Goal: Task Accomplishment & Management: Manage account settings

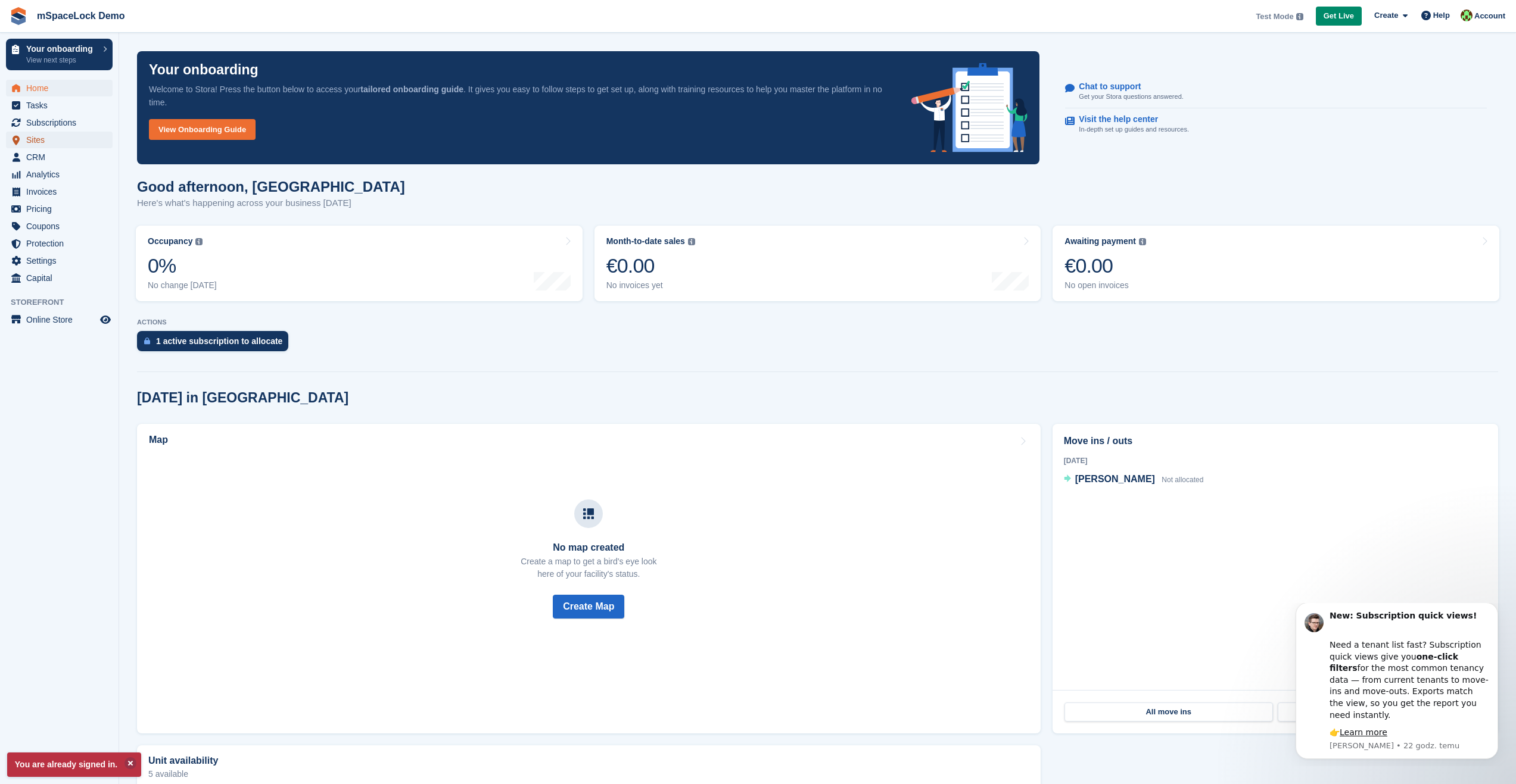
click at [45, 141] on span "Sites" at bounding box center [62, 140] width 71 height 17
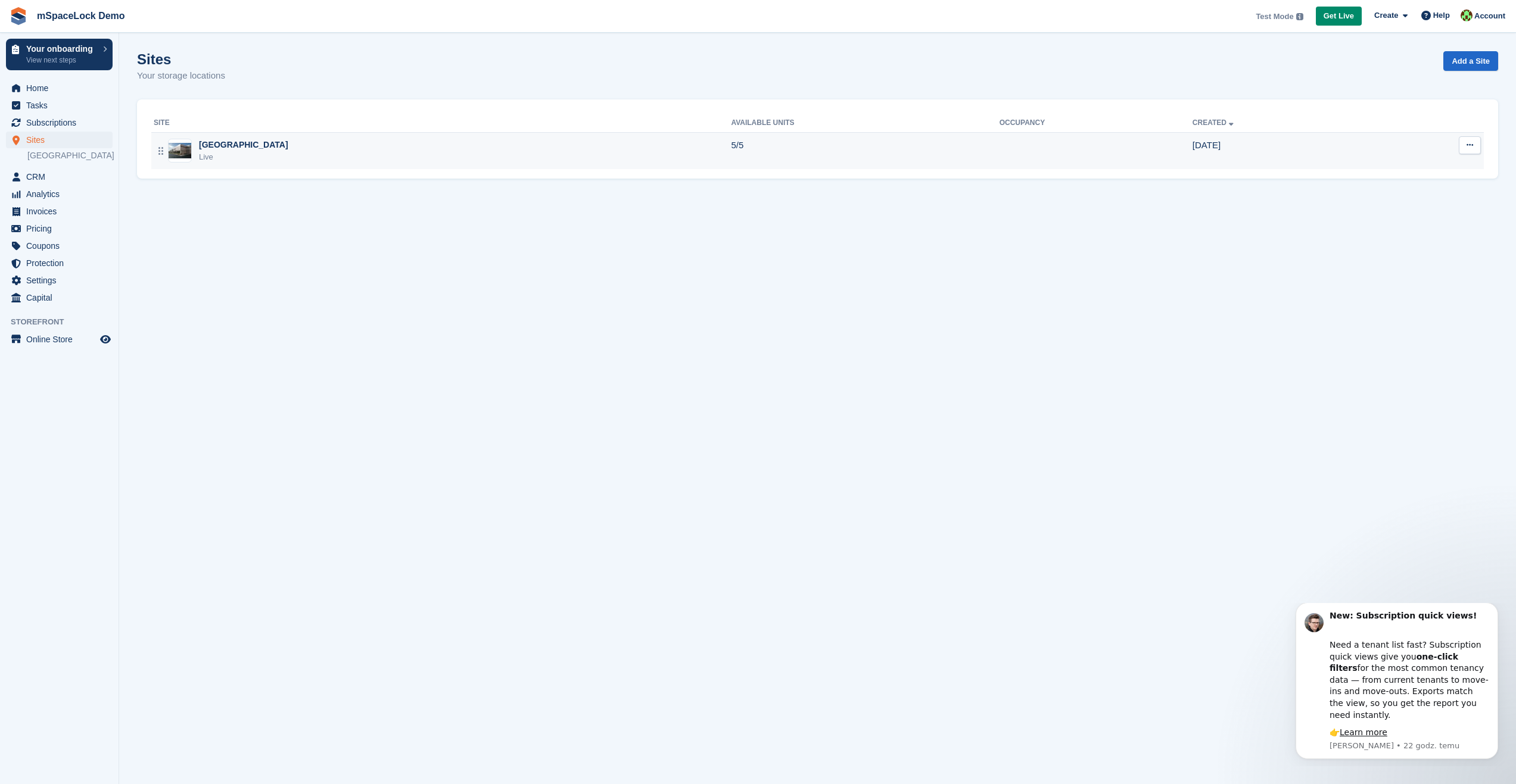
click at [251, 156] on div "Dublin Live" at bounding box center [442, 151] width 577 height 25
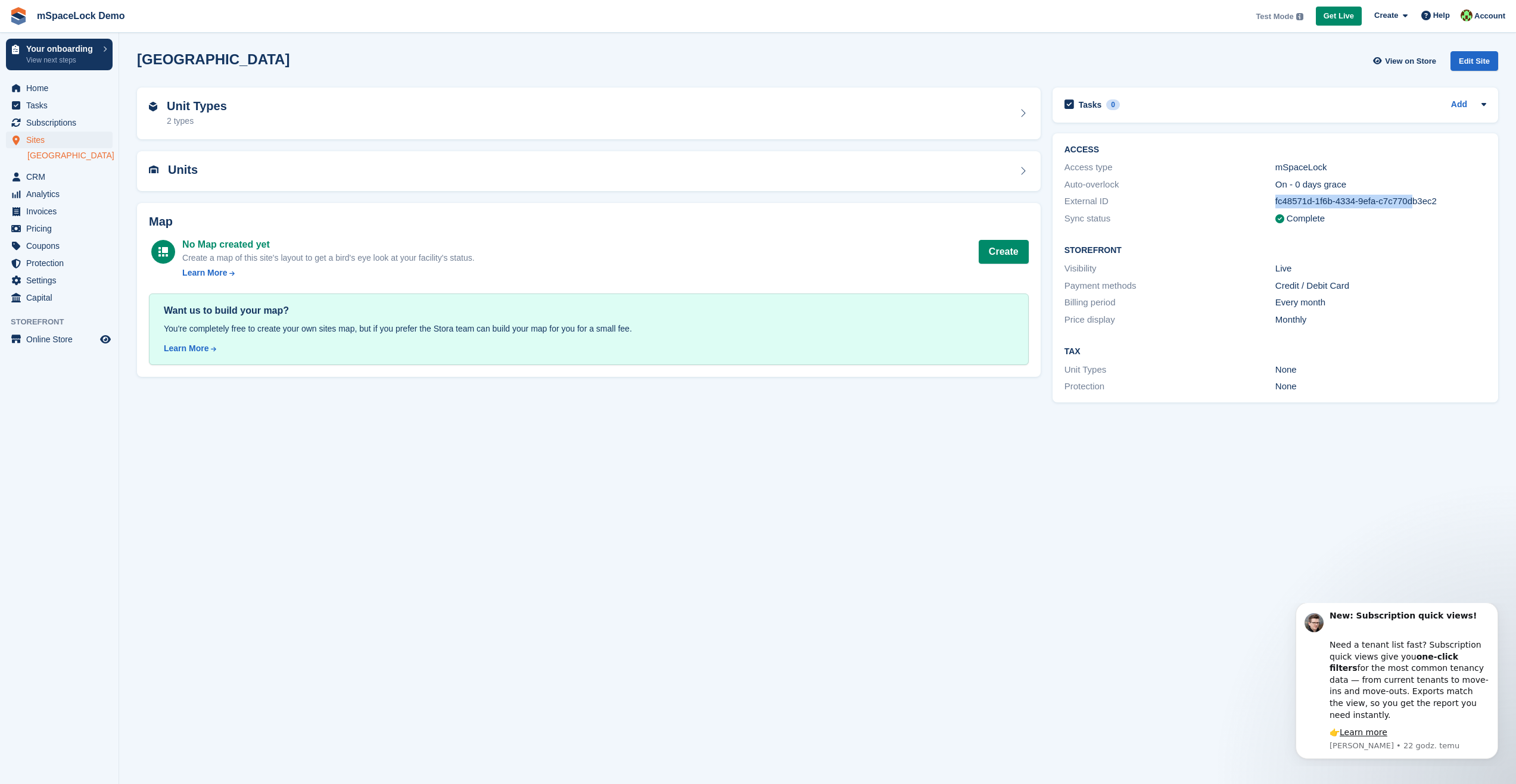
drag, startPoint x: 1415, startPoint y: 204, endPoint x: 1276, endPoint y: 202, distance: 139.0
click at [1276, 202] on div "fc48571d-1f6b-4334-9efa-c7c770db3ec2" at bounding box center [1381, 202] width 211 height 14
click at [1212, 199] on div "External ID" at bounding box center [1170, 202] width 211 height 14
click at [658, 595] on section "Dublin View on Store Edit Site Unit Types 2 types Units Map No Map created yet …" at bounding box center [818, 392] width 1397 height 784
click at [263, 444] on section "Dublin View on Store Edit Site Unit Types 2 types Units Map No Map created yet …" at bounding box center [818, 392] width 1397 height 784
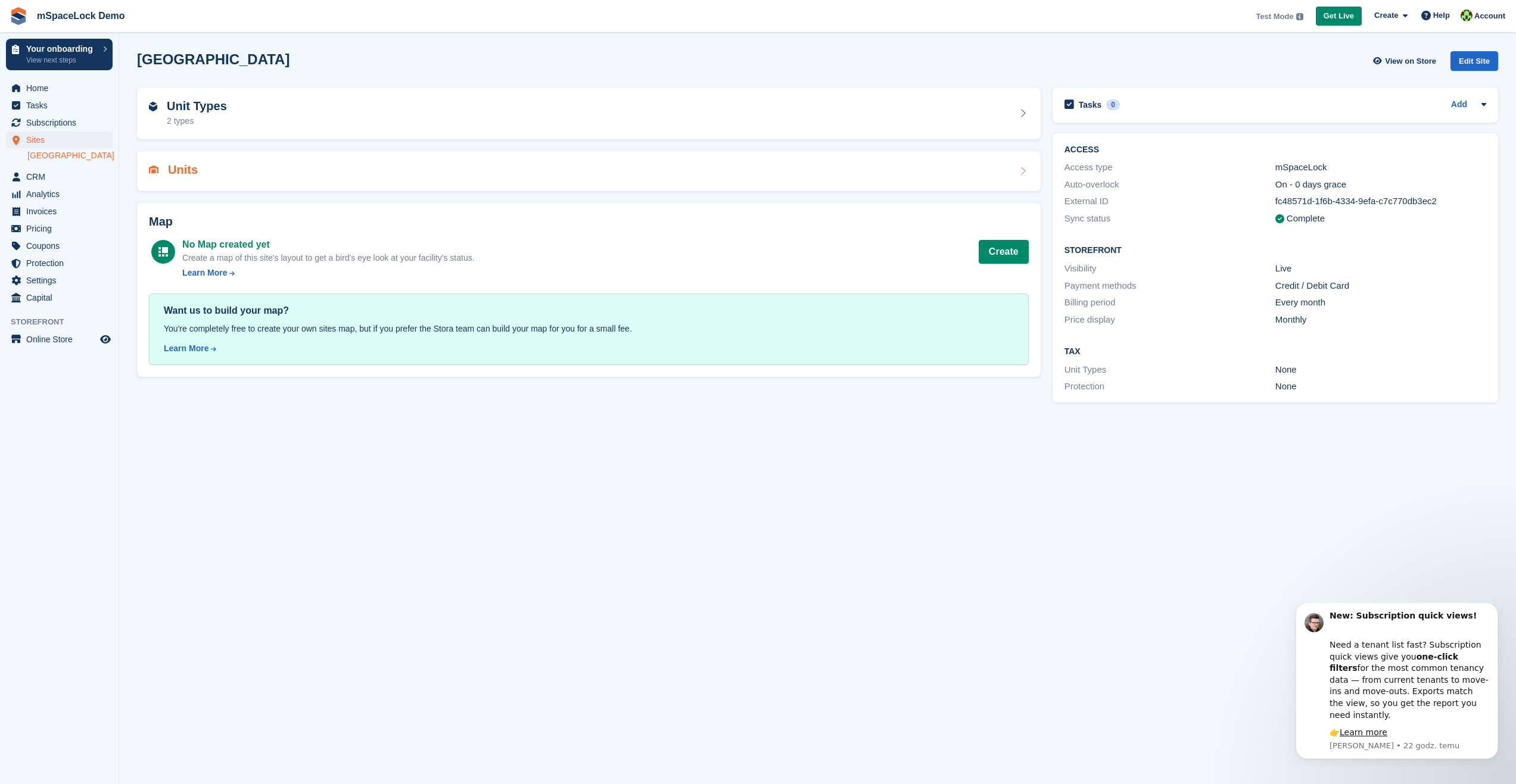
click at [283, 167] on div "Units" at bounding box center [589, 171] width 880 height 16
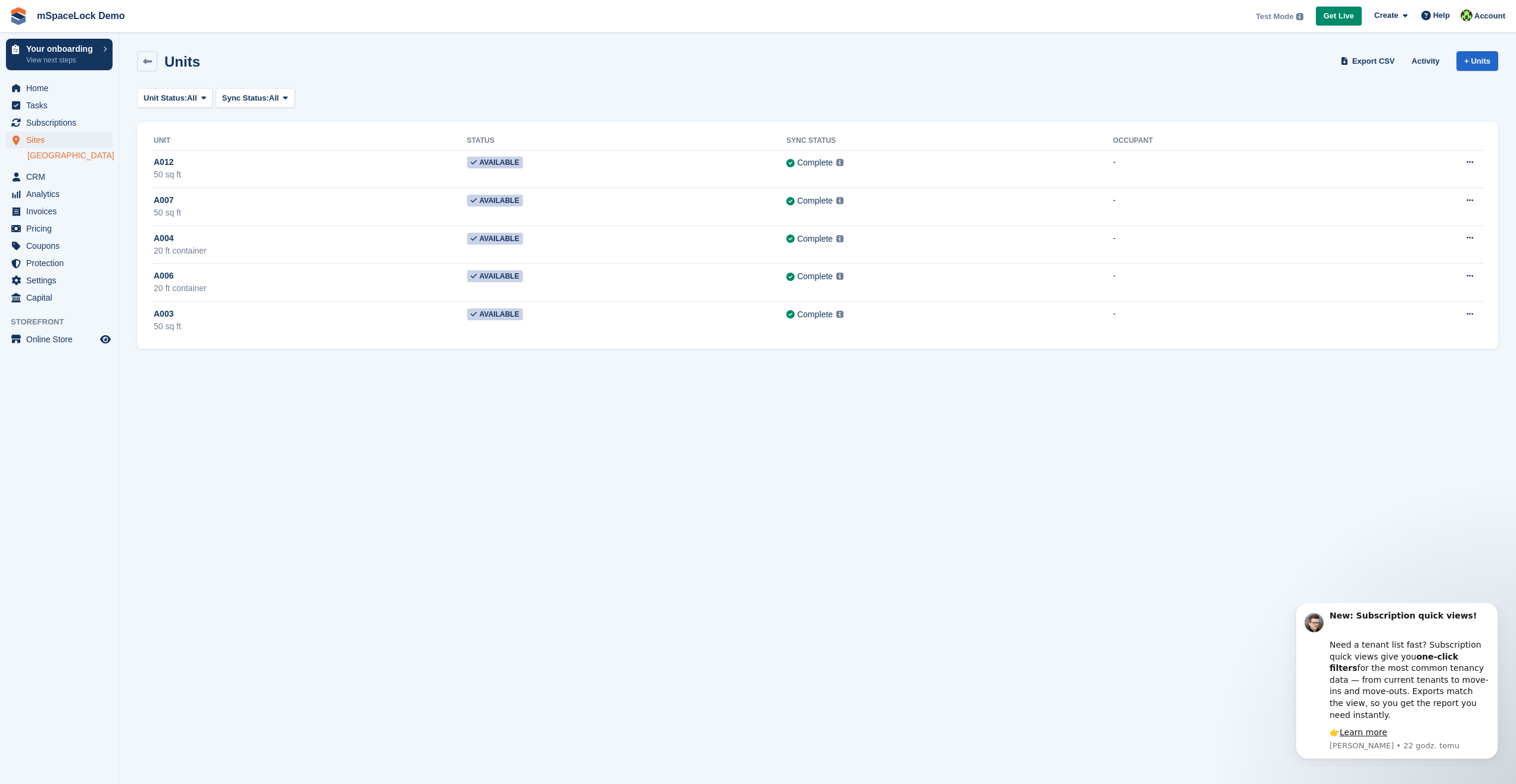
click at [284, 167] on div "A012" at bounding box center [311, 162] width 313 height 13
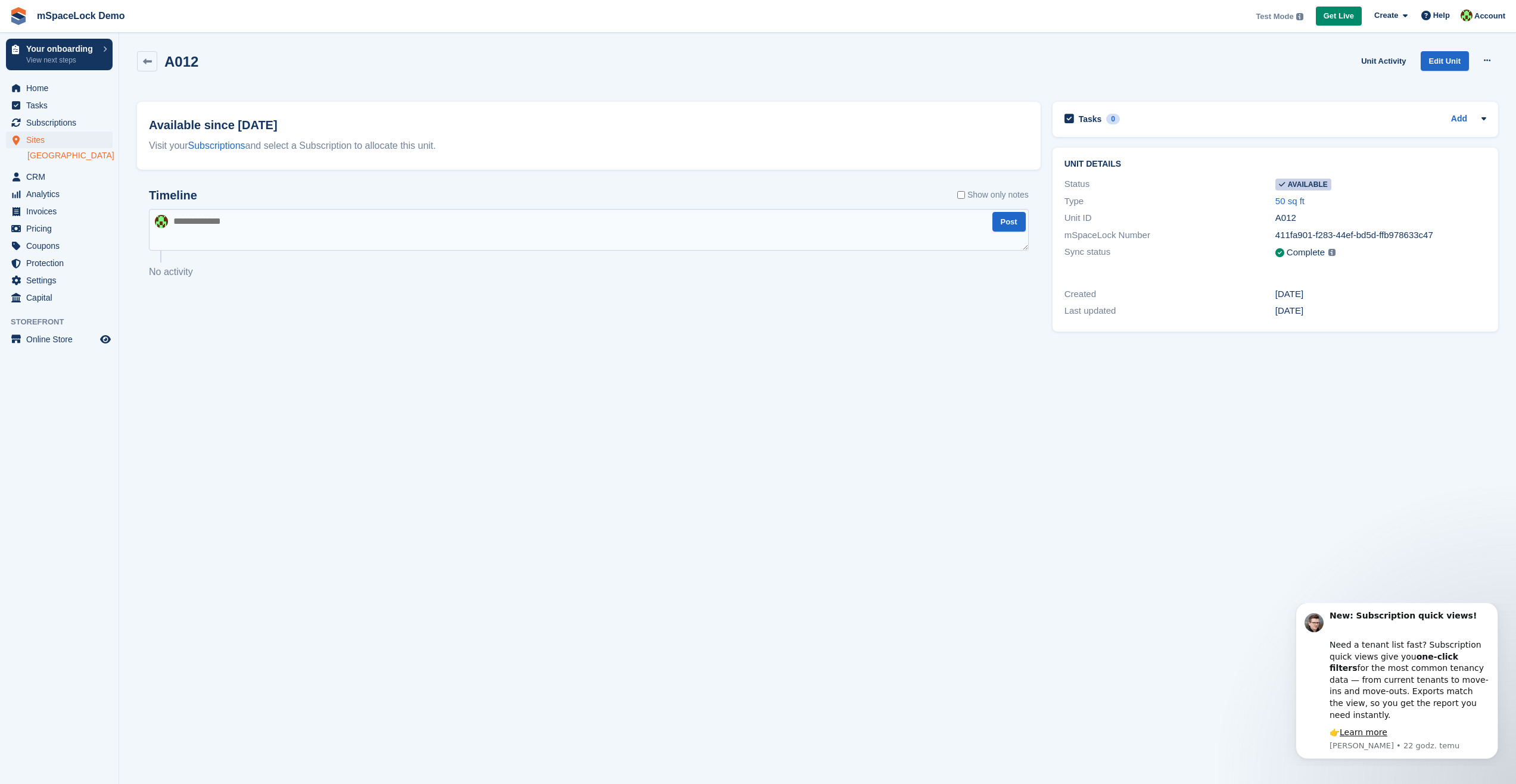
click at [409, 474] on section "A012 Unit Activity Edit Unit Make unavailable Delete unit Available since 1 Oct…" at bounding box center [818, 392] width 1397 height 784
drag, startPoint x: 1373, startPoint y: 236, endPoint x: 1404, endPoint y: 236, distance: 31.0
click at [1404, 236] on div "411fa901-f283-44ef-bd5d-ffb978633c47" at bounding box center [1381, 236] width 211 height 14
click at [1467, 119] on link "Add" at bounding box center [1458, 119] width 16 height 14
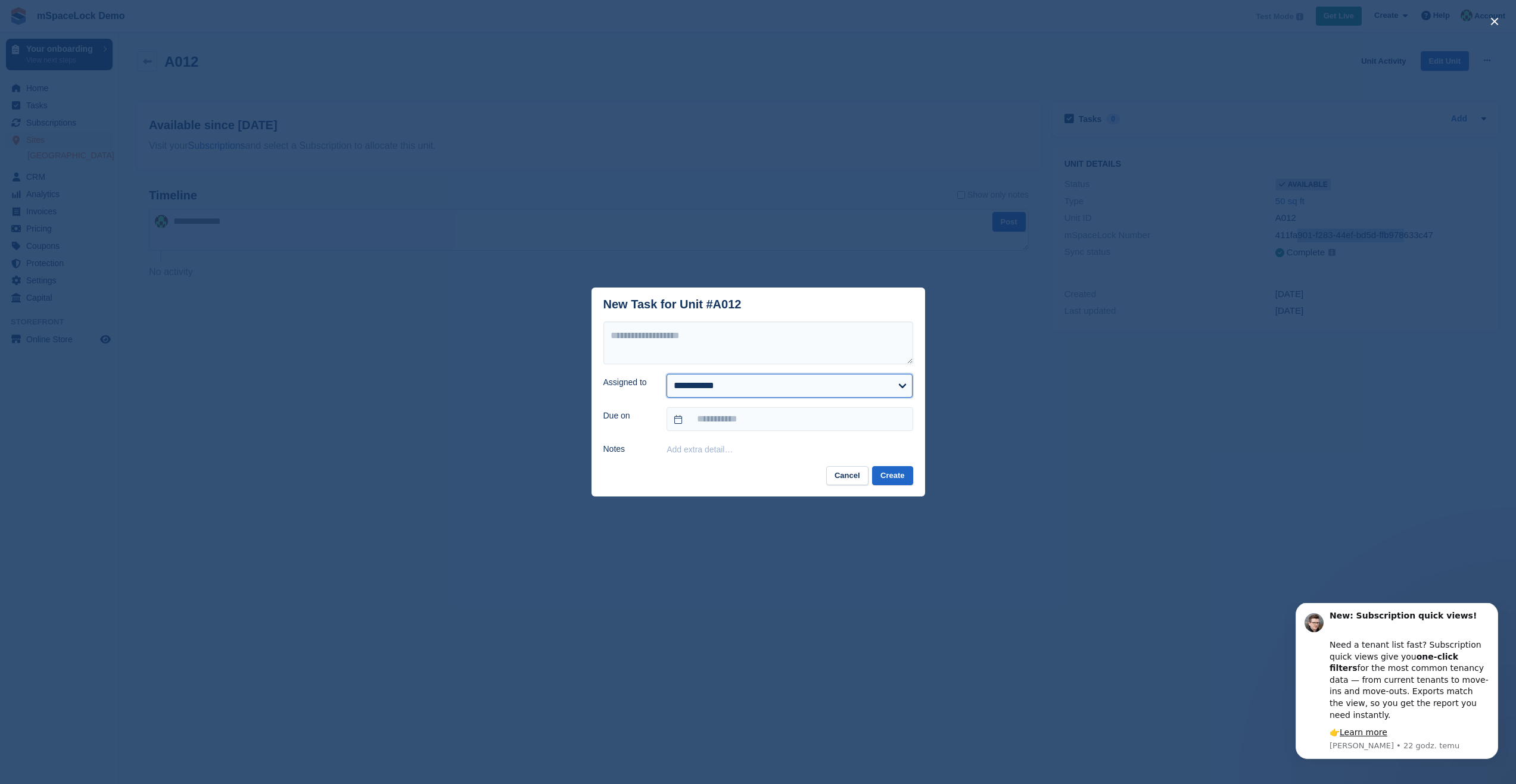
click at [788, 392] on select "**********" at bounding box center [789, 386] width 246 height 24
select select "****"
click at [666, 374] on select "**********" at bounding box center [789, 386] width 246 height 24
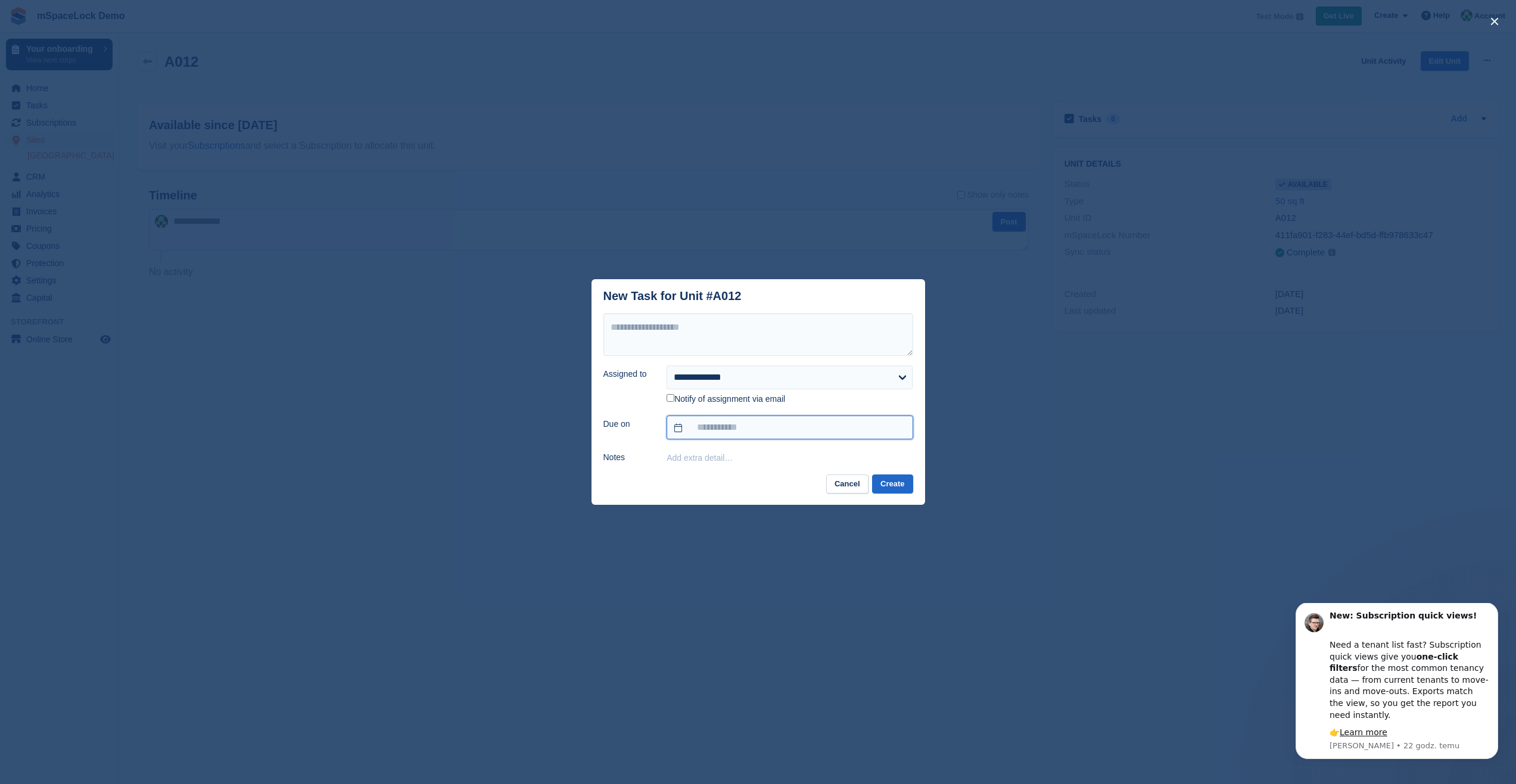
click at [789, 427] on input "text" at bounding box center [789, 428] width 246 height 24
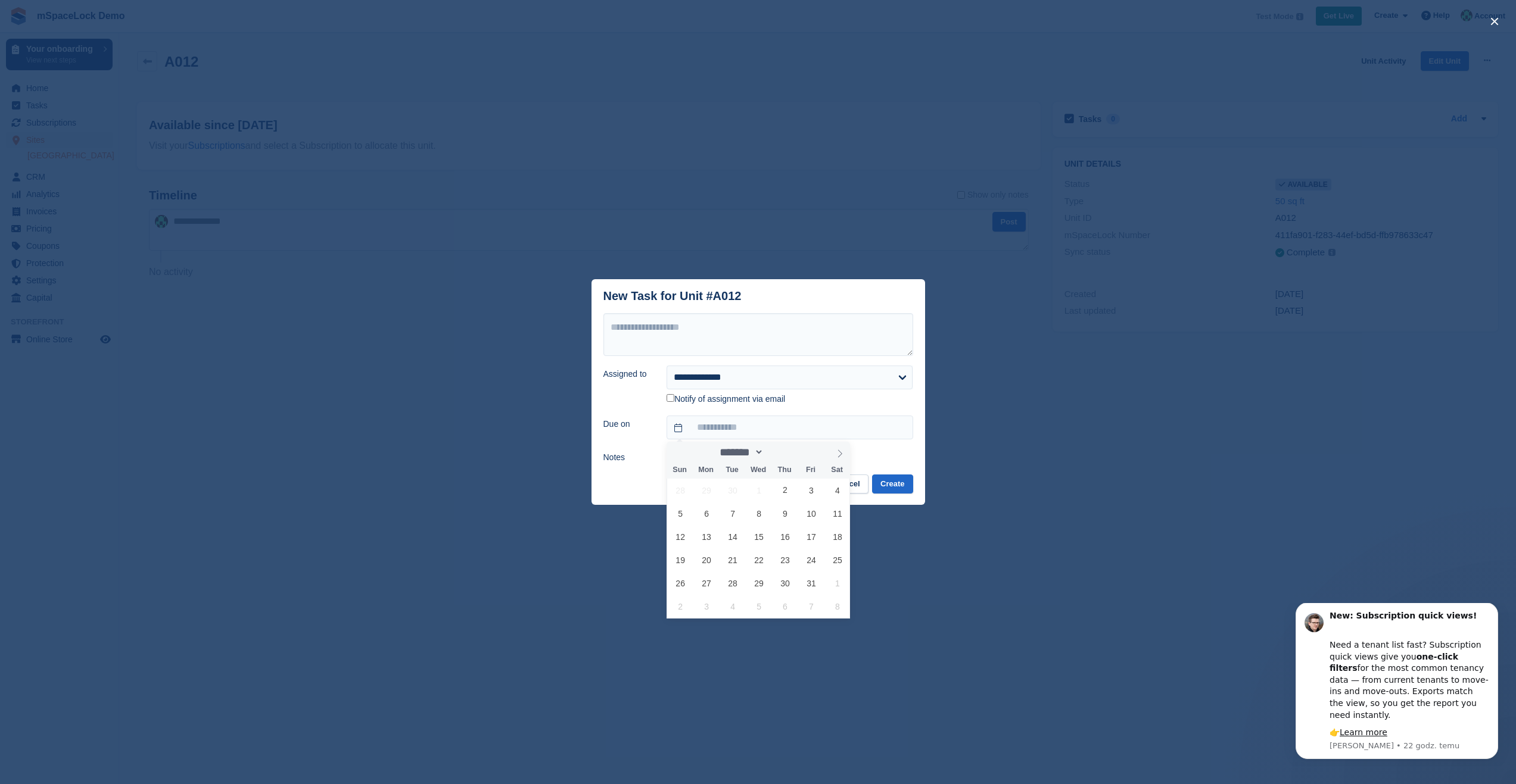
click at [980, 463] on div "close" at bounding box center [758, 392] width 1516 height 784
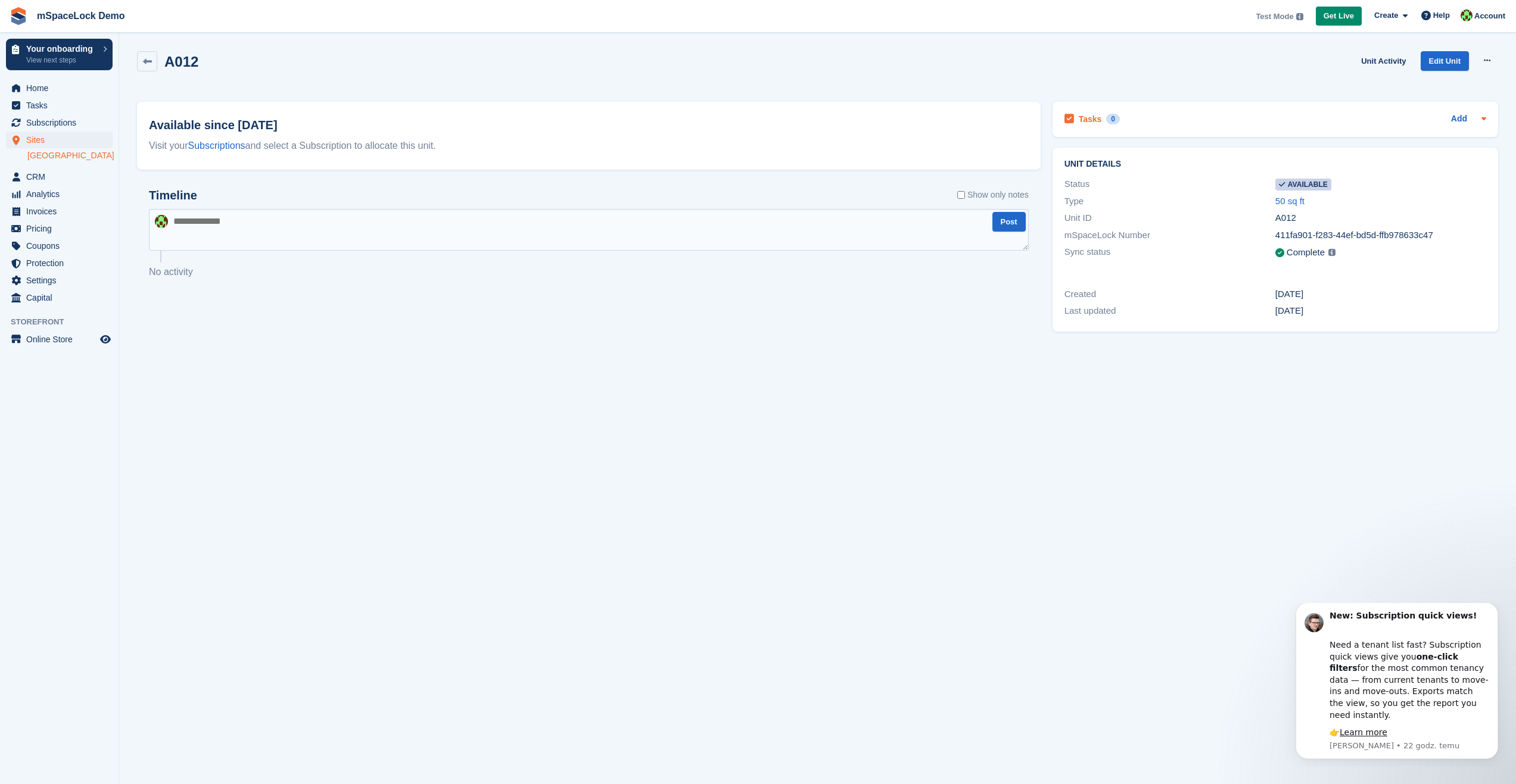
click at [1067, 114] on icon at bounding box center [1069, 119] width 9 height 11
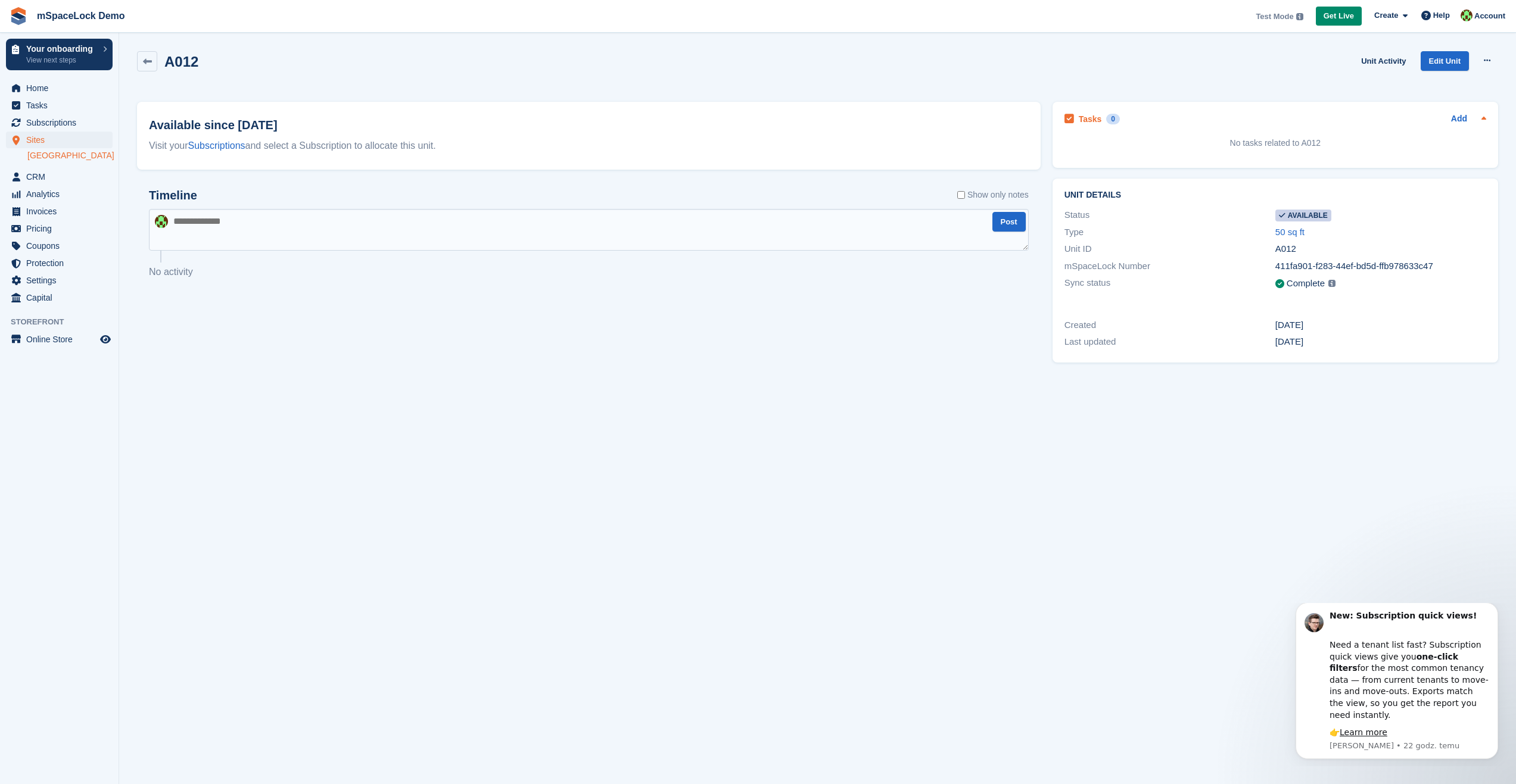
click at [1067, 118] on icon at bounding box center [1069, 119] width 9 height 11
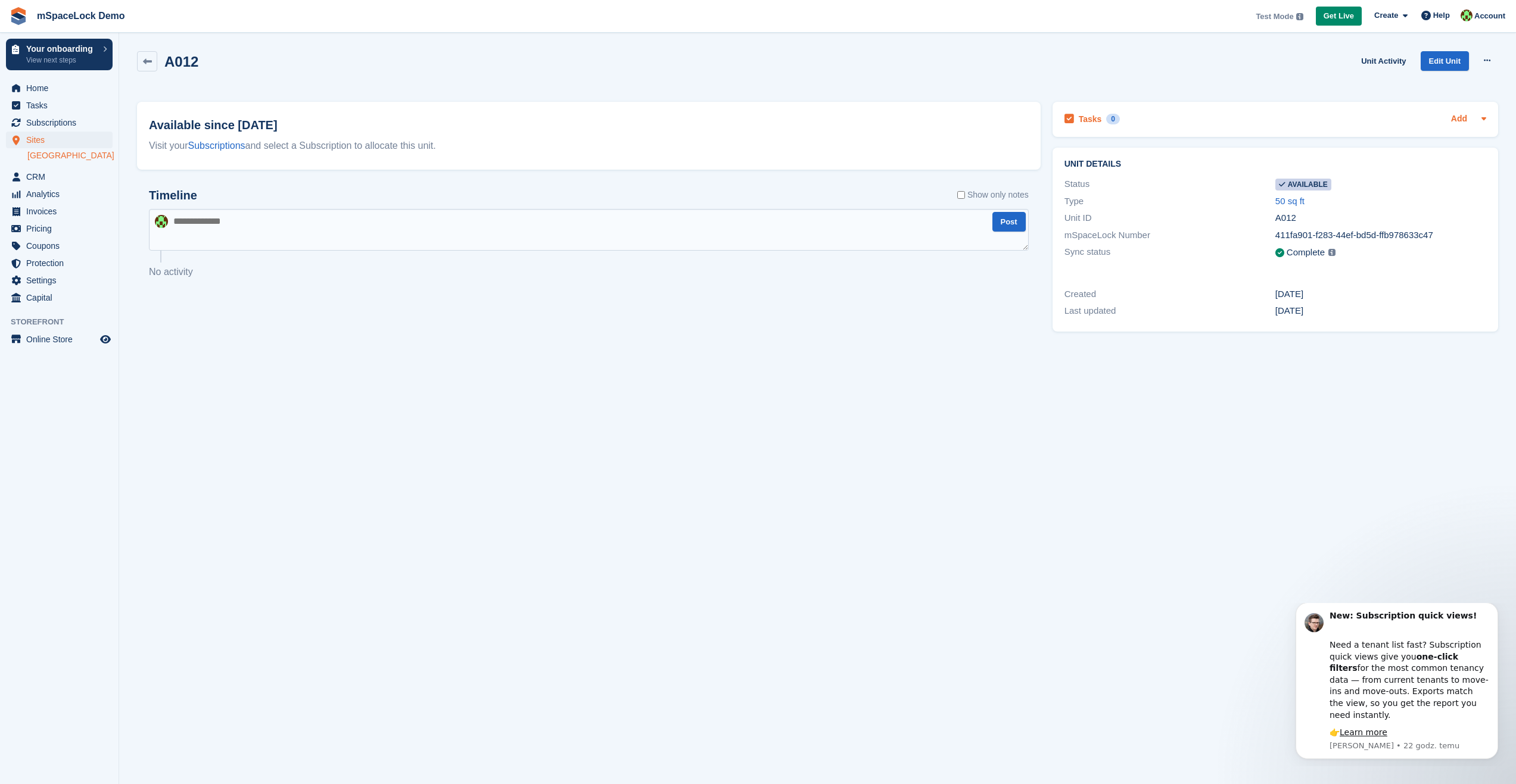
click at [1464, 118] on link "Add" at bounding box center [1458, 119] width 16 height 14
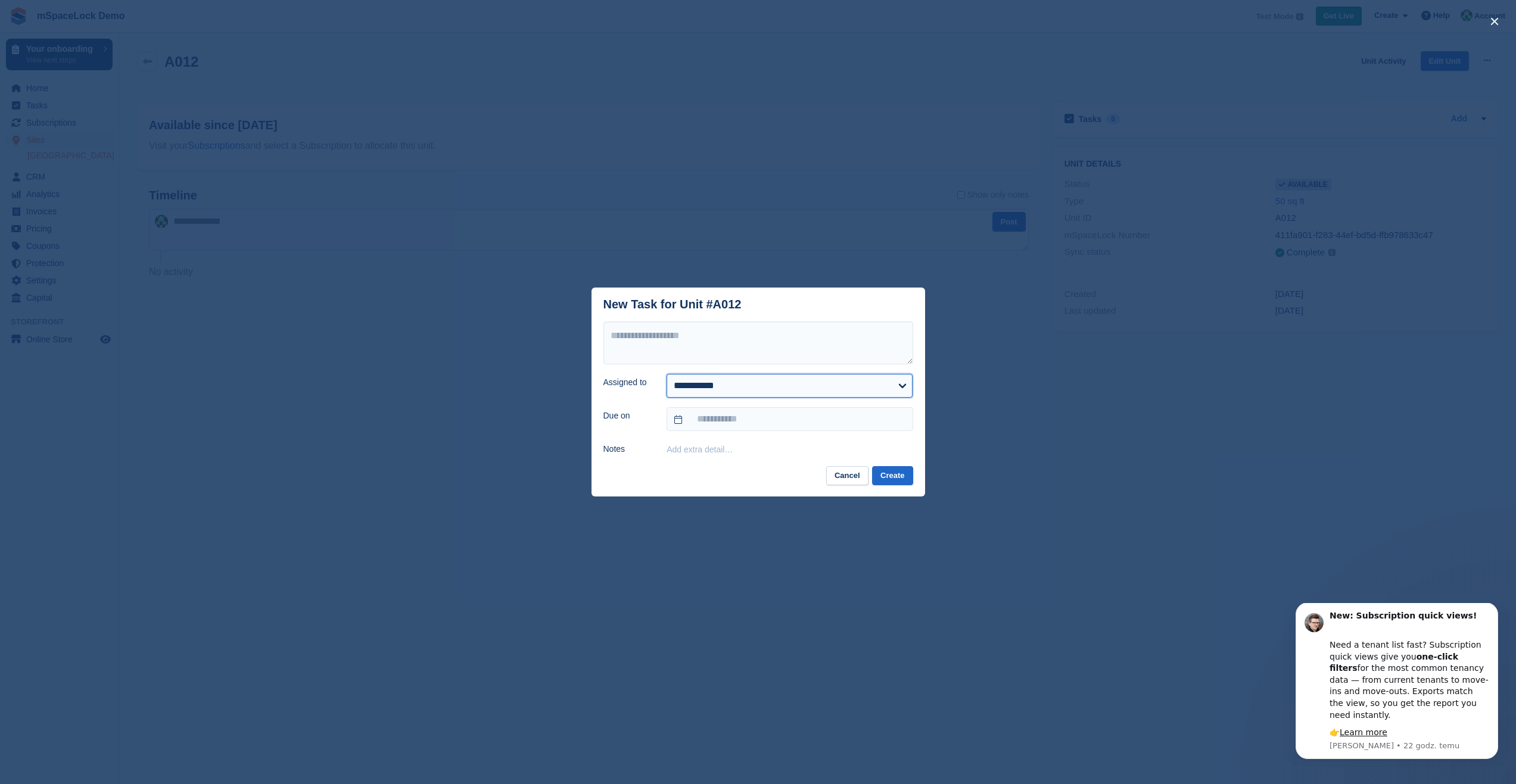
click at [831, 393] on select "**********" at bounding box center [789, 386] width 246 height 24
click at [742, 115] on div "close" at bounding box center [758, 392] width 1516 height 784
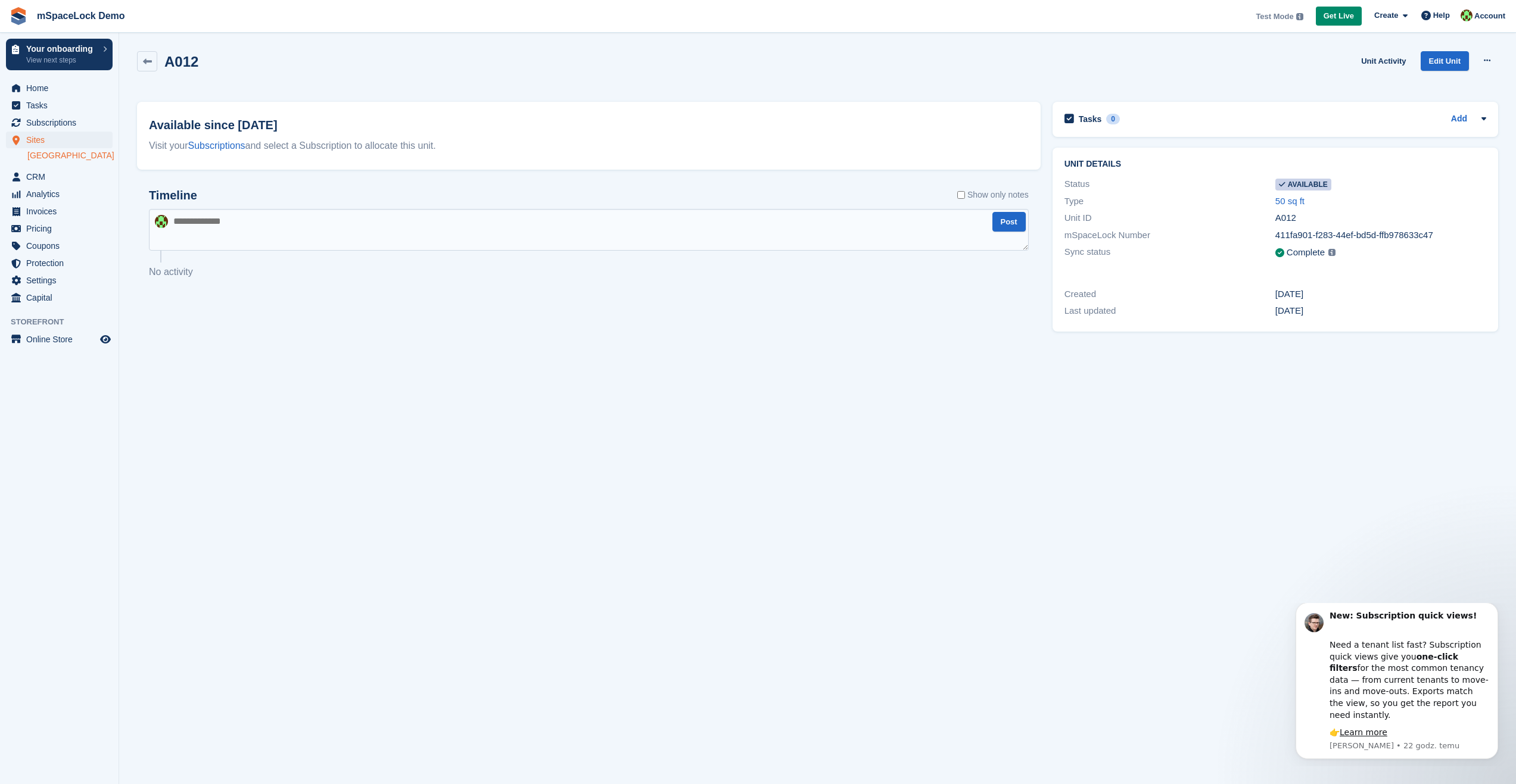
click at [618, 581] on section "A012 Unit Activity Edit Unit Make unavailable Delete unit Available since 1 Oct…" at bounding box center [818, 392] width 1397 height 784
click at [1446, 60] on link "Edit Unit" at bounding box center [1445, 60] width 48 height 20
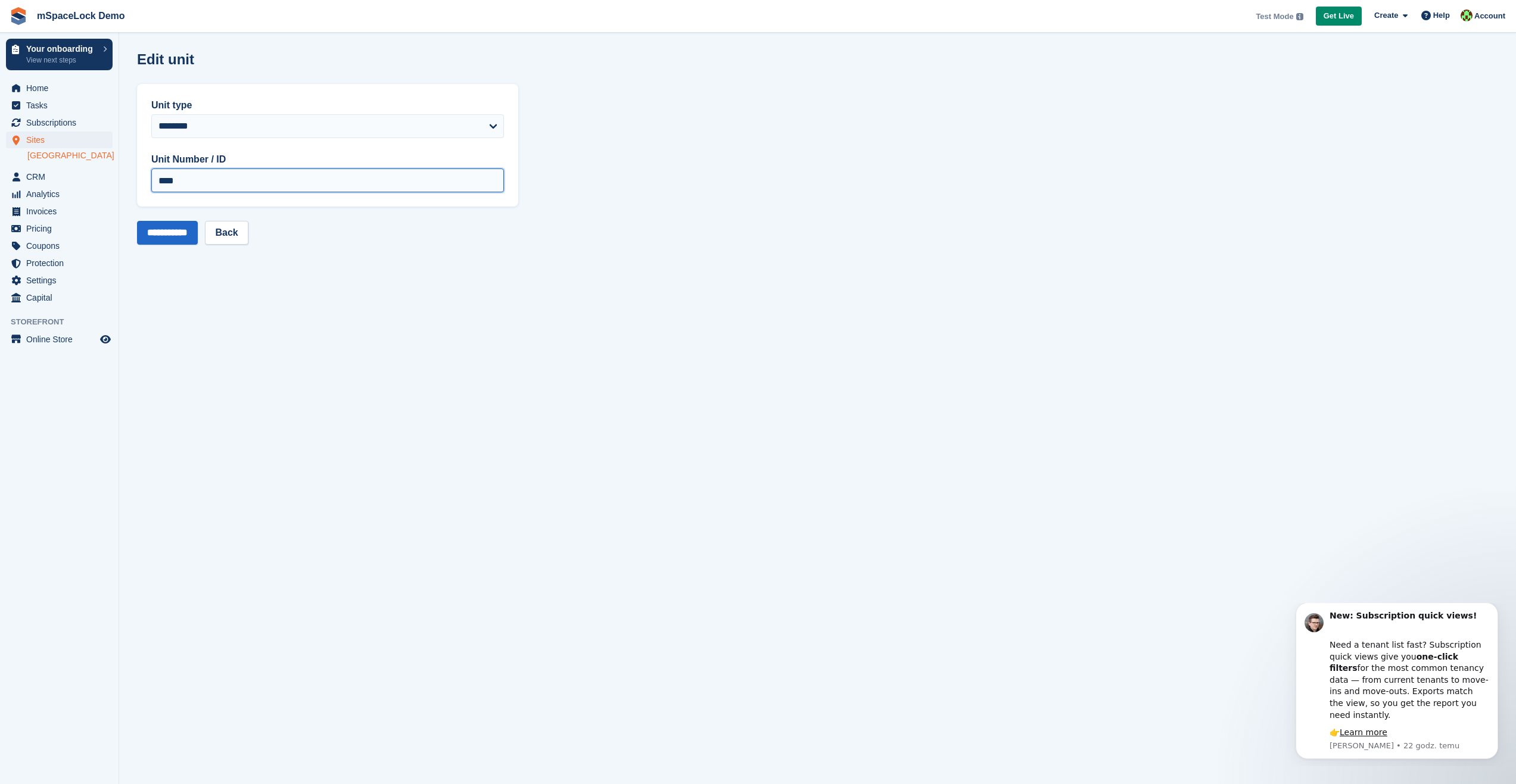
click at [258, 190] on input "****" at bounding box center [328, 180] width 352 height 24
click at [242, 230] on link "Back" at bounding box center [226, 233] width 43 height 24
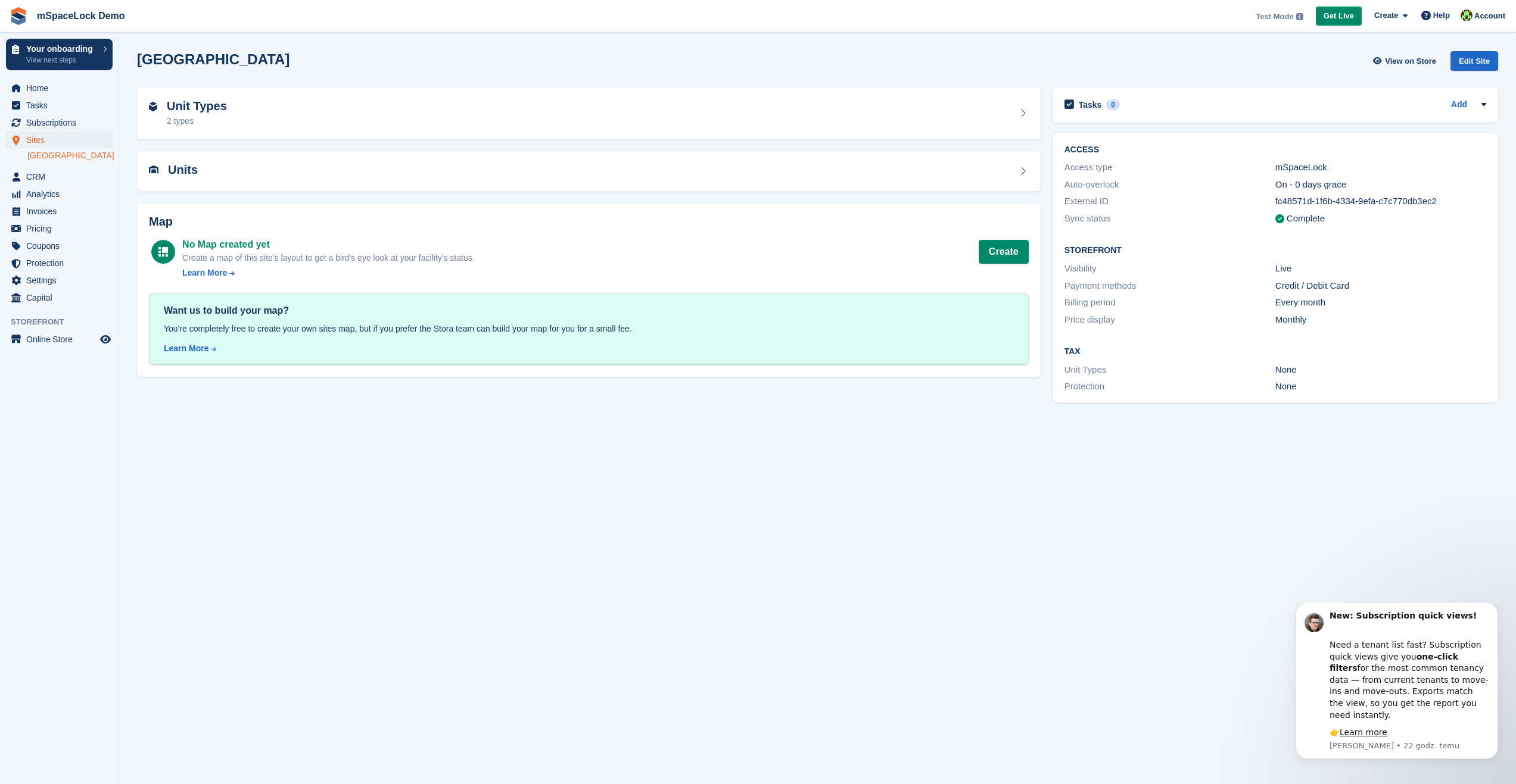
click at [611, 541] on section "[GEOGRAPHIC_DATA] View on Store Edit Site Unit Types 2 types Units Map No Map c…" at bounding box center [818, 392] width 1397 height 784
click at [618, 201] on div "Map No Map created yet Create a map of this site's layout to get a bird's eye l…" at bounding box center [589, 290] width 915 height 186
click at [180, 176] on h2 "Units" at bounding box center [182, 170] width 30 height 14
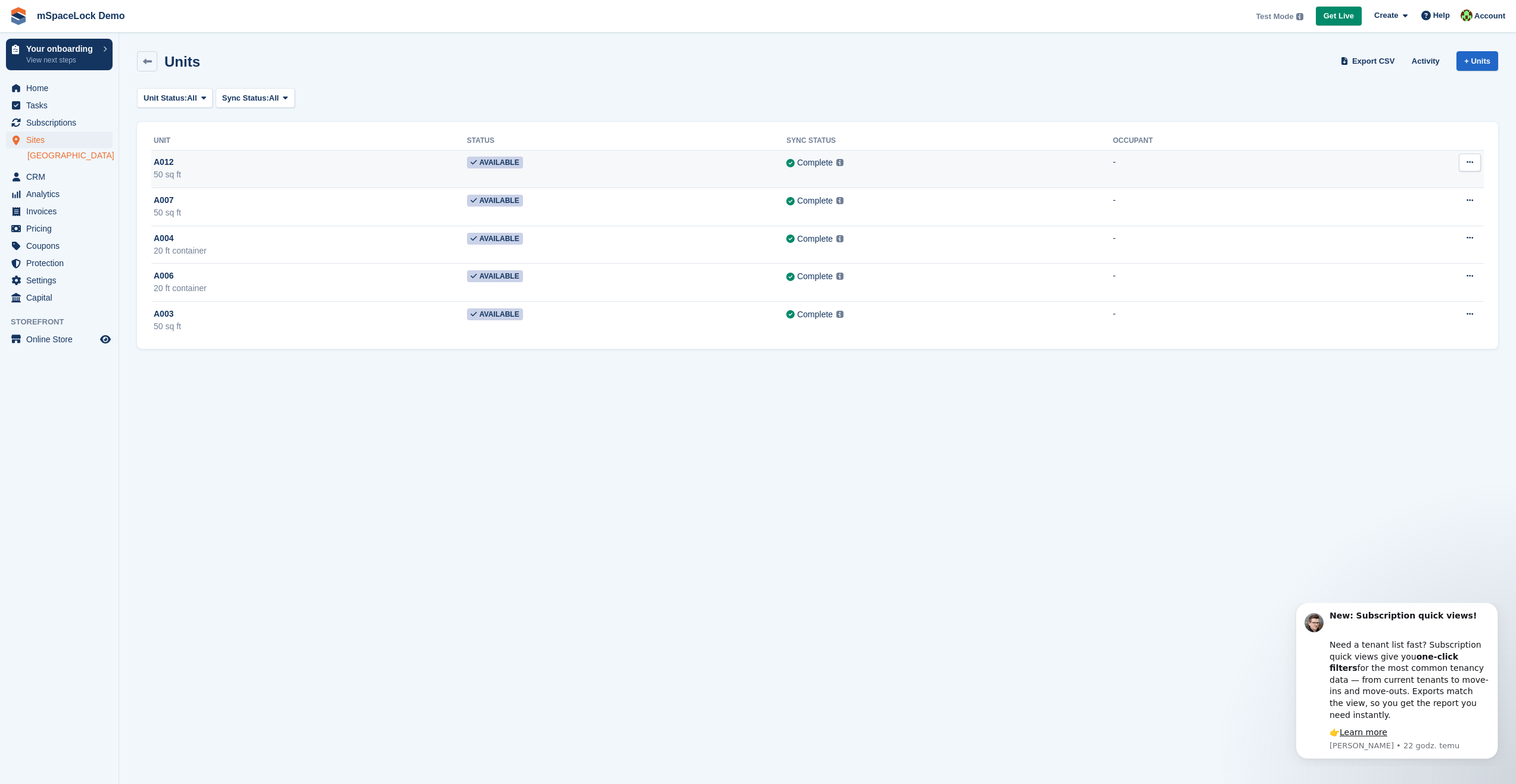
click at [156, 162] on span "A012" at bounding box center [163, 162] width 20 height 13
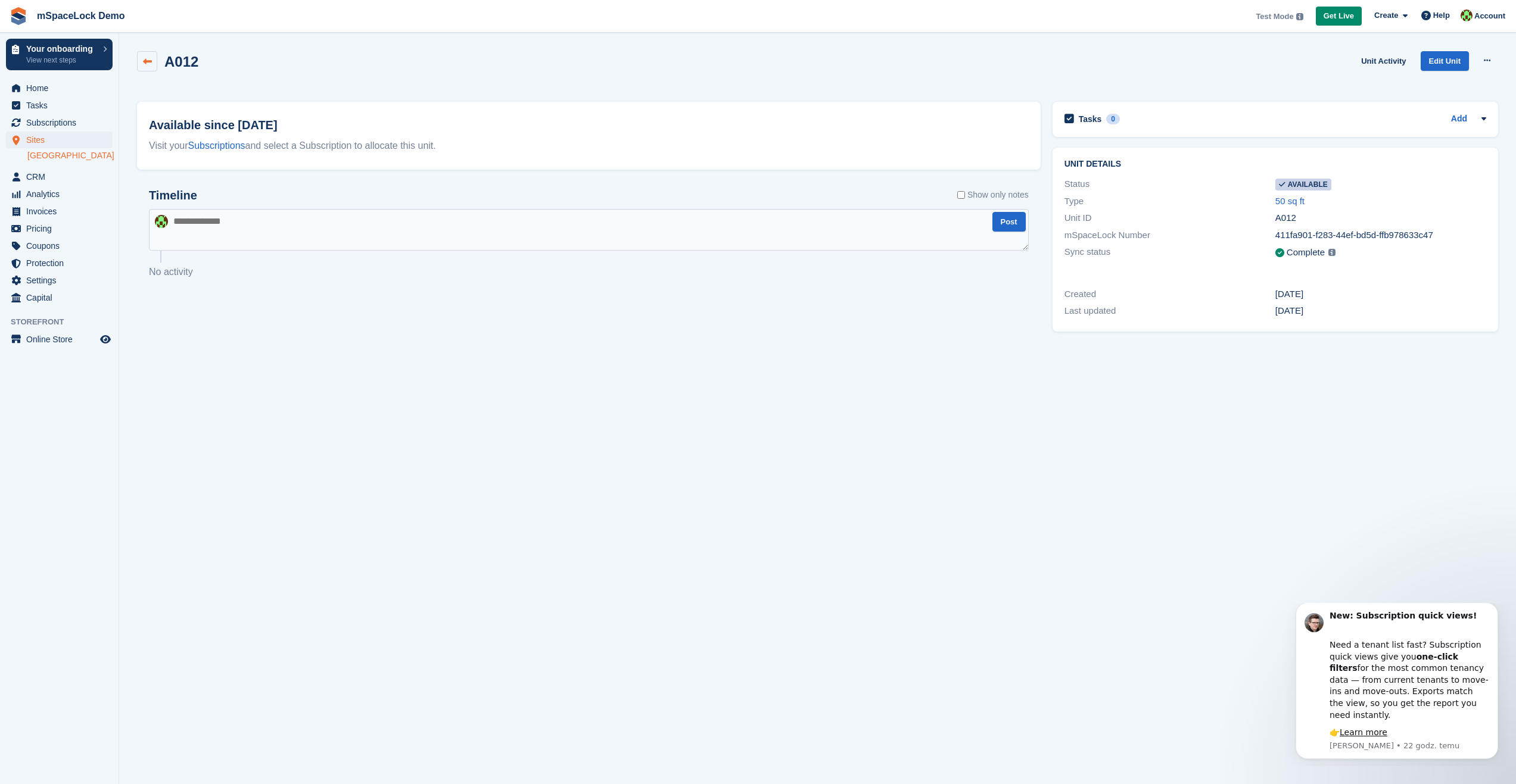
click at [138, 65] on link at bounding box center [147, 61] width 20 height 20
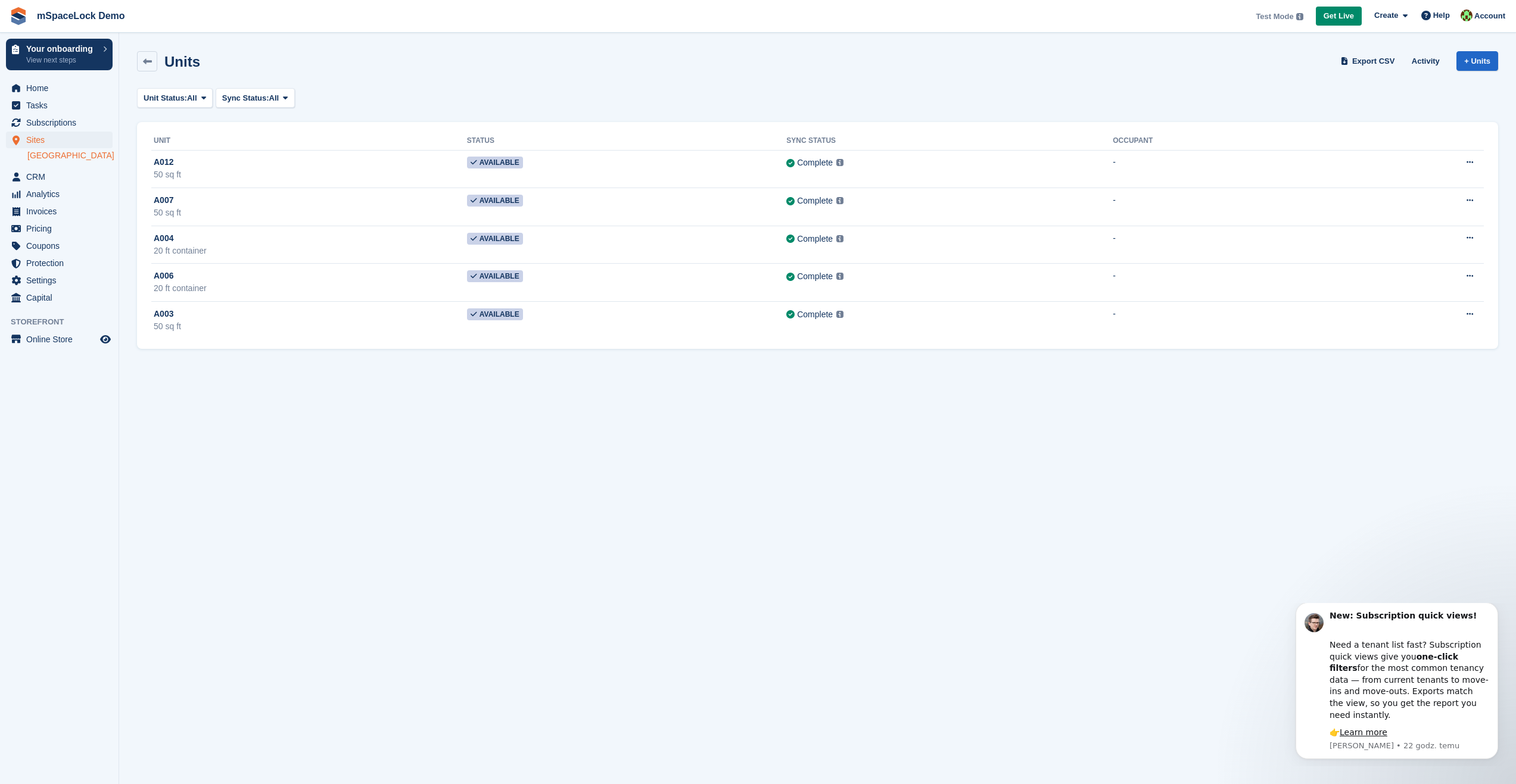
click at [525, 515] on section "Units Export CSV Activity + Units Unit Status: All All Available Reserved Occup…" at bounding box center [818, 392] width 1397 height 784
click at [151, 65] on icon at bounding box center [147, 61] width 9 height 9
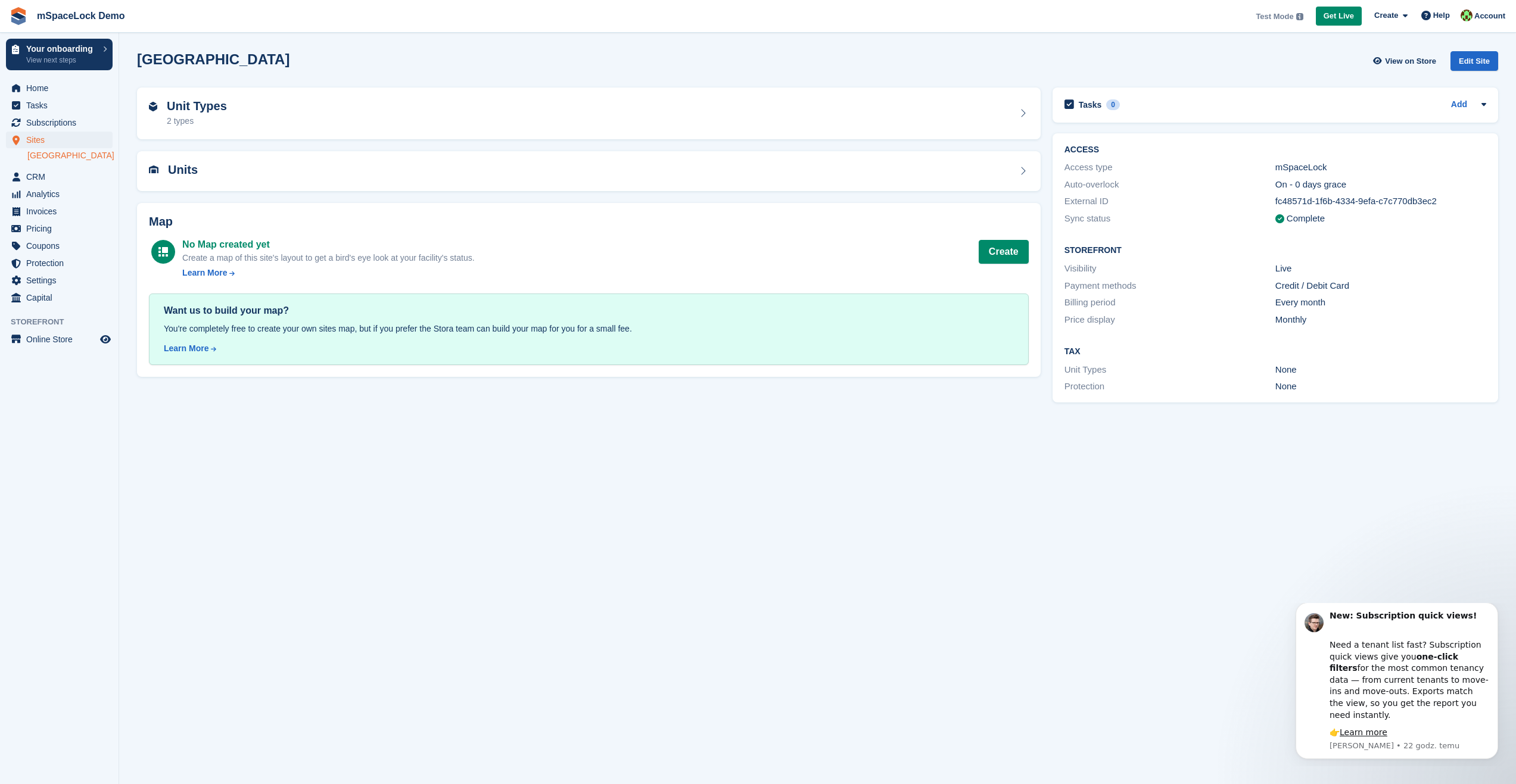
click at [376, 621] on section "Dublin View on Store Edit Site Unit Types 2 types Units Map No Map created yet …" at bounding box center [818, 392] width 1397 height 784
click at [200, 165] on div "Units" at bounding box center [589, 171] width 880 height 16
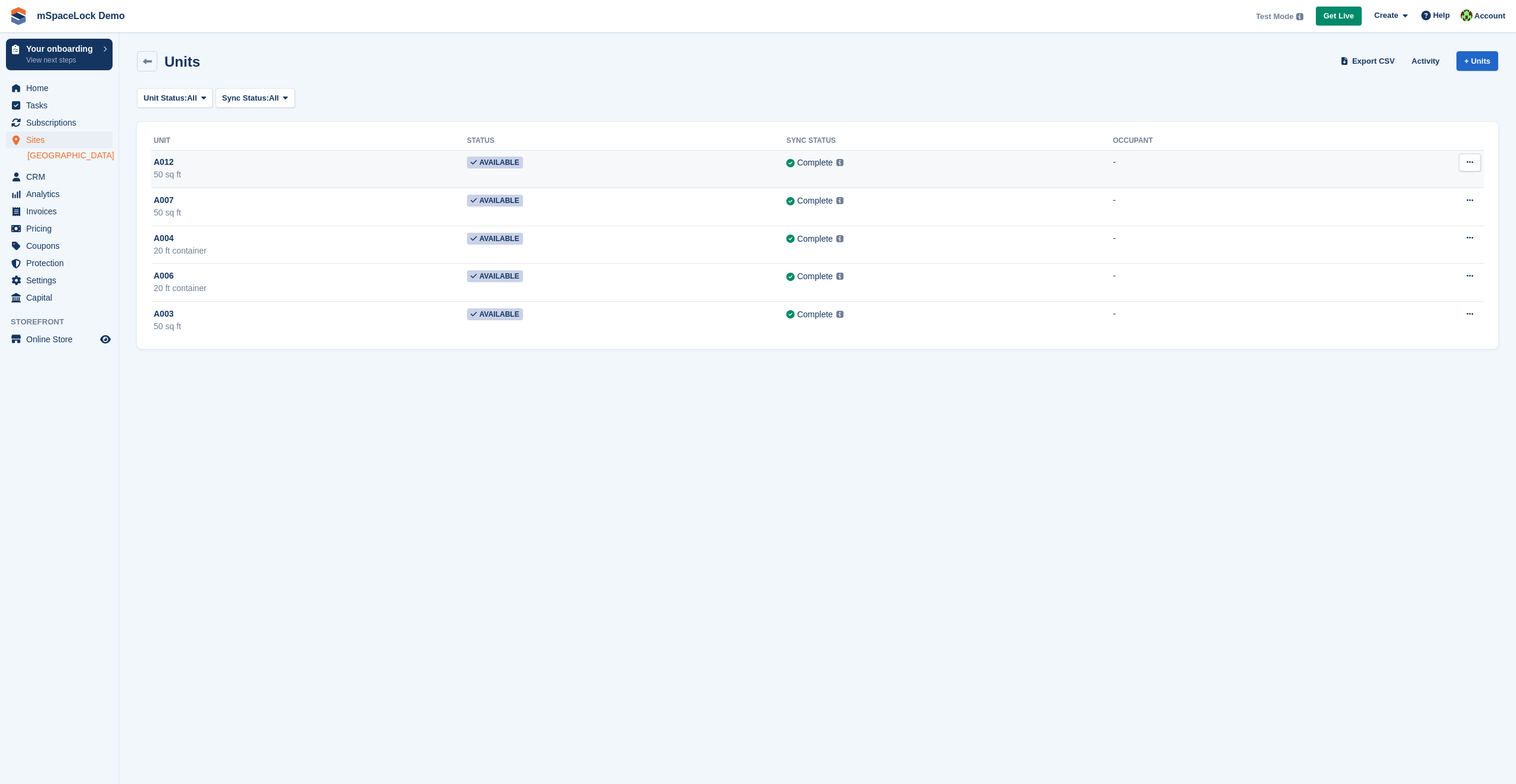
click at [164, 160] on span "A012" at bounding box center [163, 162] width 20 height 13
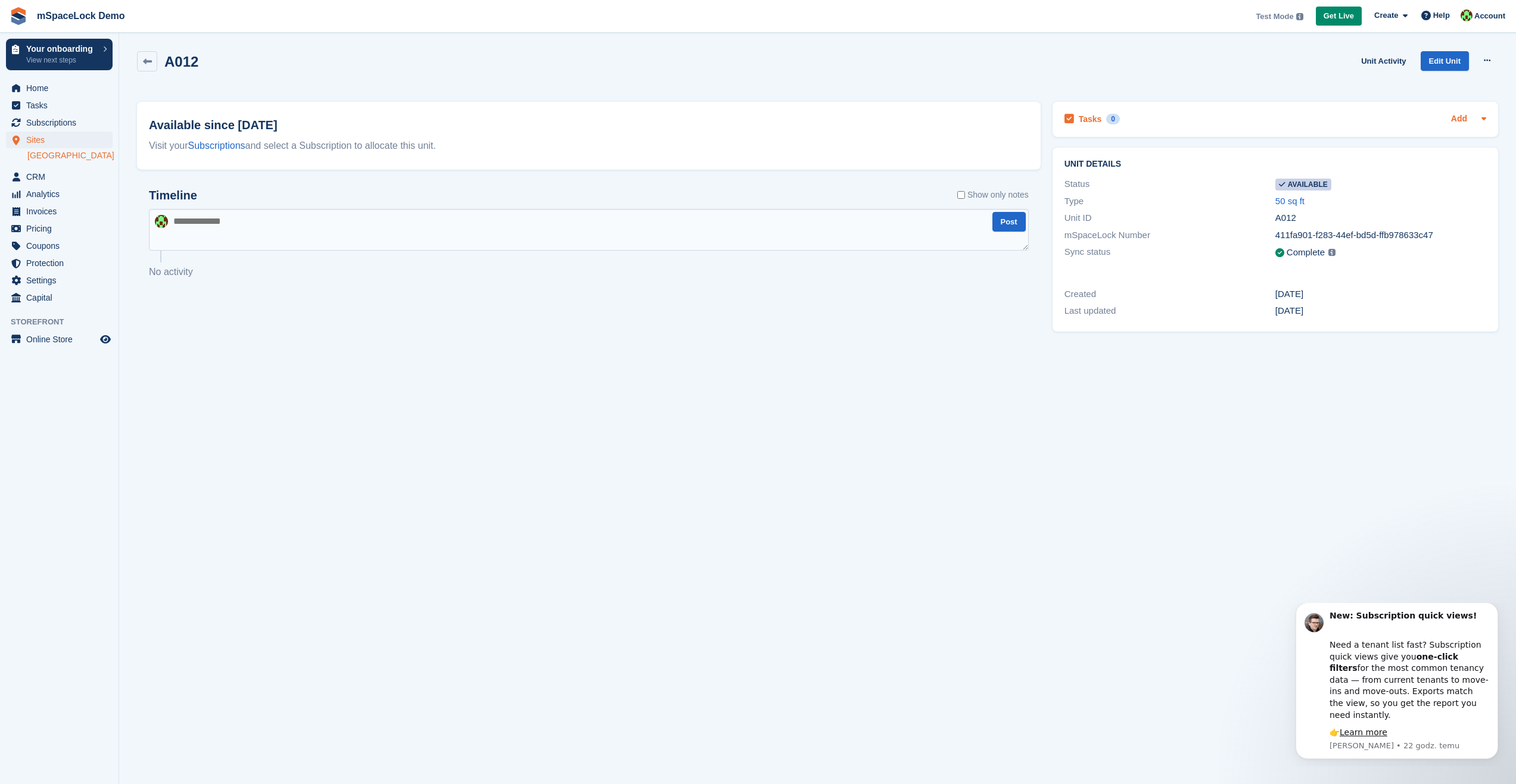
click at [1458, 122] on link "Add" at bounding box center [1458, 119] width 16 height 14
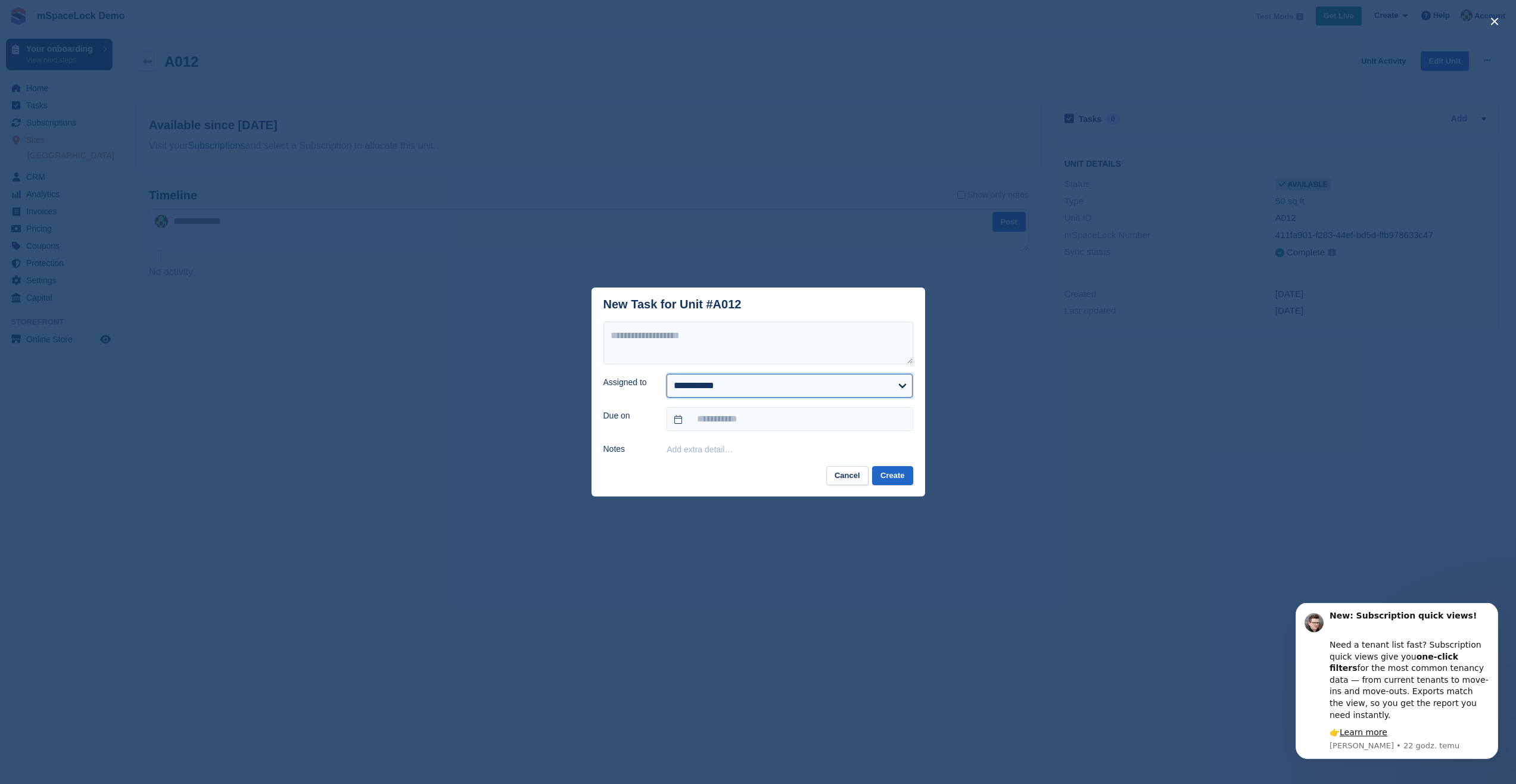
click at [766, 386] on select "**********" at bounding box center [789, 386] width 246 height 24
select select "****"
click at [666, 374] on select "**********" at bounding box center [789, 386] width 246 height 24
click at [903, 476] on button "Create" at bounding box center [892, 475] width 41 height 20
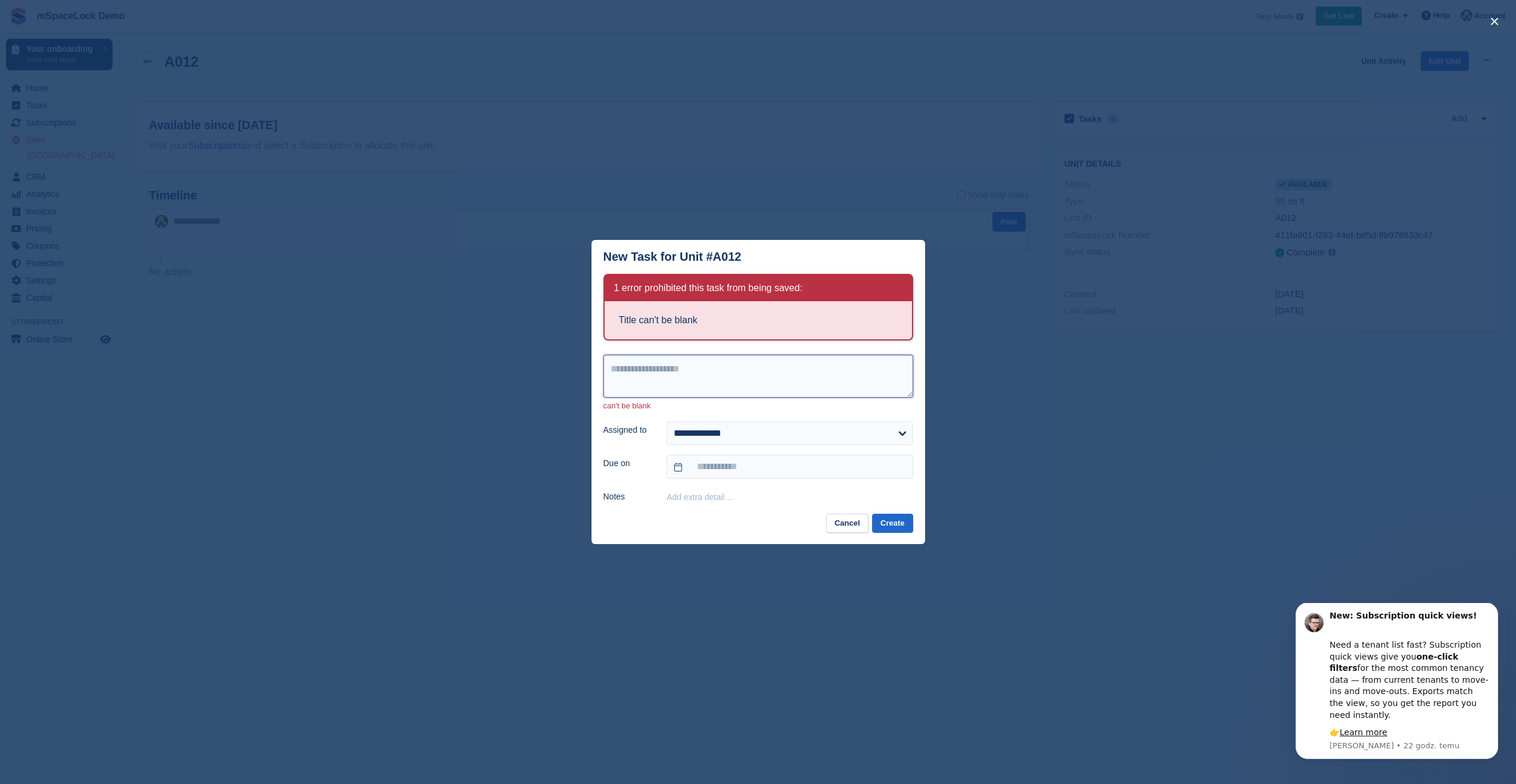
click at [686, 388] on textarea at bounding box center [758, 376] width 310 height 43
type textarea "**"
click at [846, 525] on button "Cancel" at bounding box center [847, 523] width 43 height 20
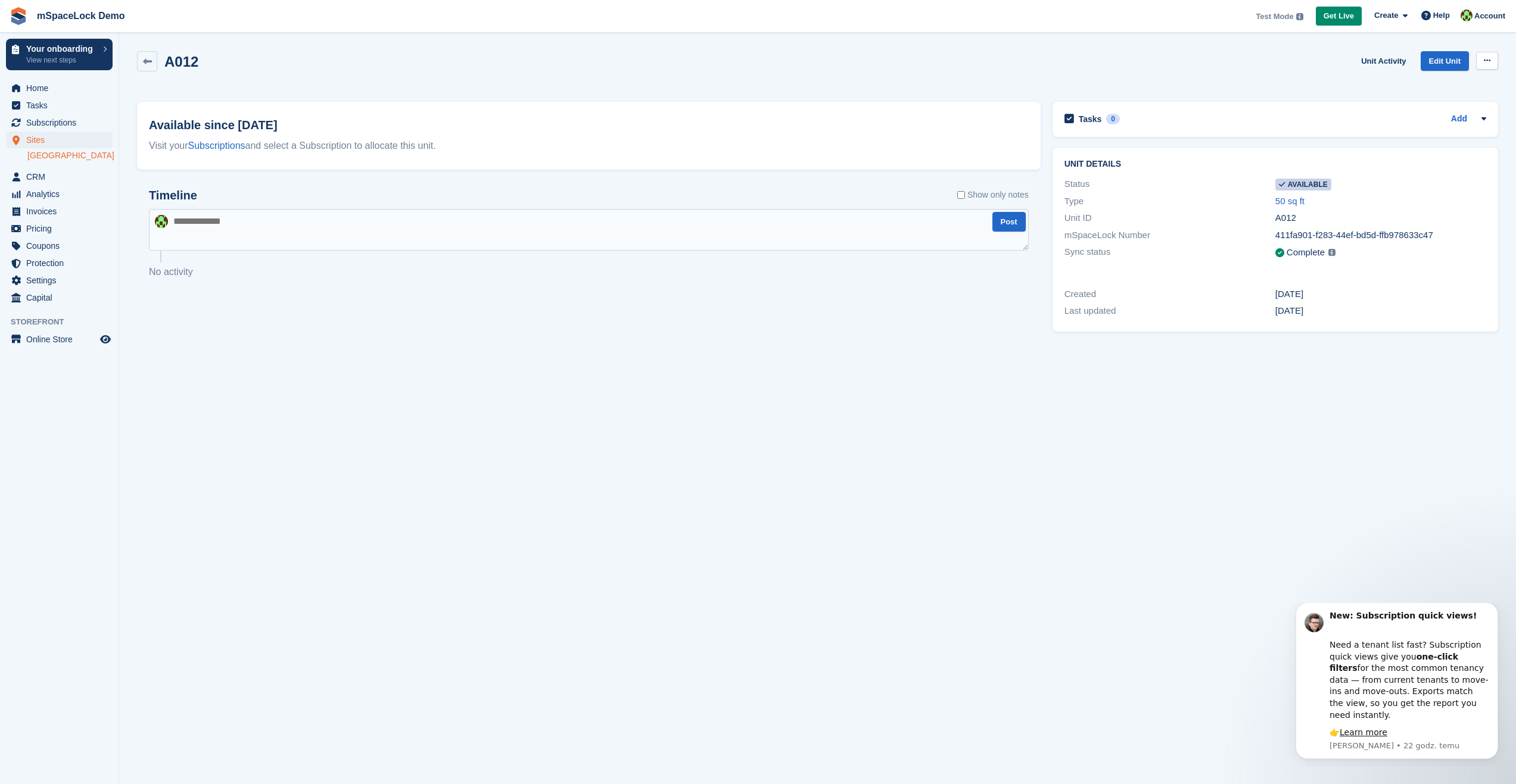
click at [1488, 54] on button at bounding box center [1487, 60] width 22 height 18
click at [1447, 62] on link "Edit Unit" at bounding box center [1445, 60] width 48 height 20
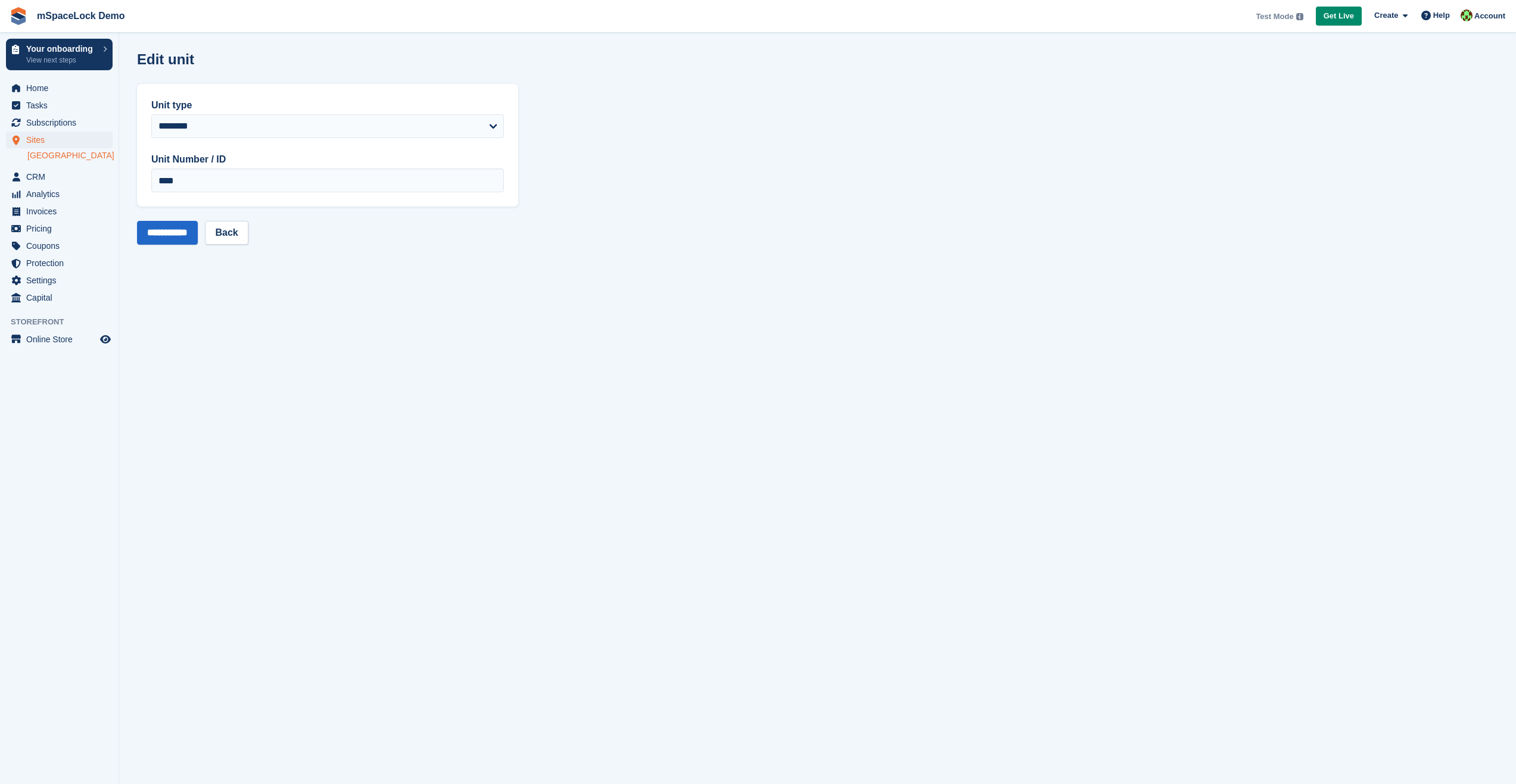
click at [1447, 61] on div "Edit unit" at bounding box center [818, 66] width 1361 height 31
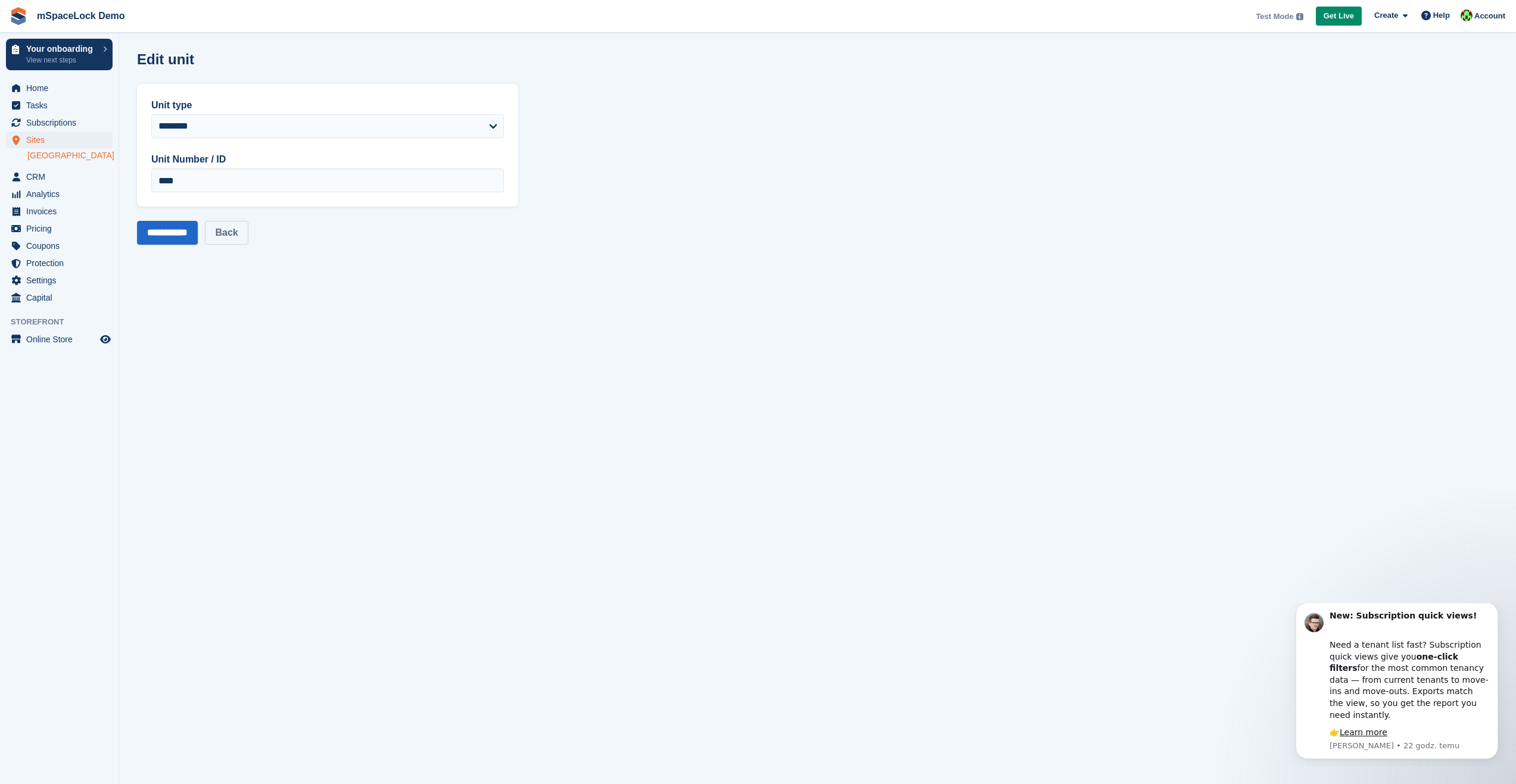
click at [247, 234] on link "Back" at bounding box center [226, 233] width 43 height 24
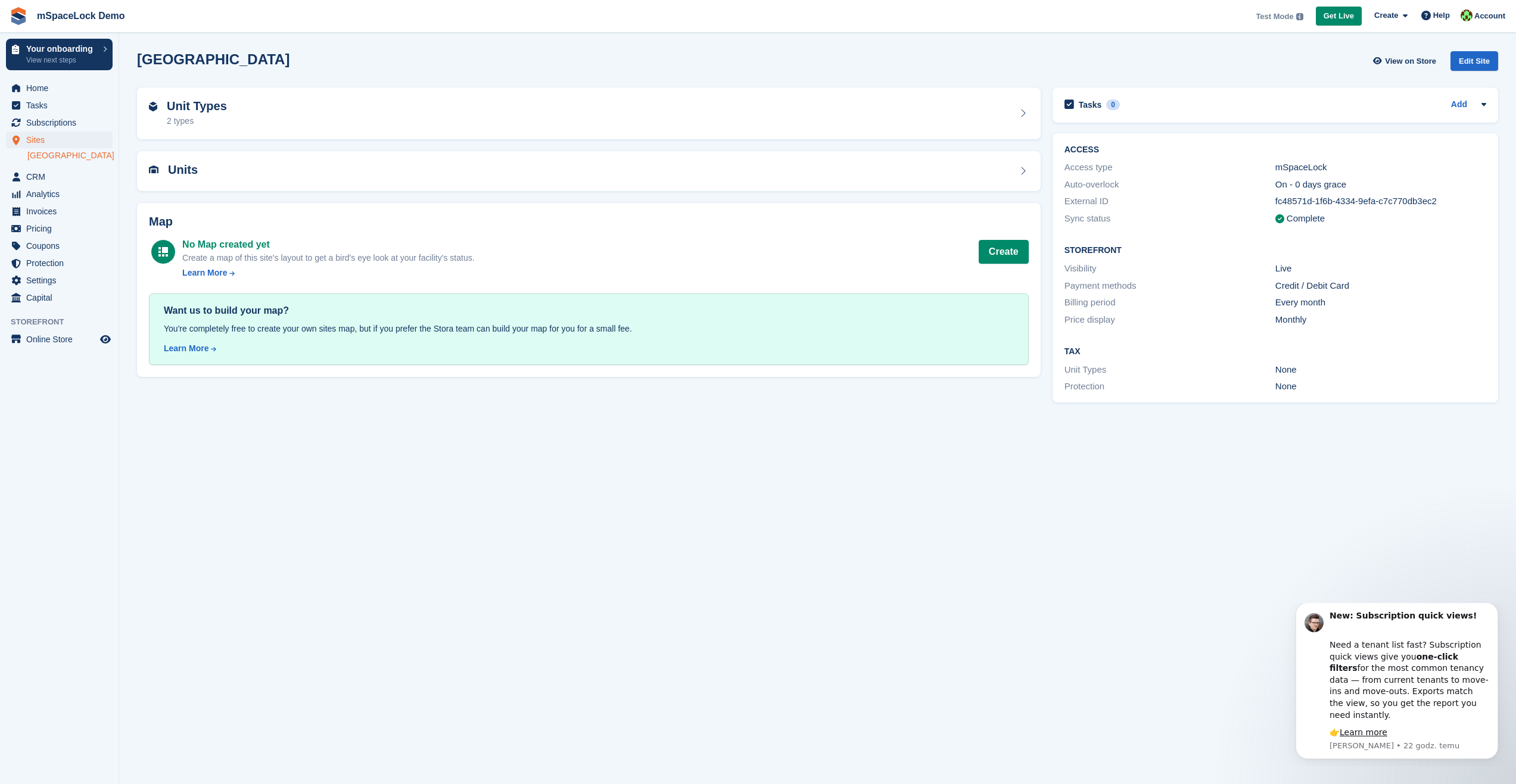
click at [1328, 200] on div "fc48571d-1f6b-4334-9efa-c7c770db3ec2" at bounding box center [1381, 202] width 211 height 14
click at [1461, 108] on link "Add" at bounding box center [1458, 105] width 16 height 14
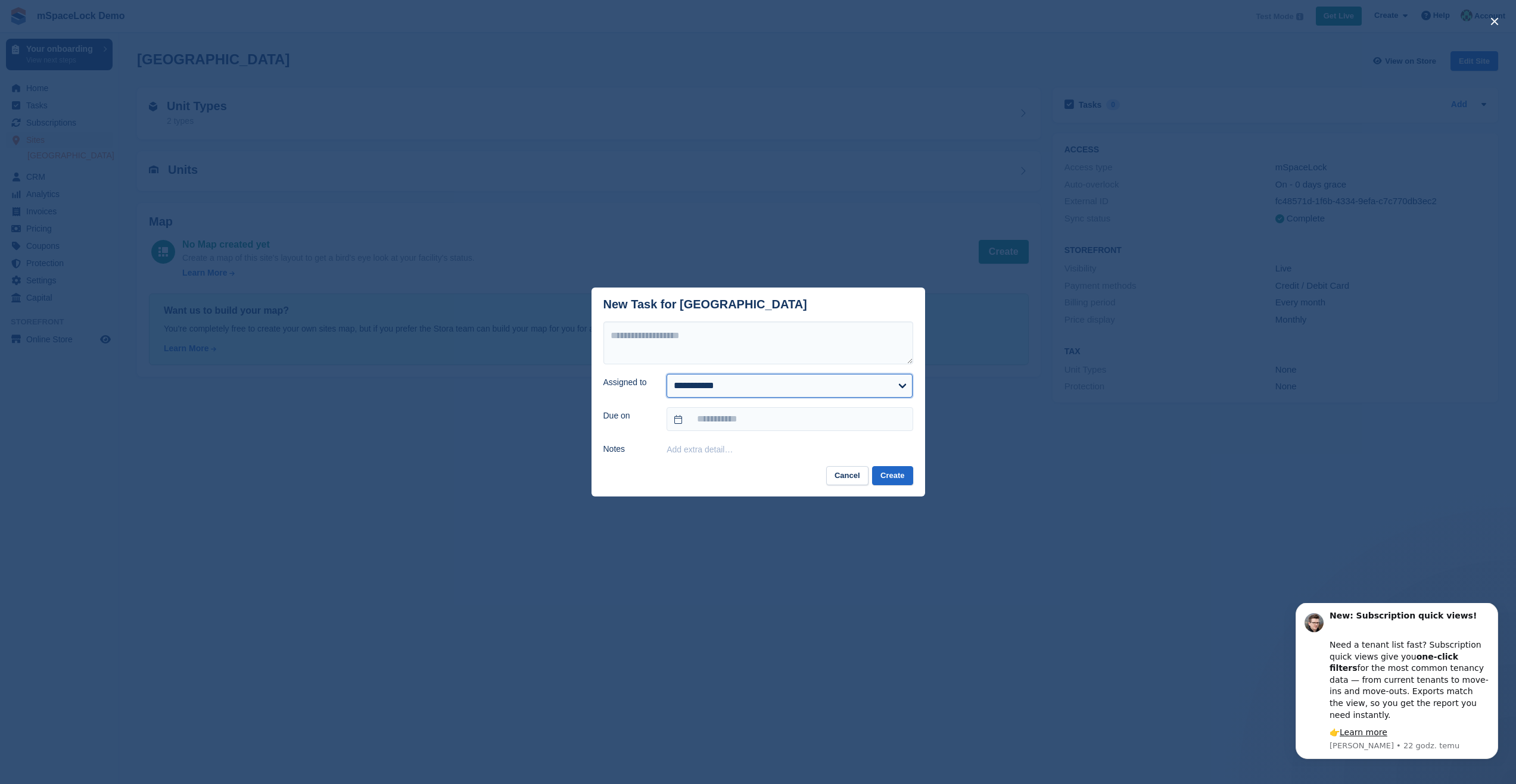
click at [742, 393] on select "**********" at bounding box center [789, 386] width 246 height 24
select select "****"
click at [666, 374] on select "**********" at bounding box center [789, 386] width 246 height 24
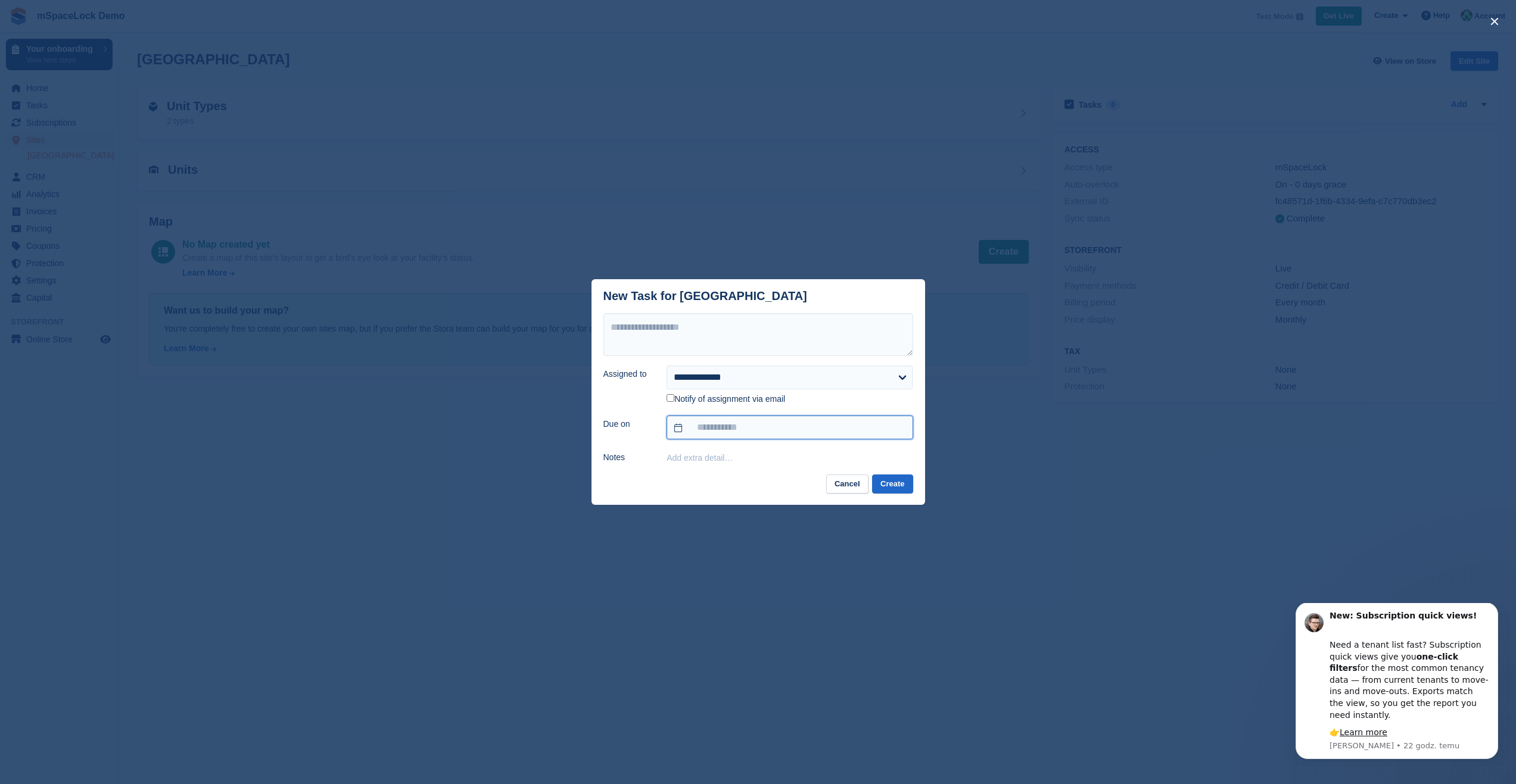
click at [698, 430] on input "text" at bounding box center [789, 428] width 246 height 24
click at [928, 453] on div "close" at bounding box center [758, 392] width 1516 height 784
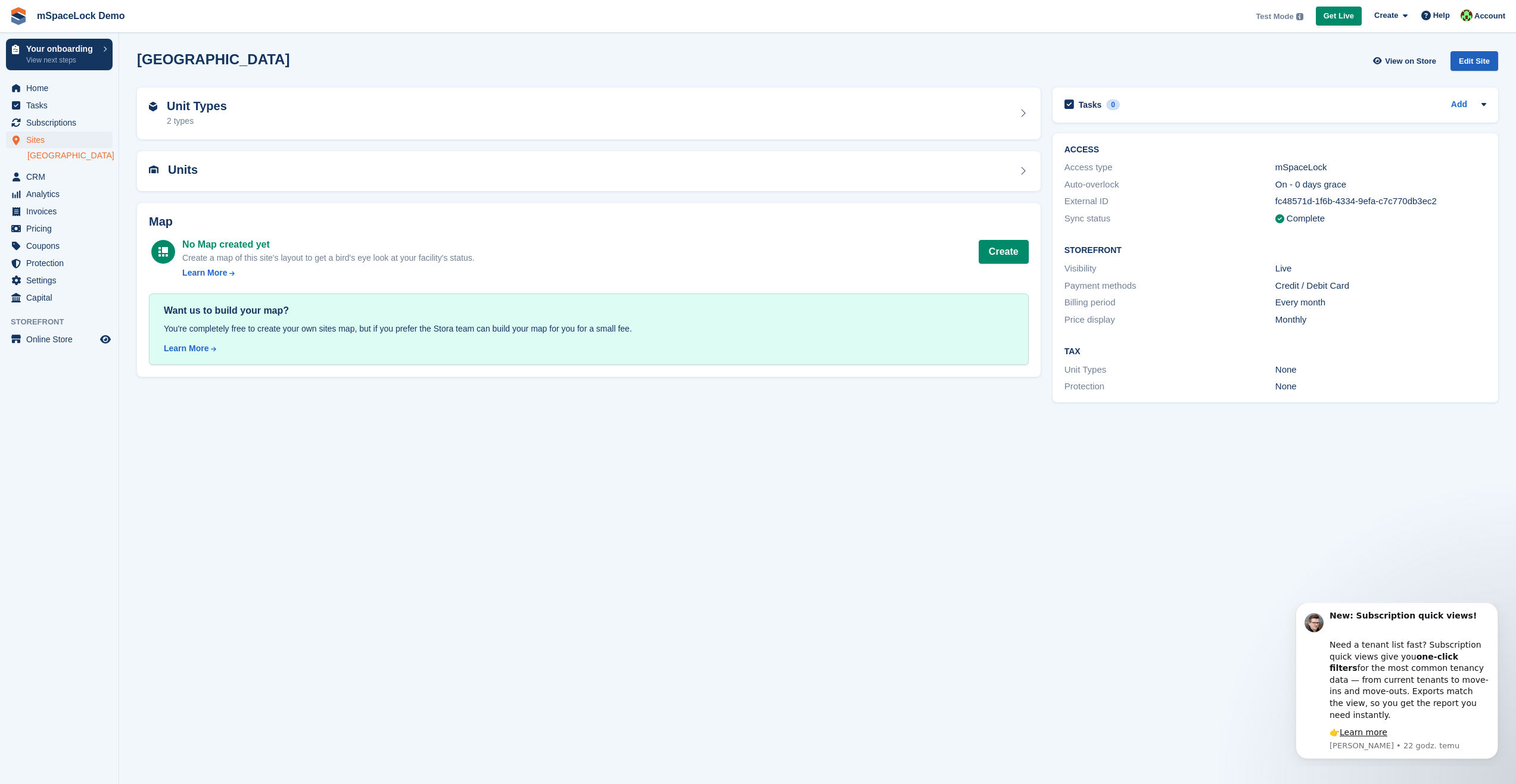
click at [1479, 63] on div "Edit Site" at bounding box center [1474, 60] width 48 height 20
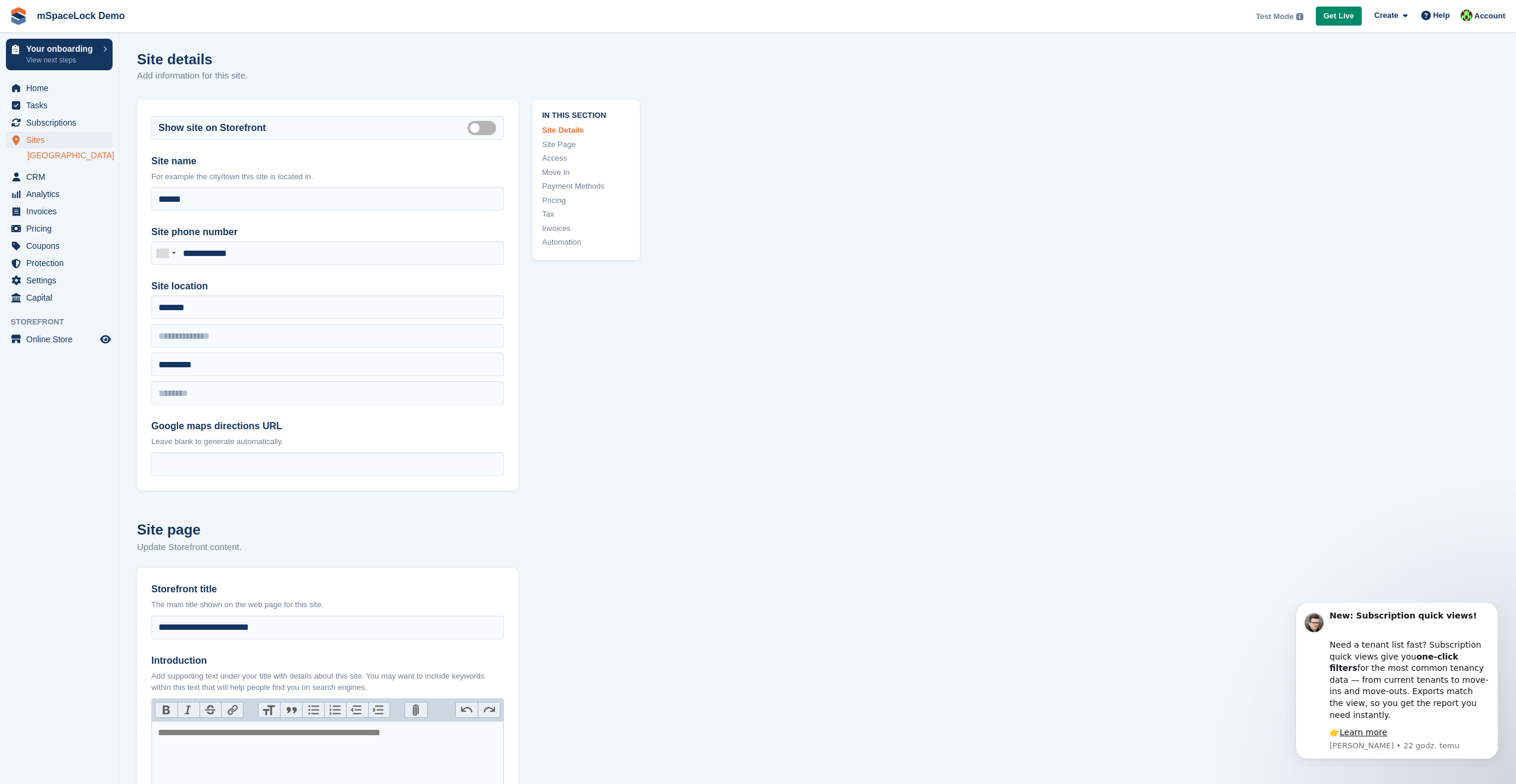
click at [33, 161] on li "[GEOGRAPHIC_DATA]" at bounding box center [72, 156] width 91 height 13
click at [37, 154] on link "[GEOGRAPHIC_DATA]" at bounding box center [70, 155] width 85 height 11
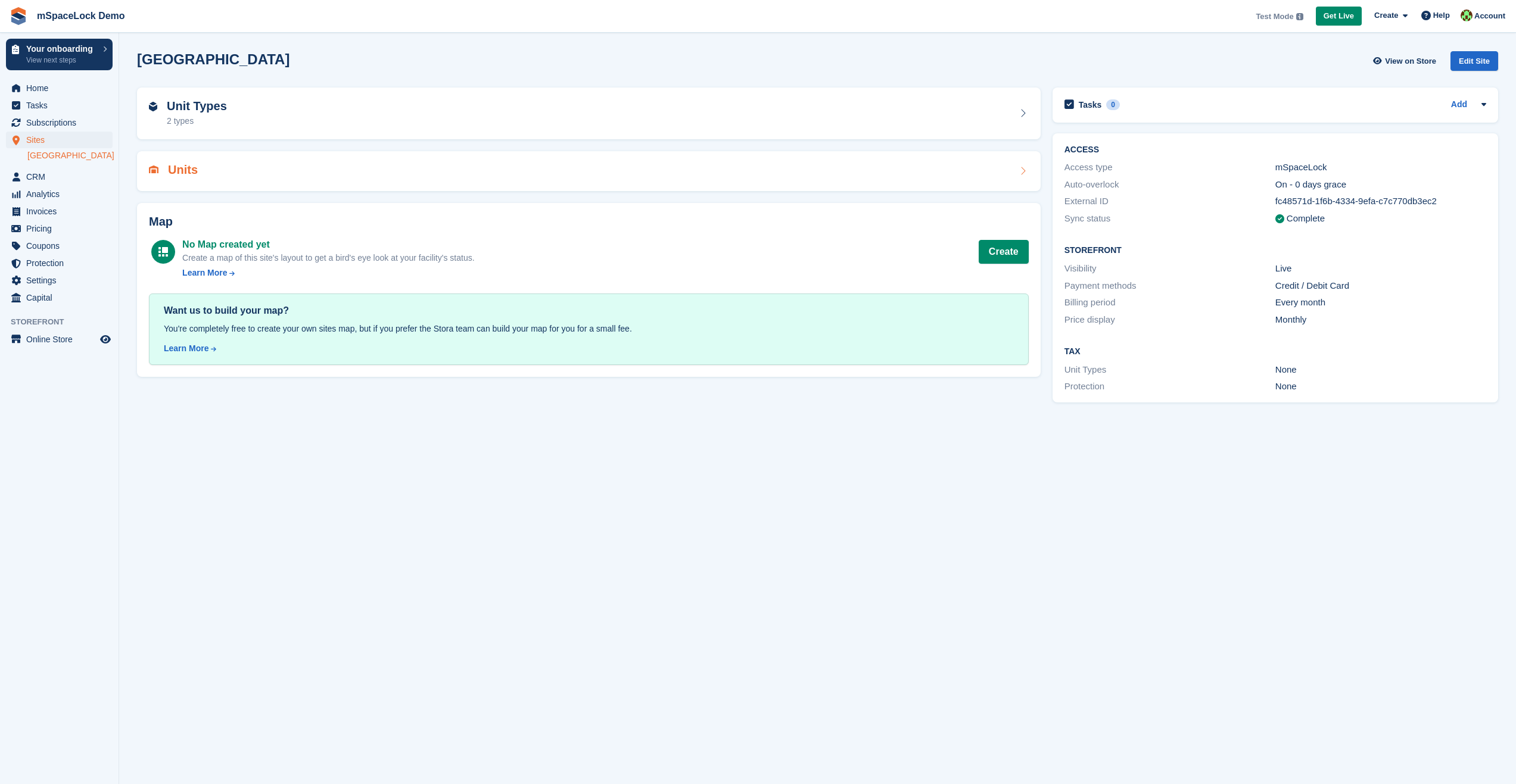
click at [181, 170] on h2 "Units" at bounding box center [182, 170] width 30 height 14
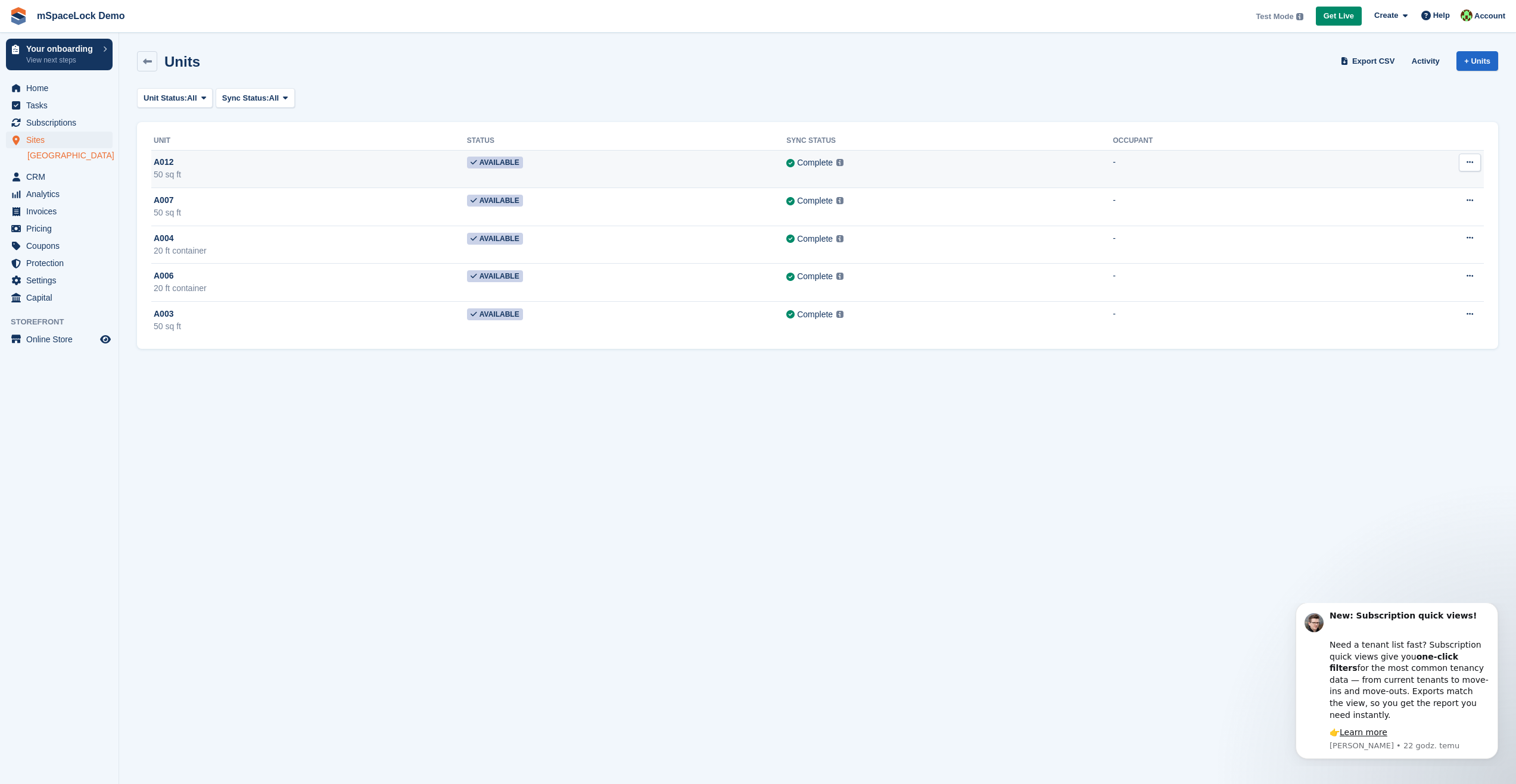
click at [1468, 168] on button at bounding box center [1469, 162] width 22 height 18
click at [1425, 200] on p "Unit activity" at bounding box center [1423, 202] width 104 height 15
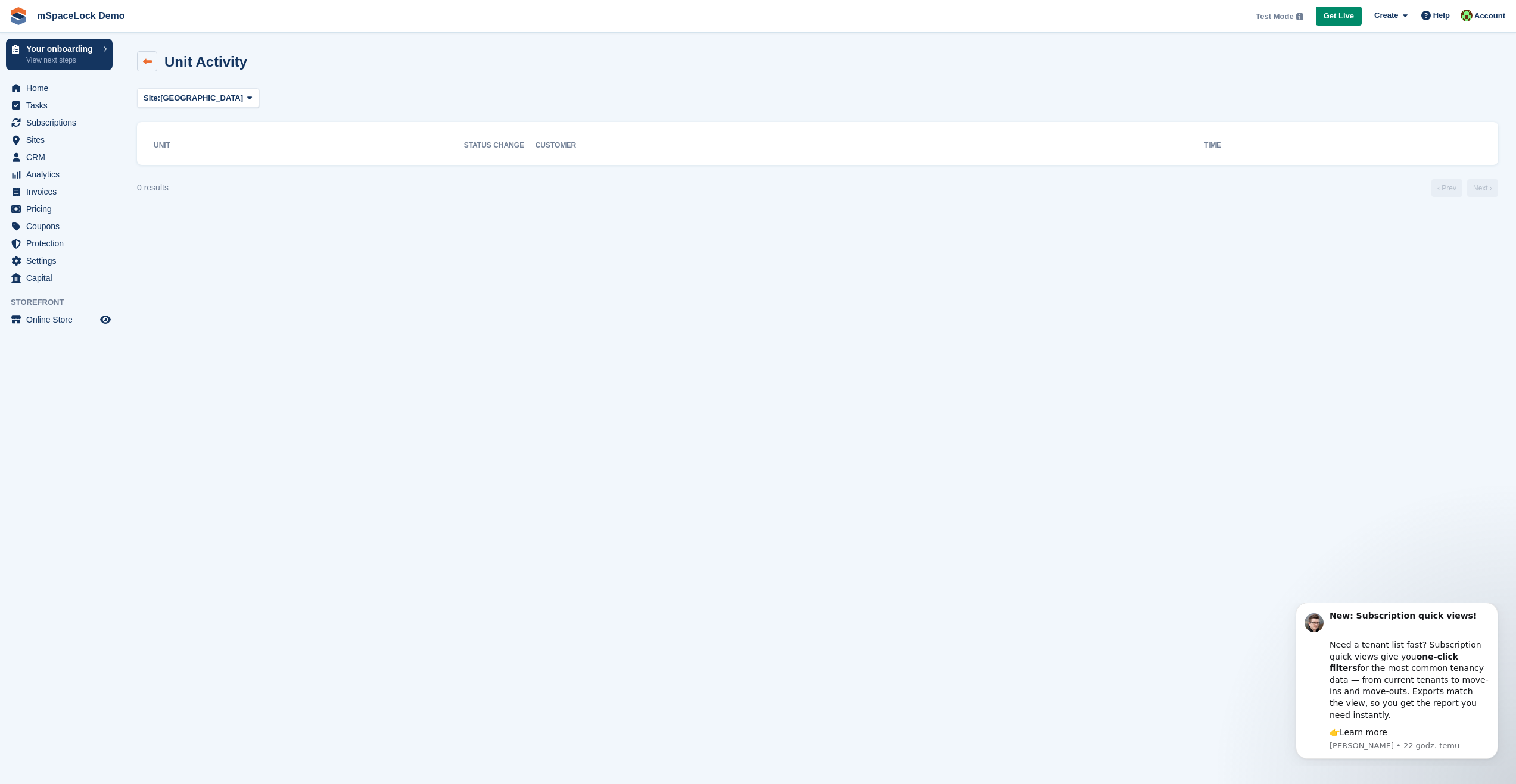
click at [150, 65] on icon at bounding box center [147, 61] width 9 height 9
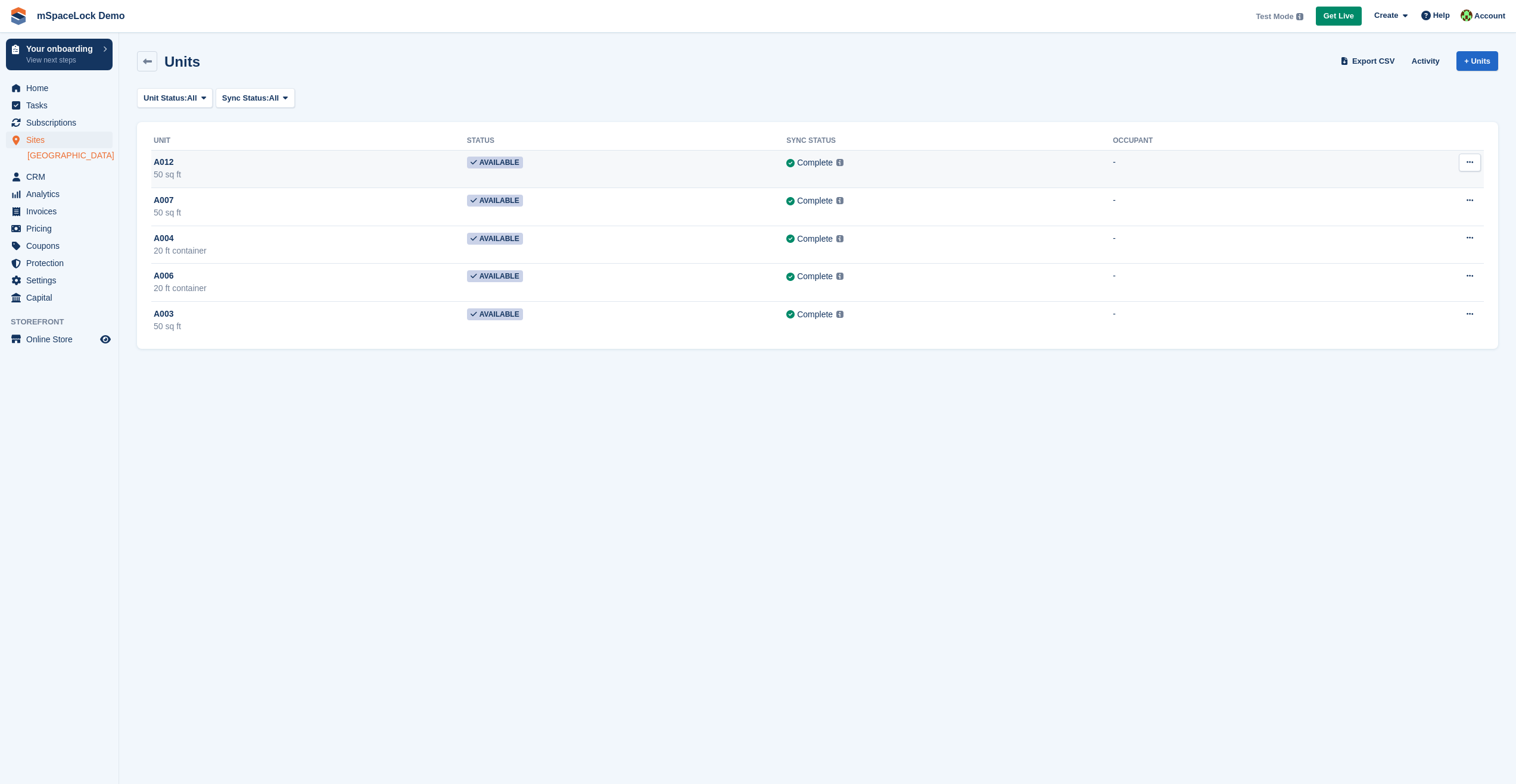
click at [1461, 163] on button at bounding box center [1469, 162] width 22 height 18
click at [168, 164] on span "A012" at bounding box center [163, 162] width 20 height 13
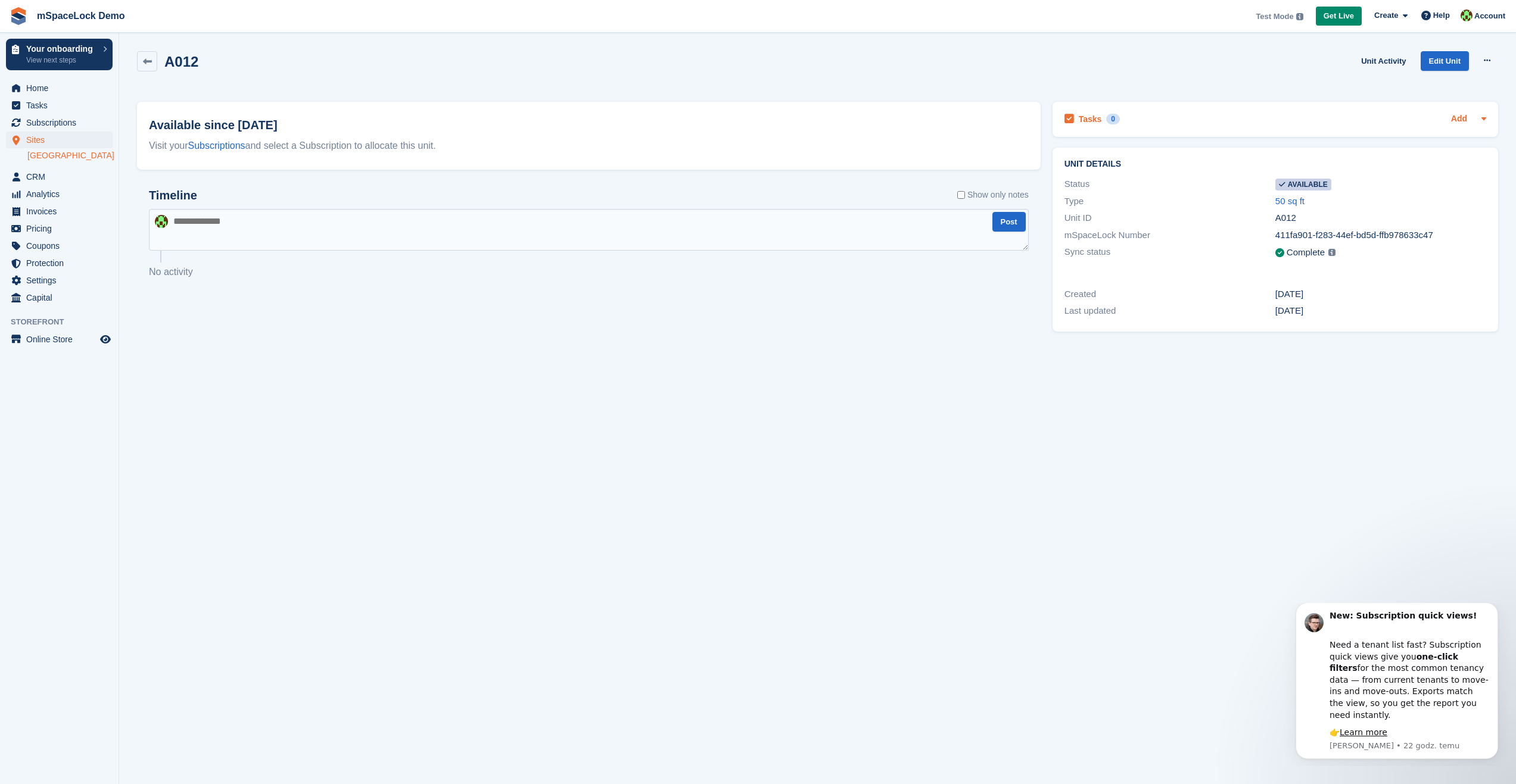
click at [1454, 119] on link "Add" at bounding box center [1458, 119] width 16 height 14
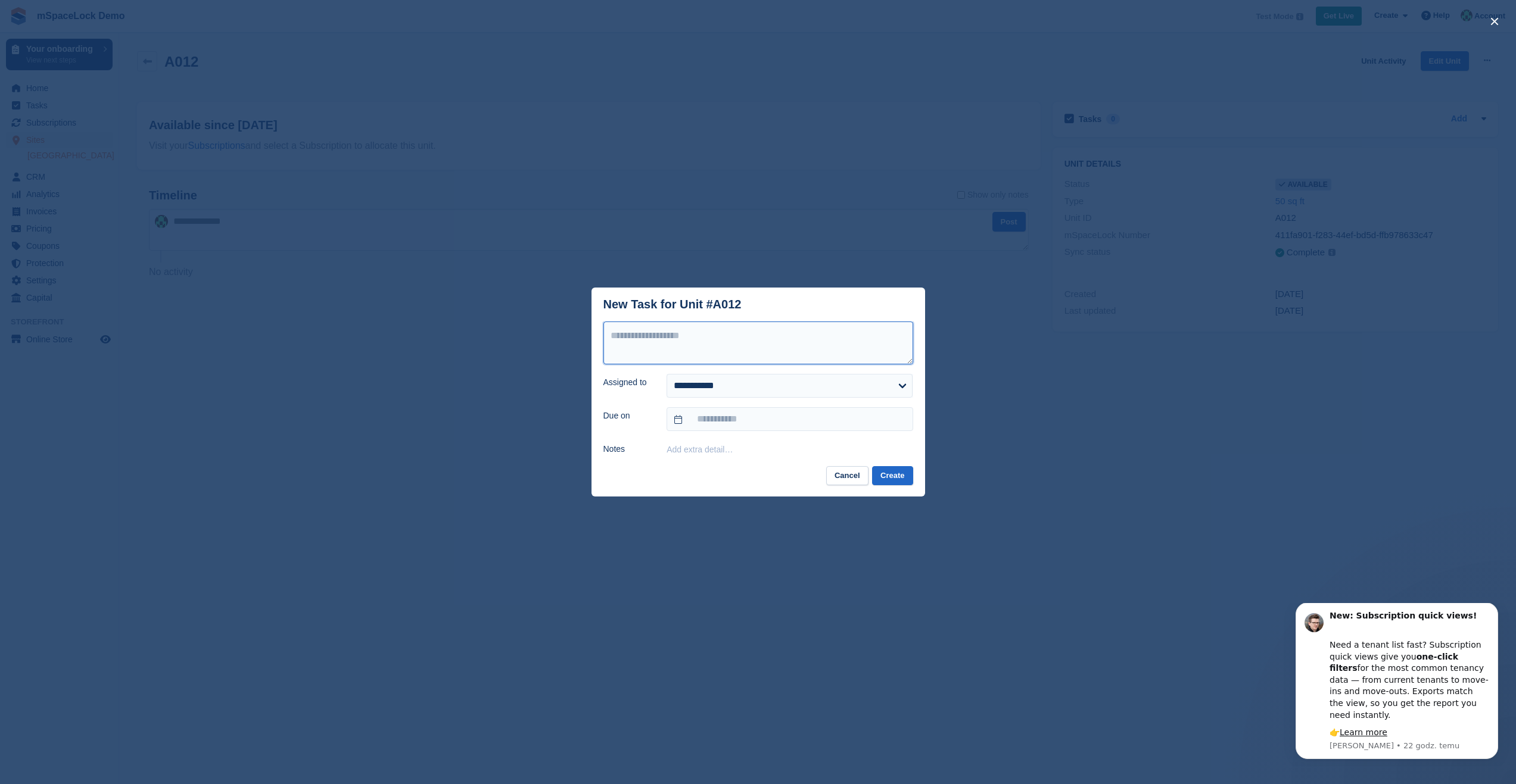
click at [732, 346] on textarea at bounding box center [758, 343] width 310 height 43
click at [718, 400] on form "**********" at bounding box center [758, 389] width 310 height 135
click at [721, 388] on select "**********" at bounding box center [789, 386] width 246 height 24
click at [826, 319] on header "New Task for Unit #A012" at bounding box center [758, 304] width 333 height 34
click at [859, 474] on button "Cancel" at bounding box center [847, 475] width 43 height 20
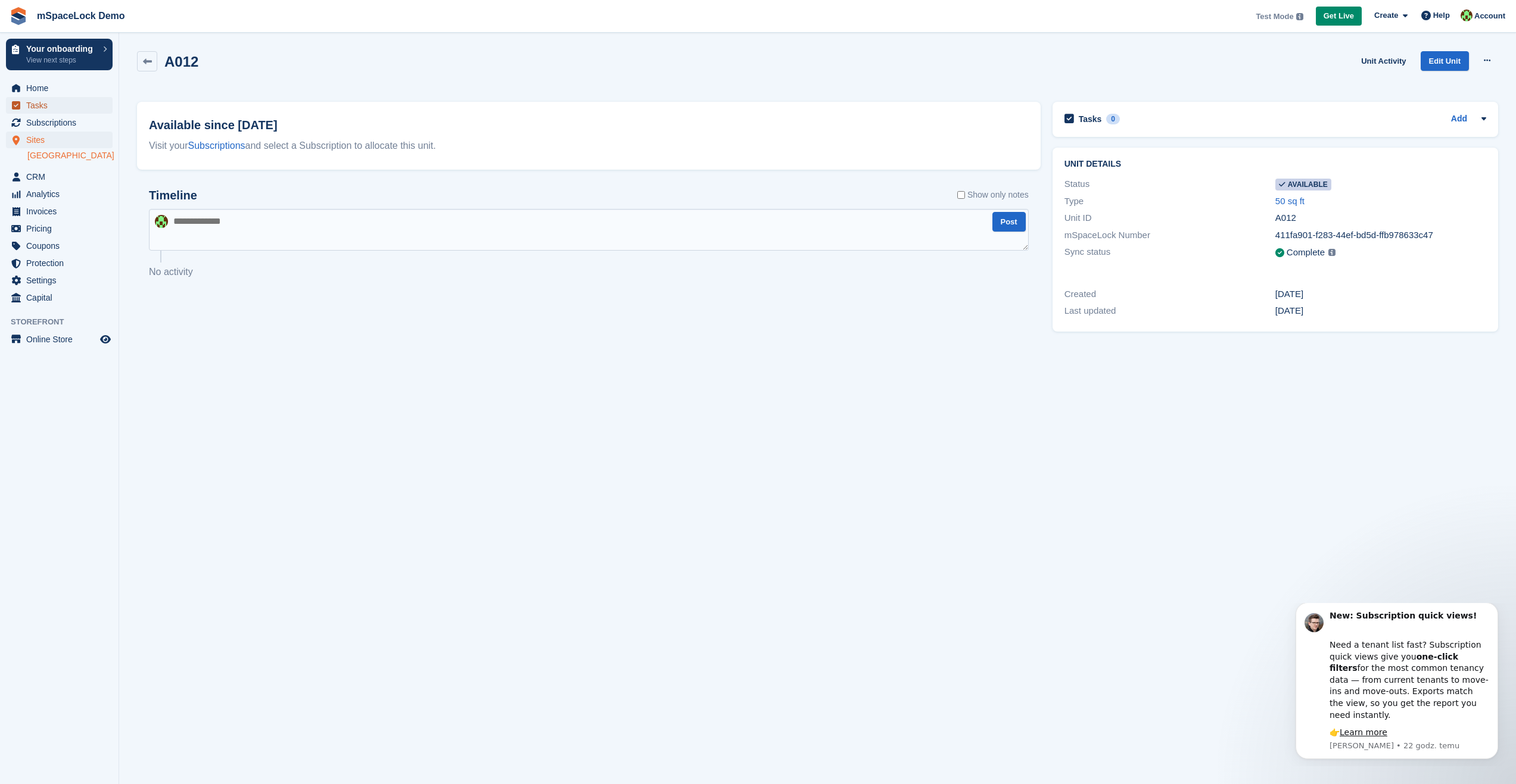
click at [50, 105] on span "Tasks" at bounding box center [62, 105] width 71 height 17
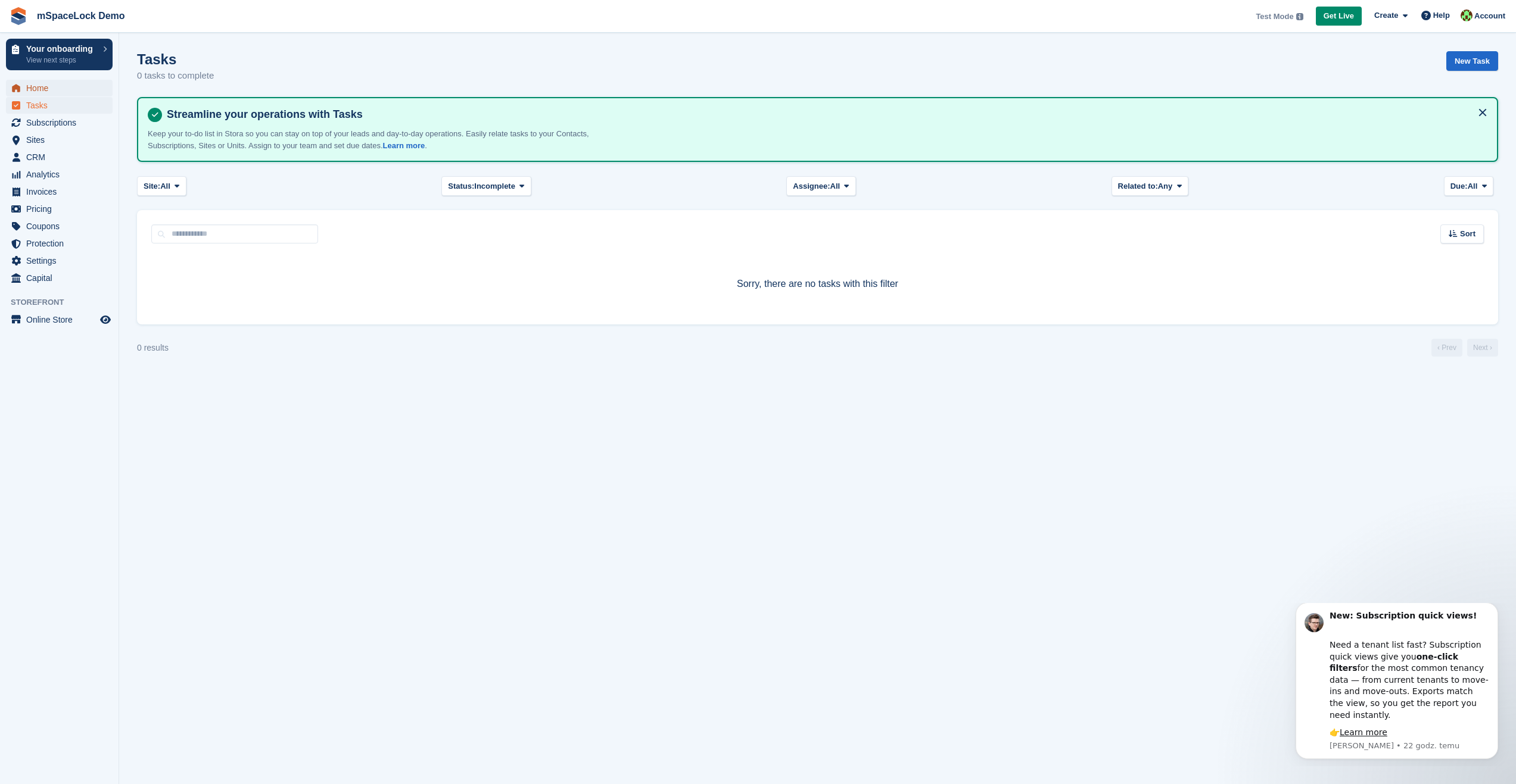
click at [46, 93] on span "Home" at bounding box center [62, 88] width 71 height 17
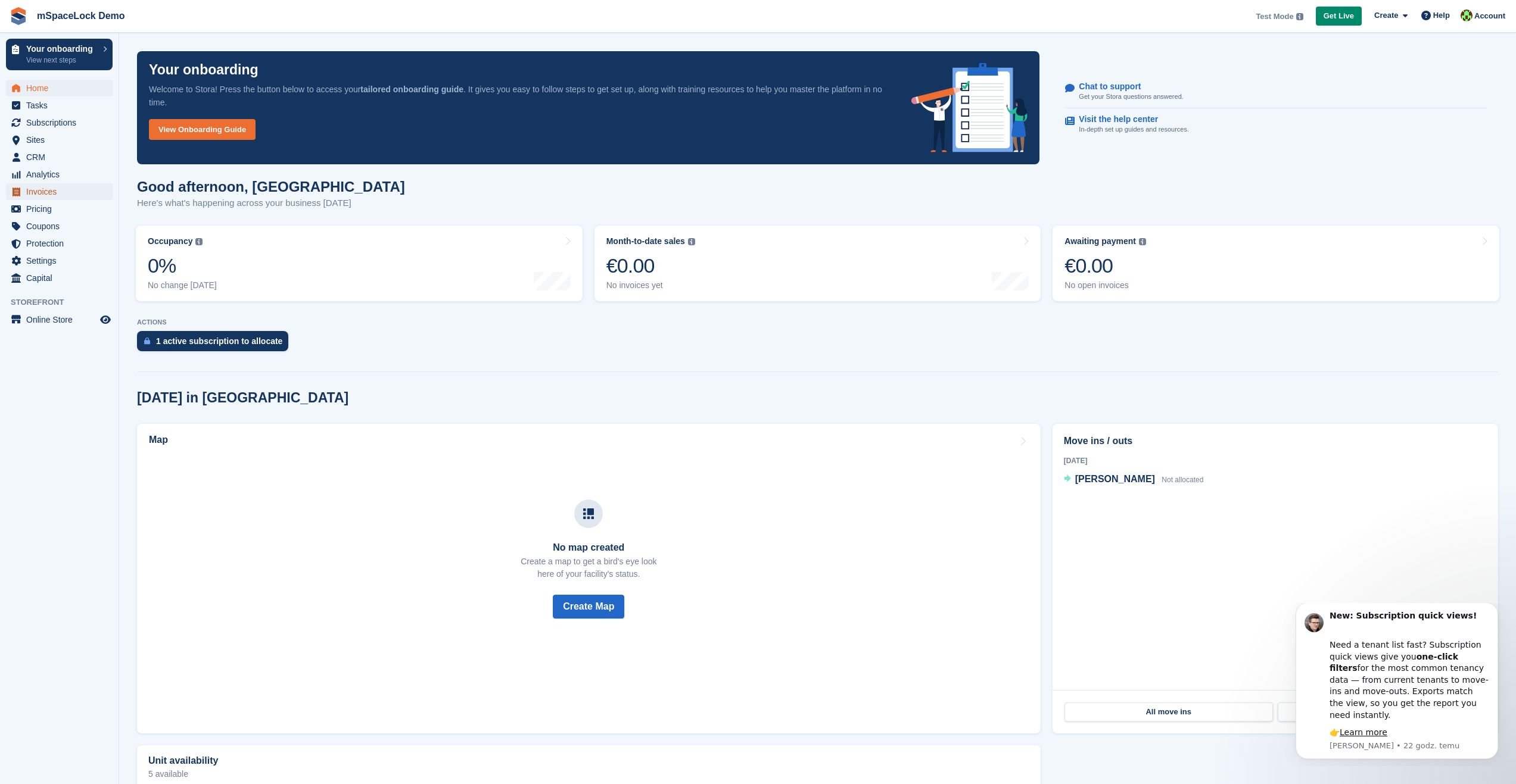
click at [54, 197] on span "Invoices" at bounding box center [62, 192] width 71 height 17
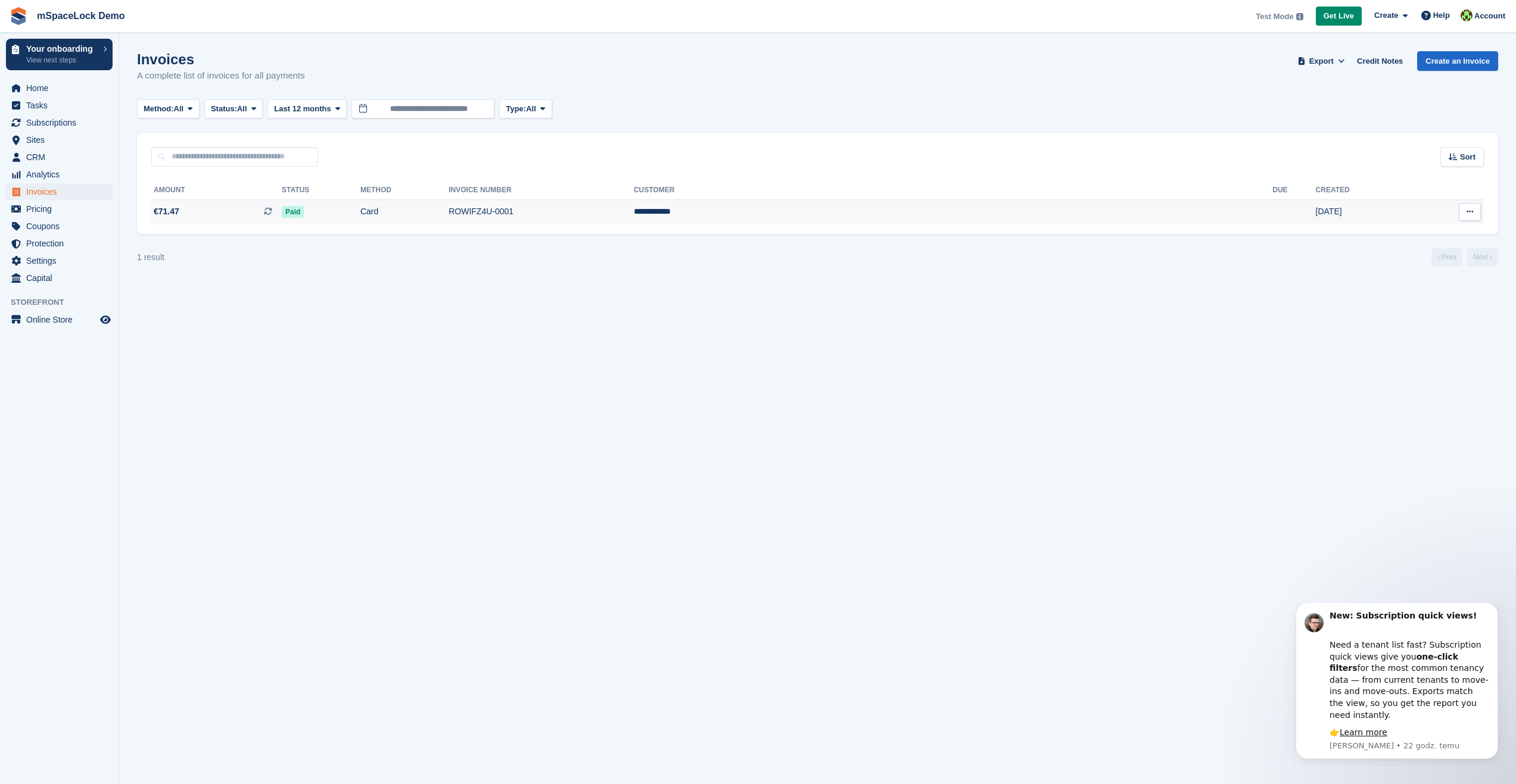
click at [176, 211] on span "€71.47" at bounding box center [167, 212] width 26 height 13
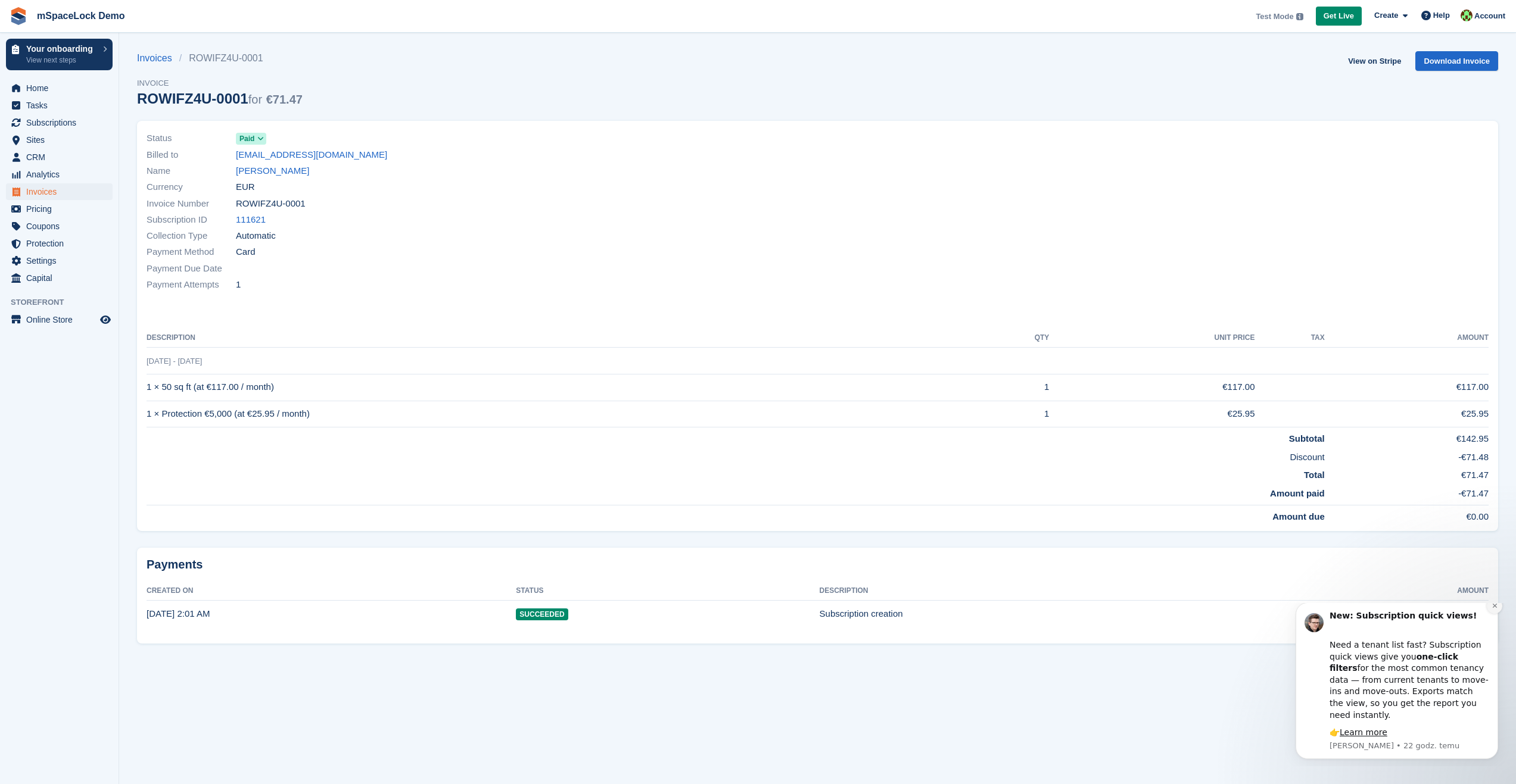
click at [1496, 614] on button "Dismiss notification" at bounding box center [1494, 606] width 15 height 15
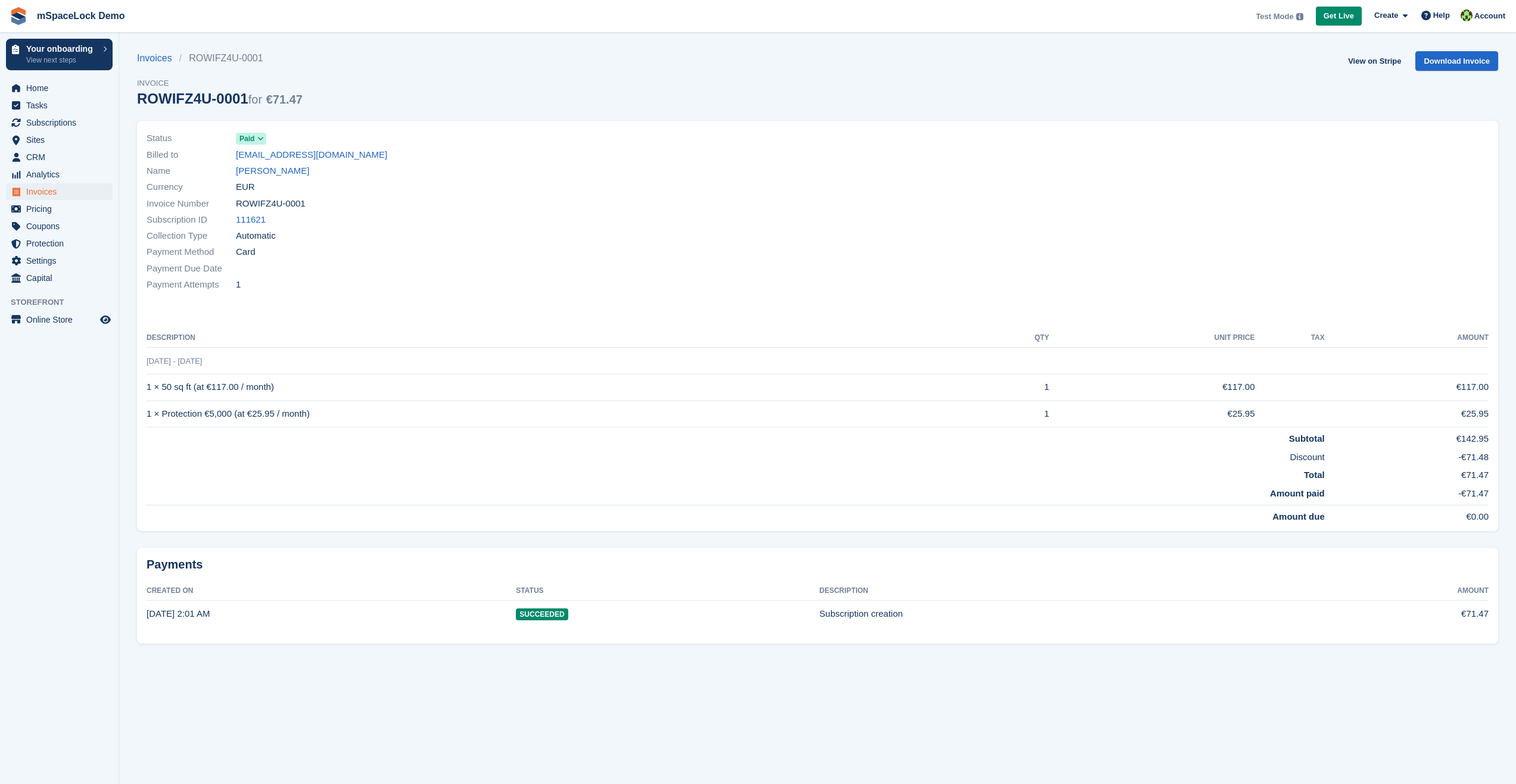
click at [1474, 620] on td "€71.47" at bounding box center [1397, 613] width 183 height 26
click at [255, 221] on link "111621" at bounding box center [250, 220] width 30 height 14
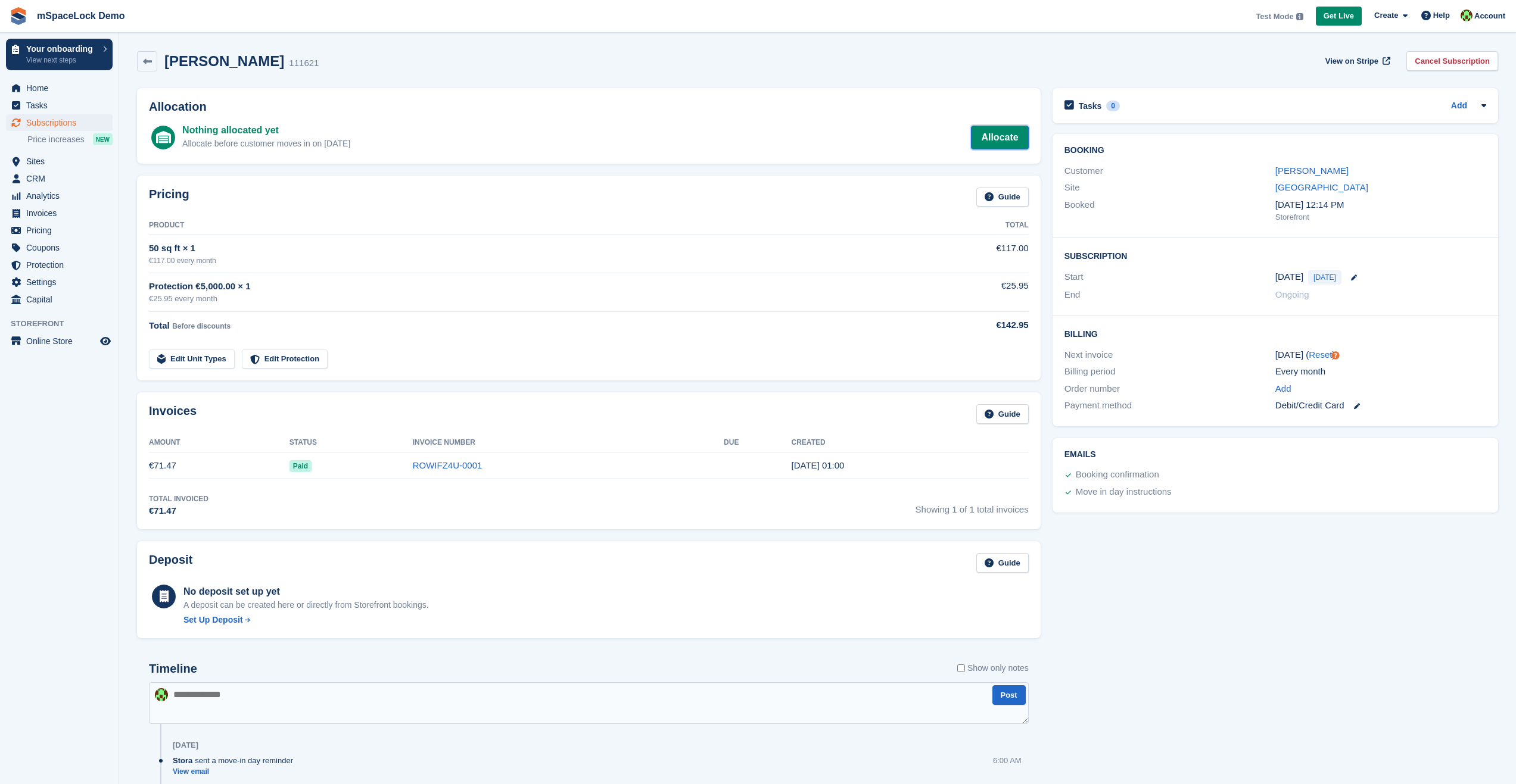
click at [998, 134] on link "Allocate" at bounding box center [999, 138] width 57 height 24
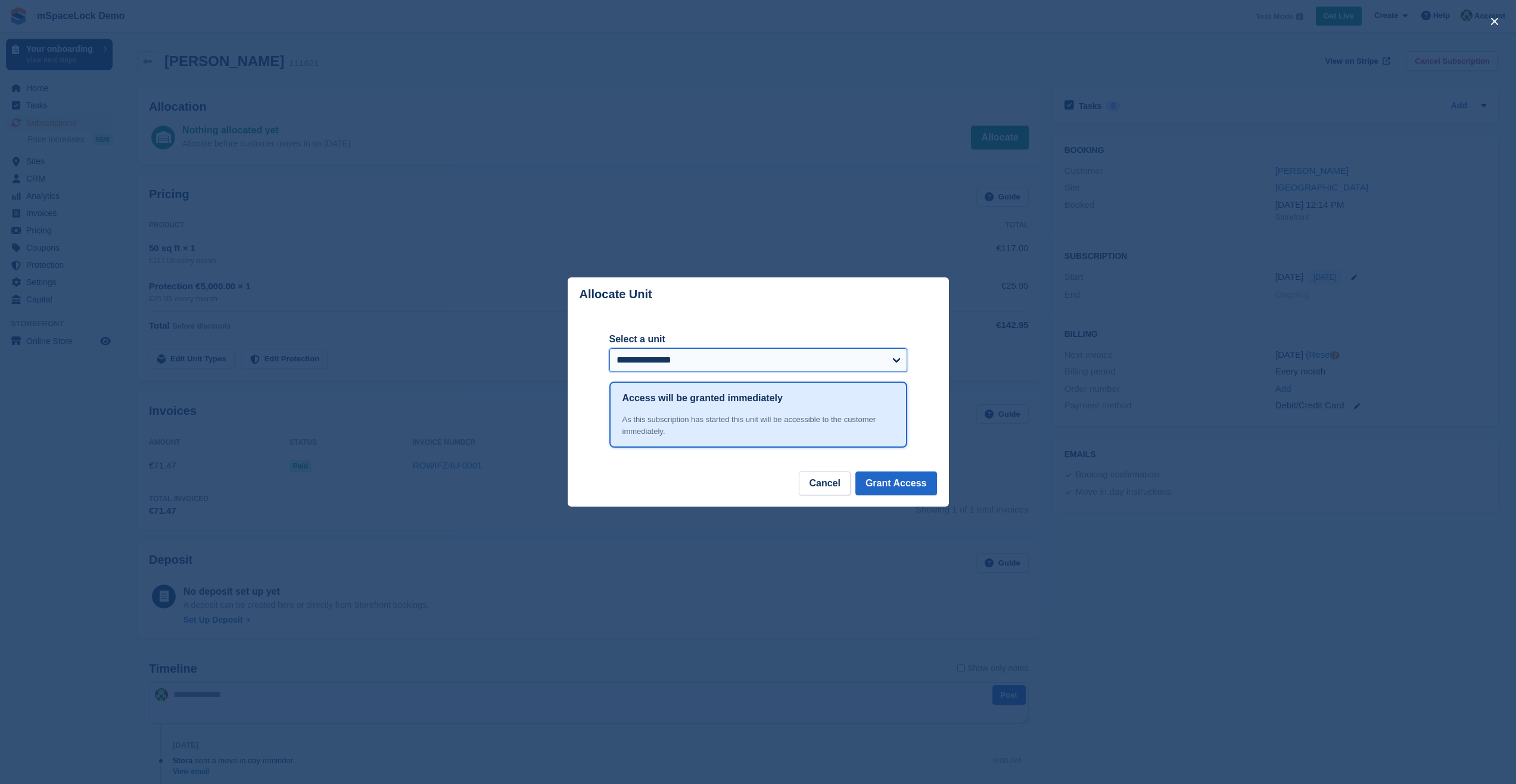
click at [779, 366] on select "**********" at bounding box center [758, 361] width 298 height 24
click at [833, 490] on button "Cancel" at bounding box center [824, 483] width 51 height 24
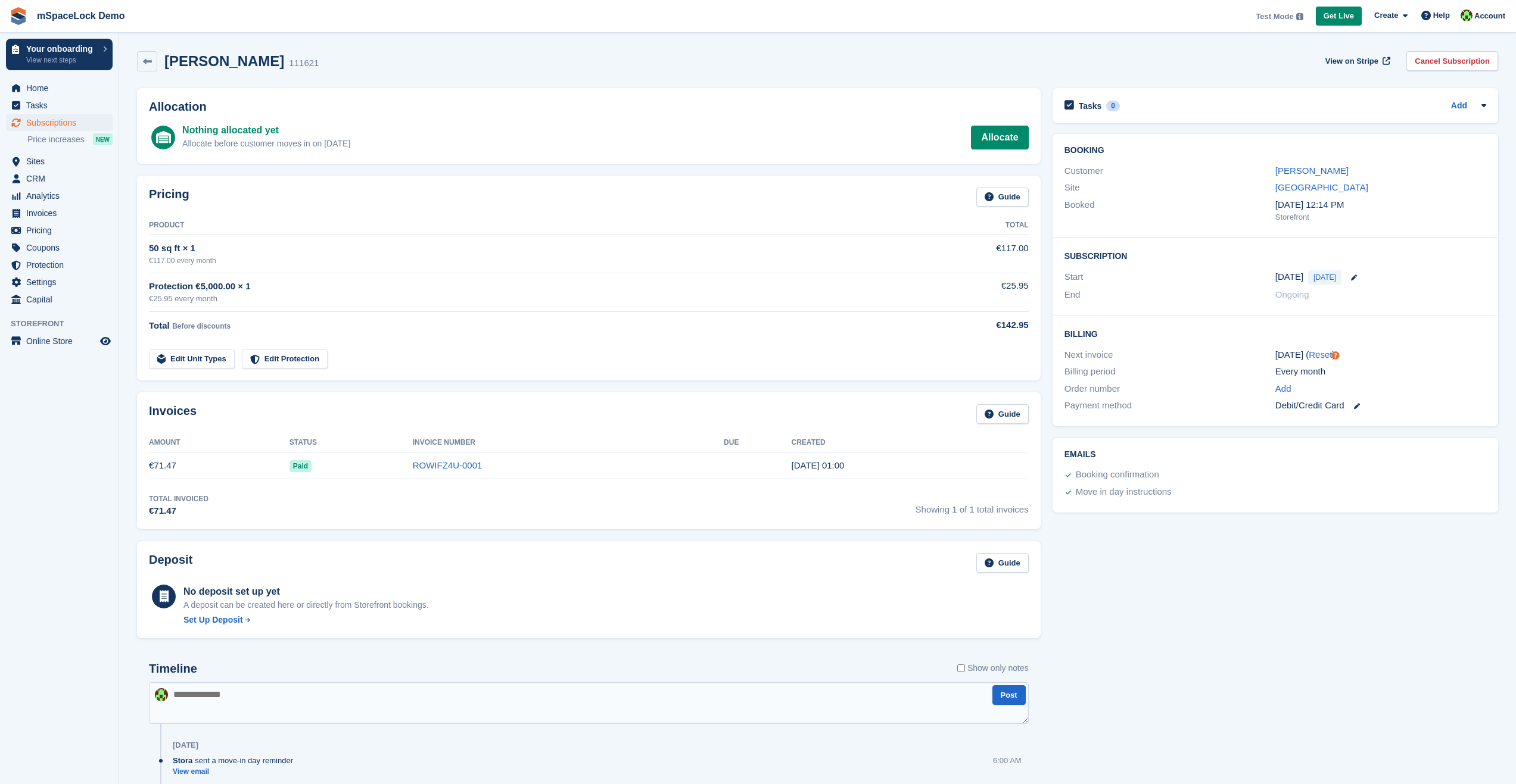
click at [445, 190] on div "Pricing Guide" at bounding box center [589, 202] width 880 height 27
click at [1012, 142] on link "Allocate" at bounding box center [999, 138] width 57 height 24
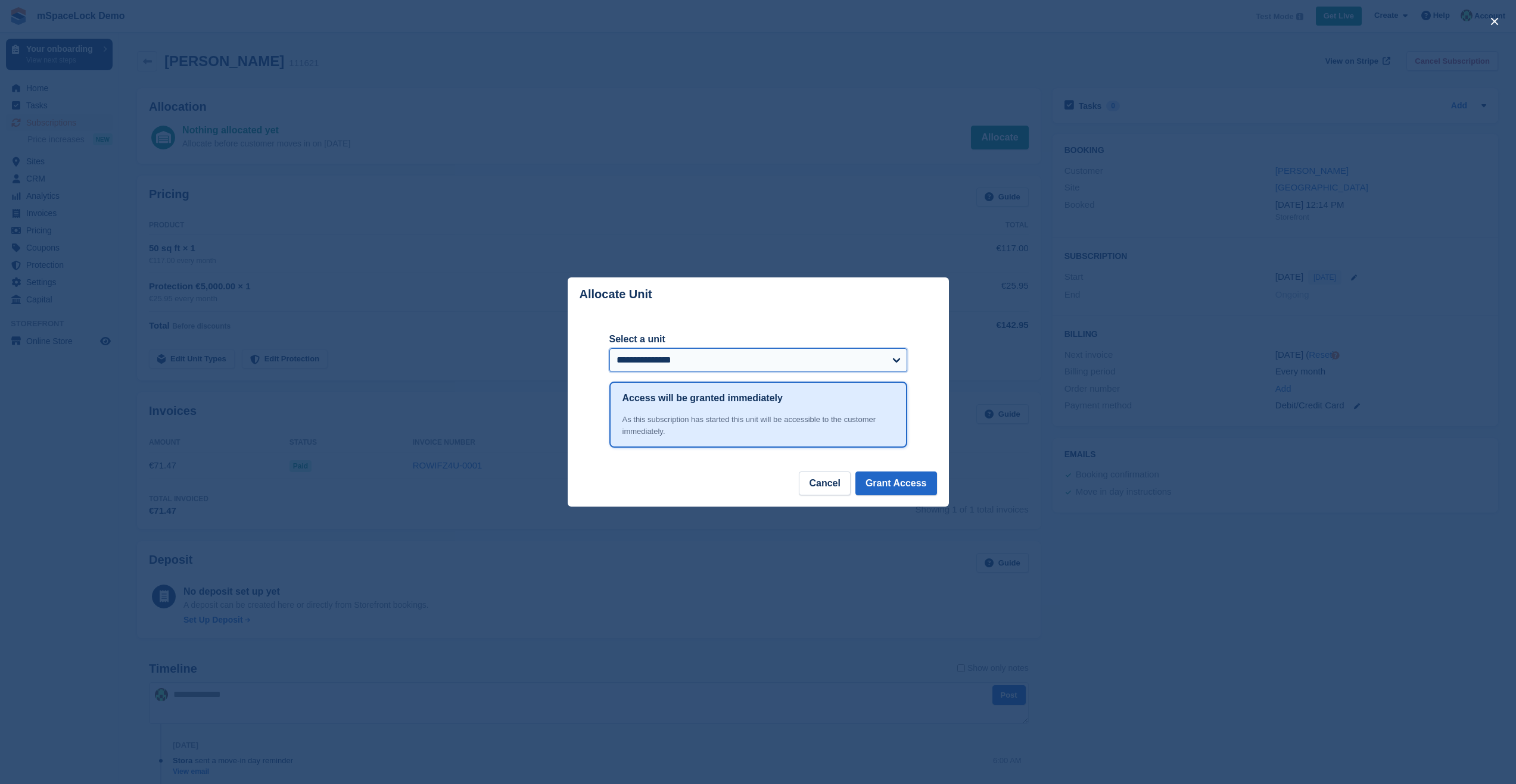
click at [794, 364] on select "**********" at bounding box center [758, 361] width 298 height 24
select select "******"
click at [609, 349] on select "**********" at bounding box center [758, 361] width 298 height 24
click at [734, 492] on footer "Cancel Grant Access" at bounding box center [758, 488] width 381 height 35
click at [888, 489] on button "Grant Access" at bounding box center [896, 483] width 82 height 24
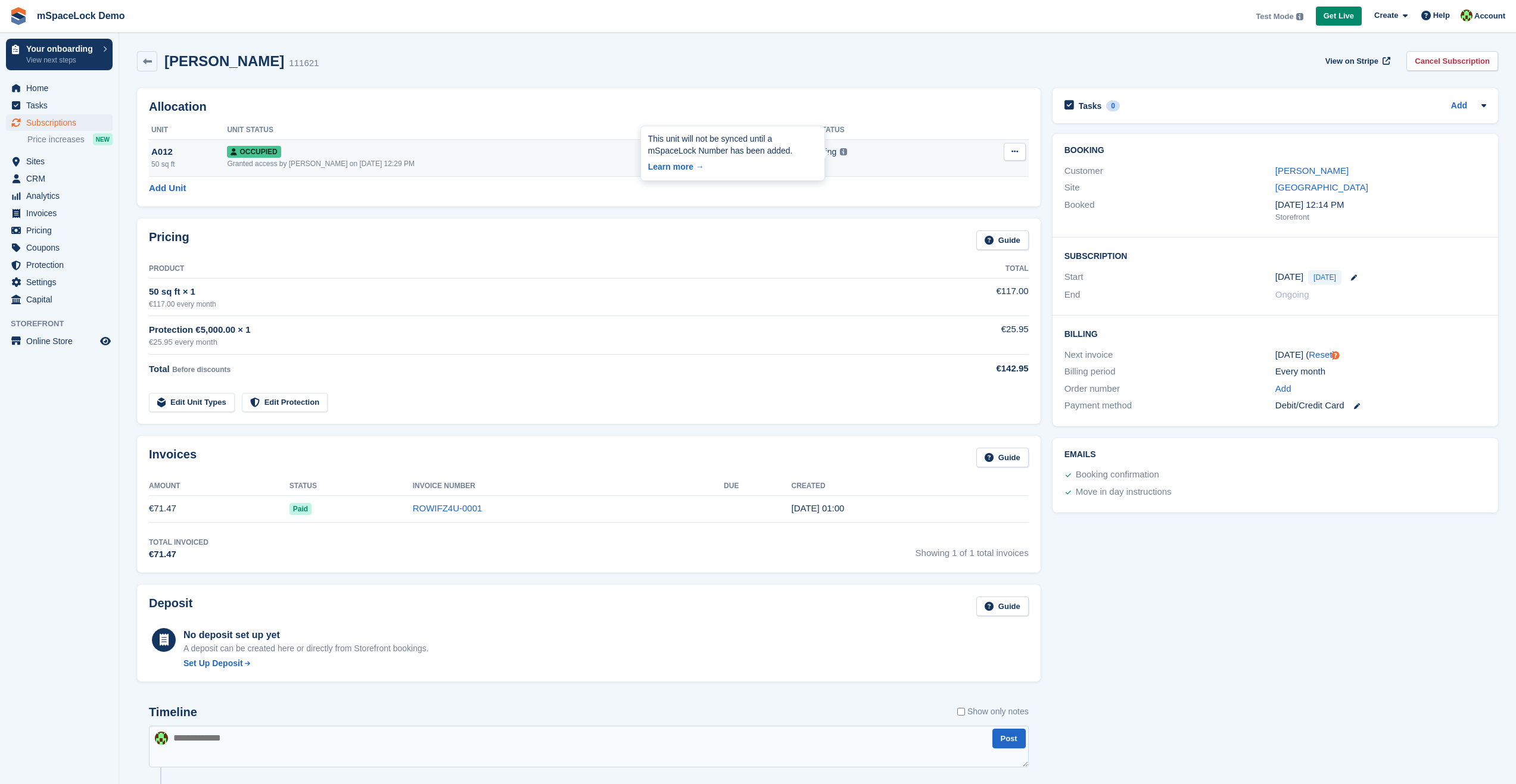
click at [840, 152] on img at bounding box center [843, 151] width 7 height 7
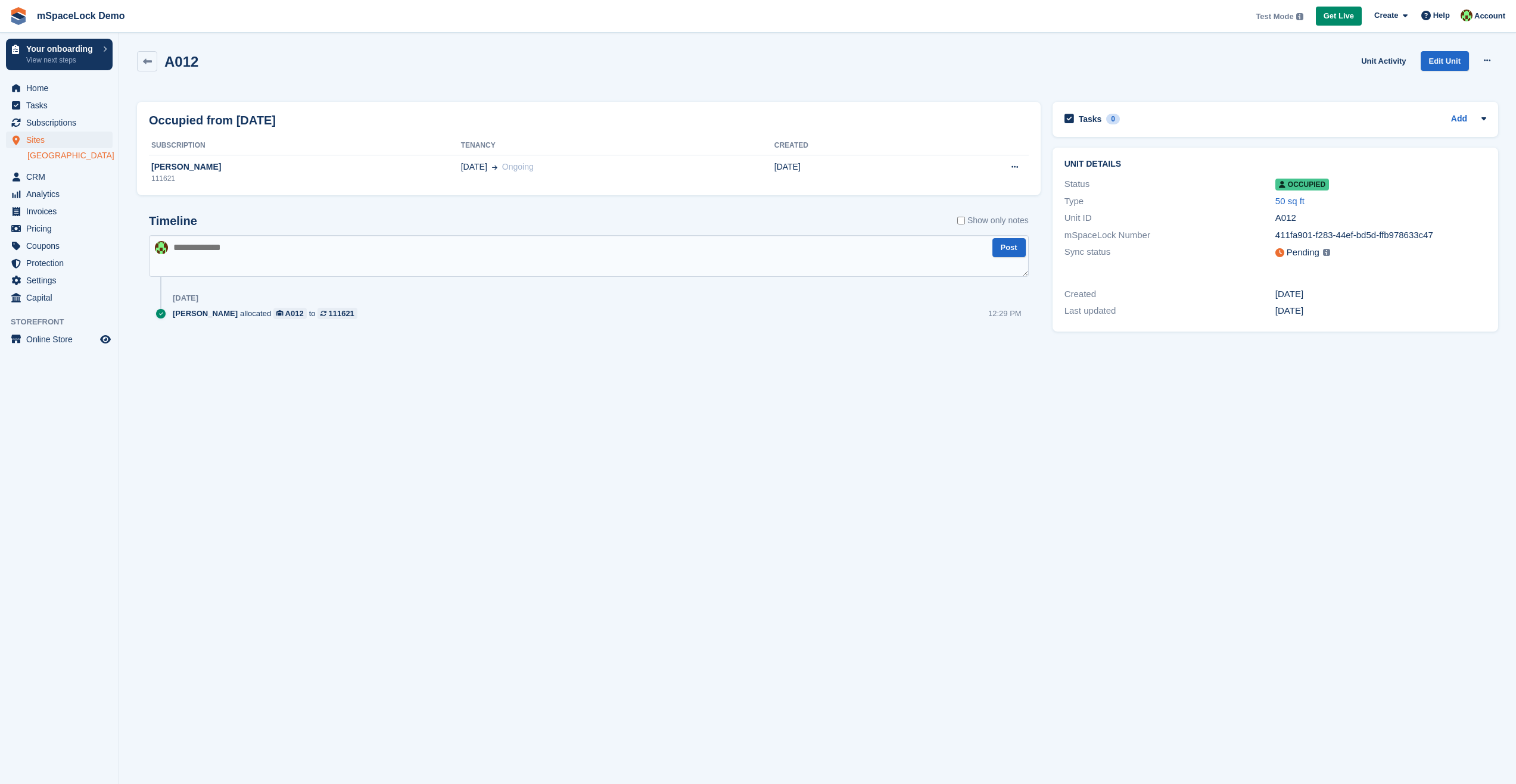
click at [54, 154] on link "[GEOGRAPHIC_DATA]" at bounding box center [70, 155] width 85 height 11
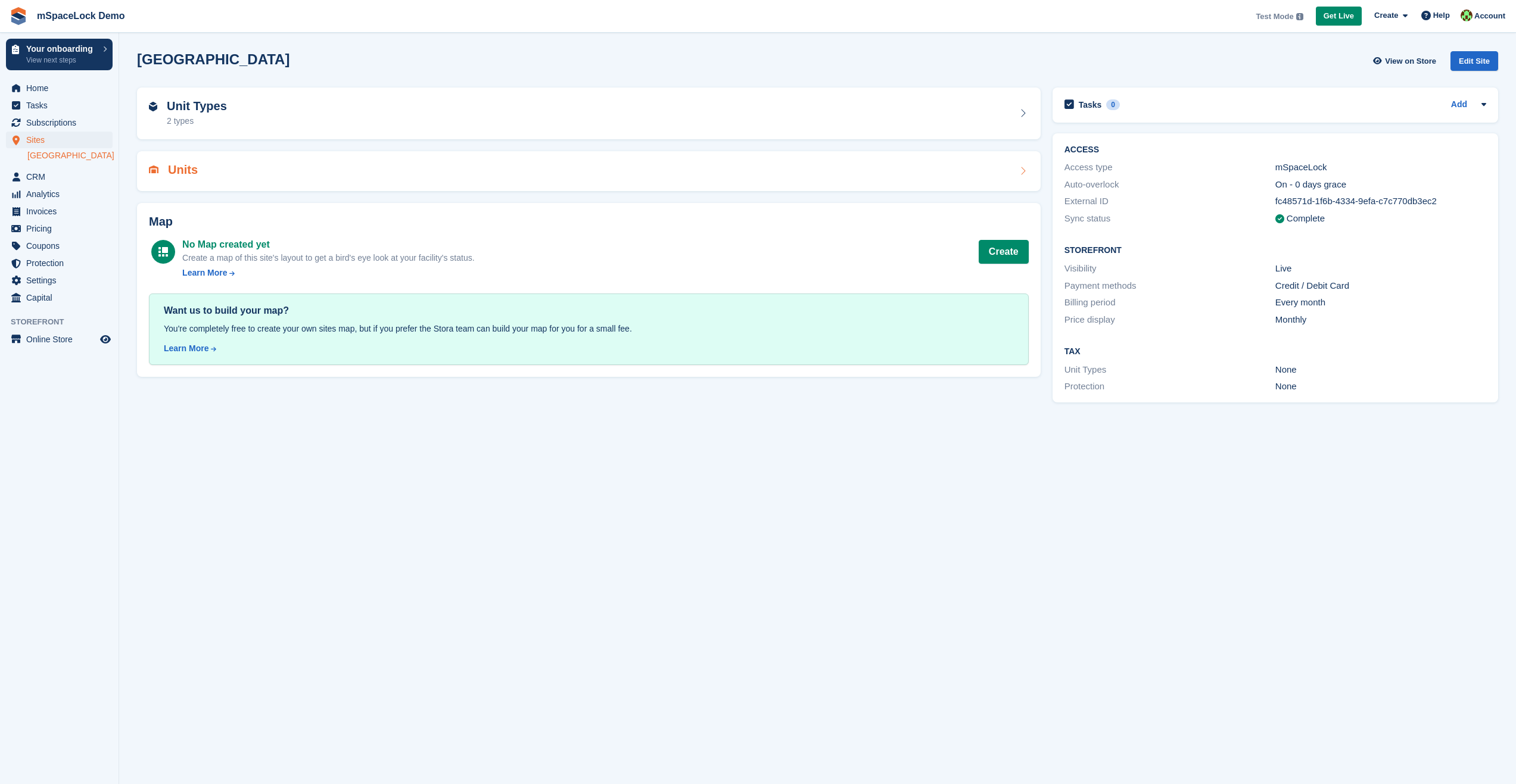
click at [200, 170] on div "Units" at bounding box center [589, 171] width 880 height 16
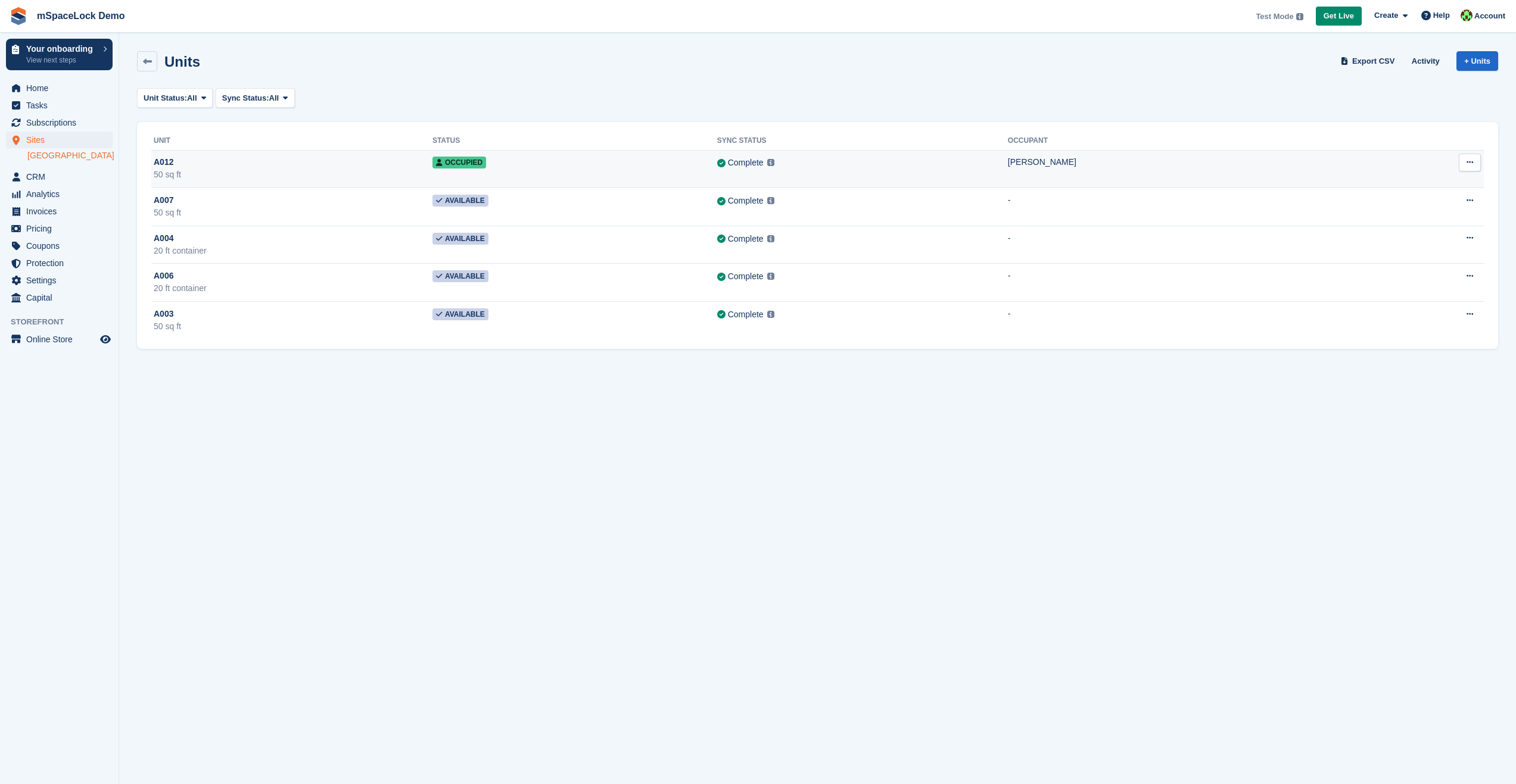
click at [164, 165] on span "A012" at bounding box center [163, 162] width 20 height 13
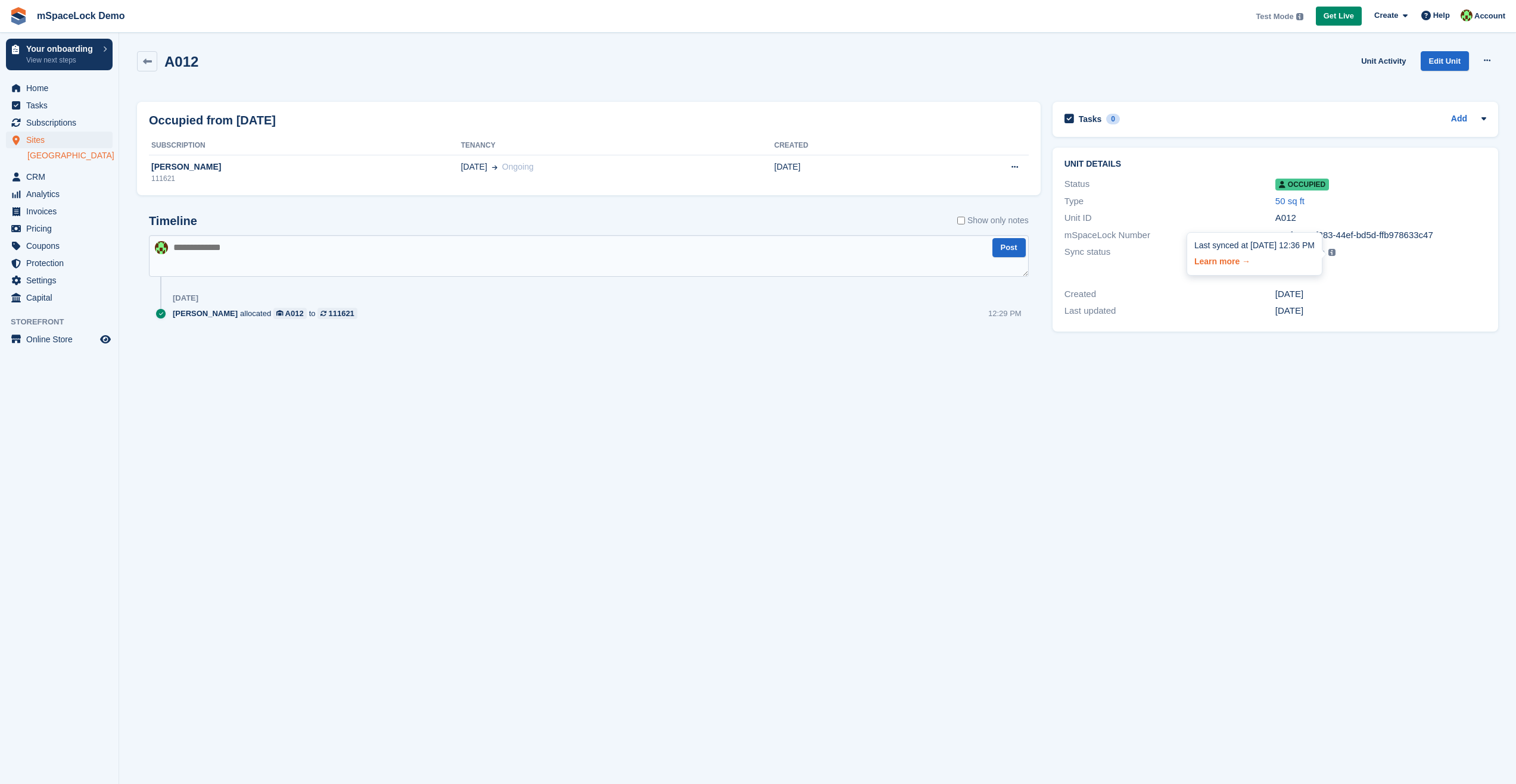
click at [1238, 262] on link "Learn more →" at bounding box center [1254, 259] width 120 height 17
click at [1006, 164] on button at bounding box center [1015, 167] width 22 height 18
click at [1010, 166] on button at bounding box center [1015, 167] width 22 height 18
click at [328, 313] on div "111621" at bounding box center [341, 313] width 26 height 11
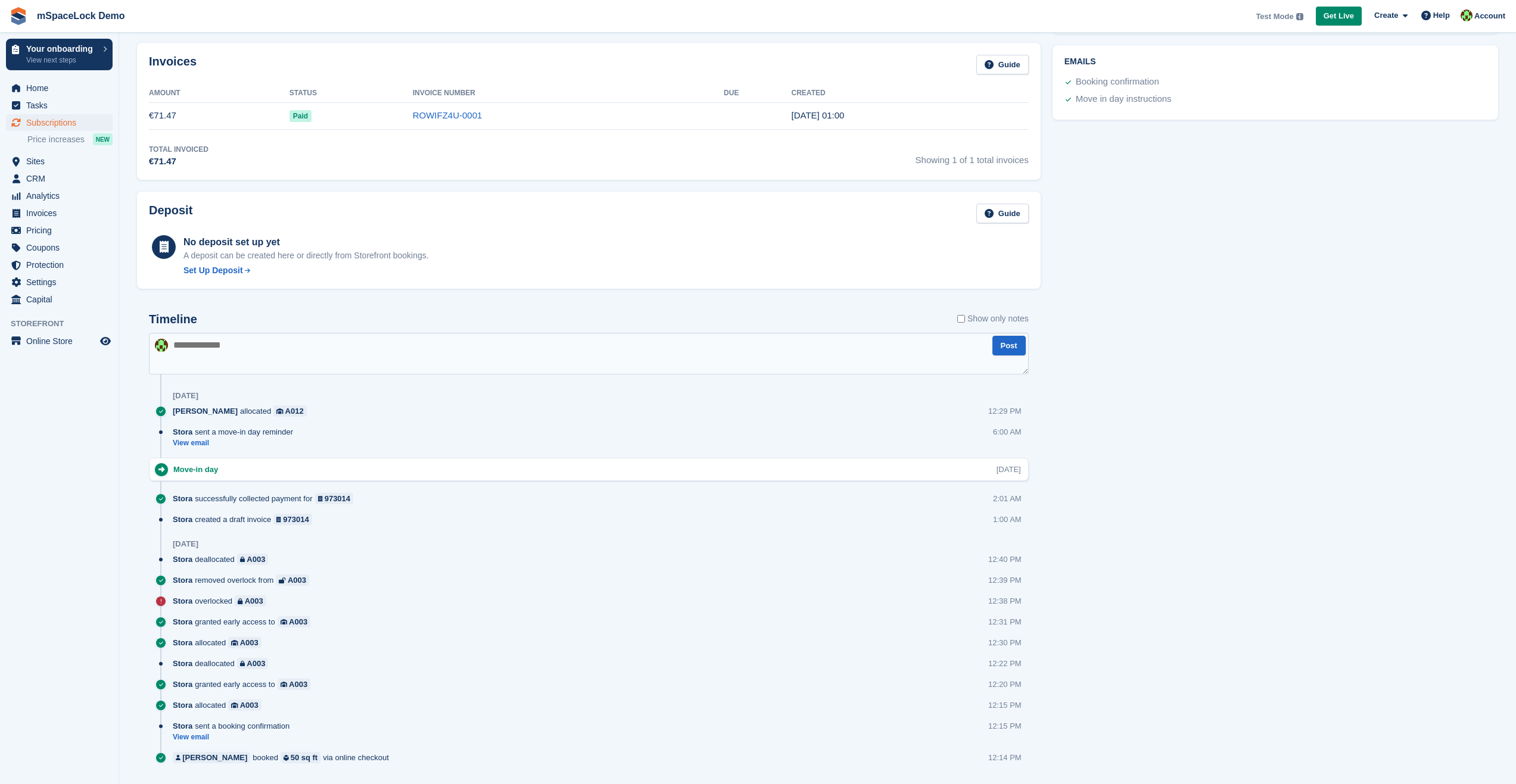
scroll to position [423, 0]
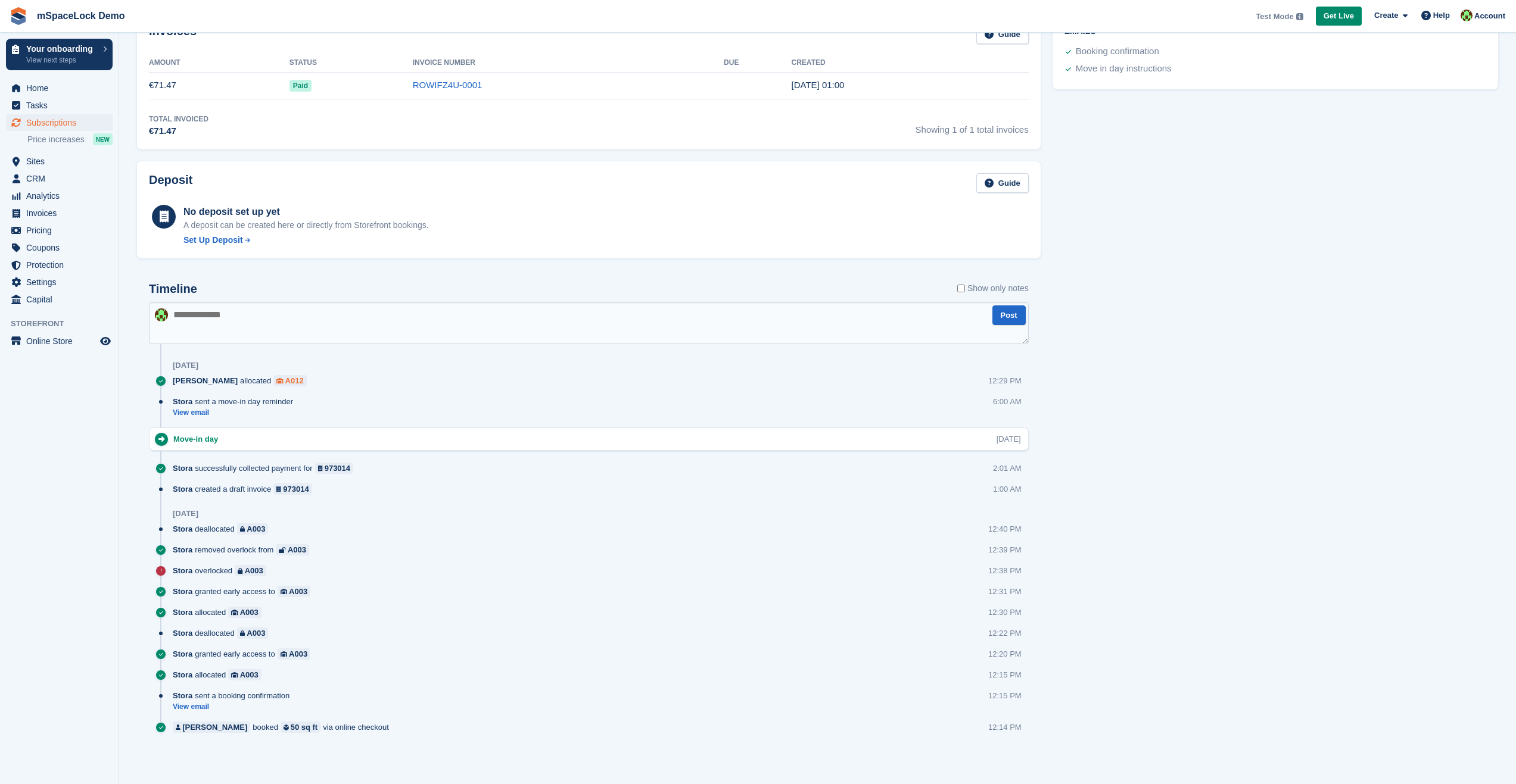
click at [285, 380] on div "A012" at bounding box center [294, 380] width 19 height 11
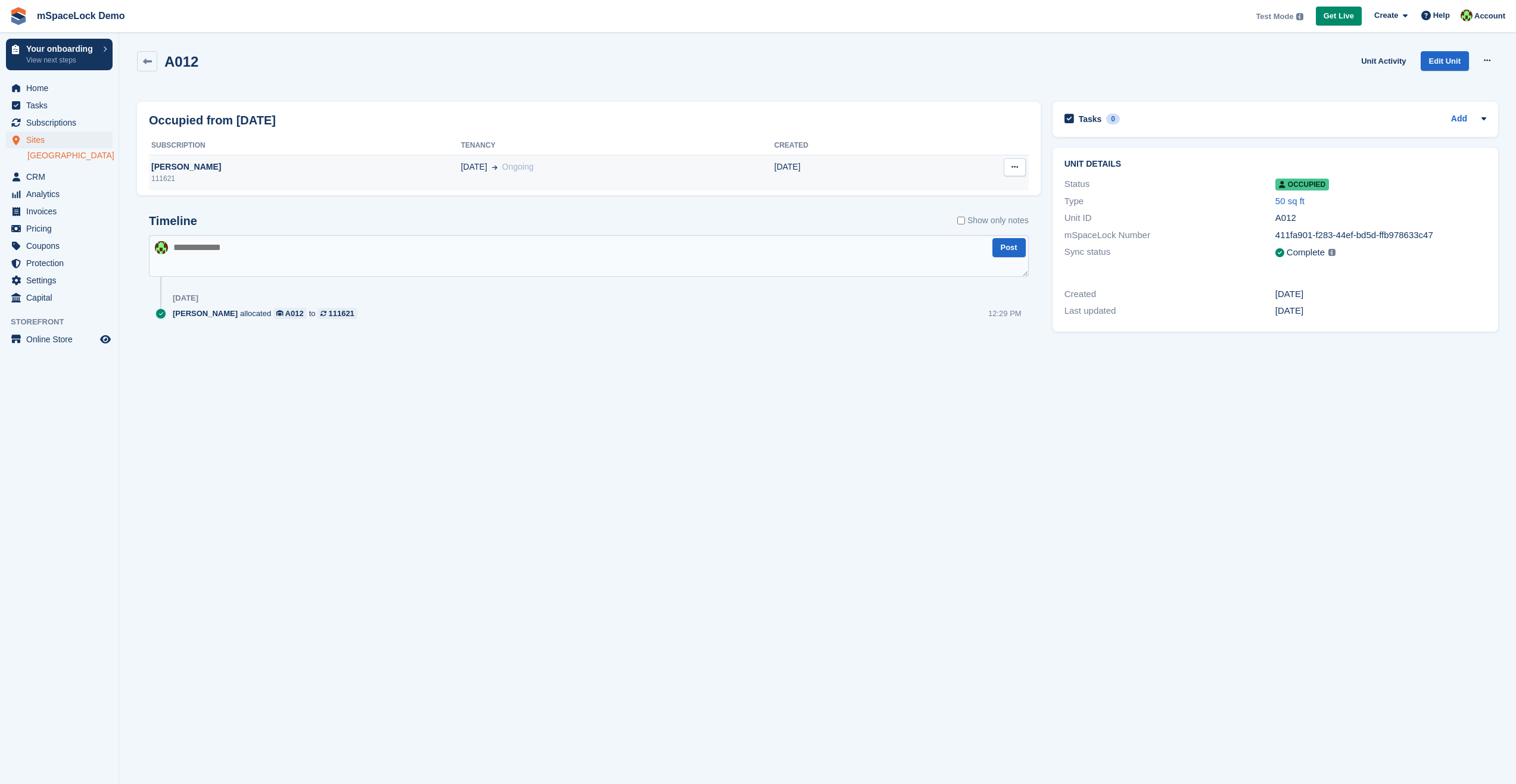
click at [1017, 175] on button at bounding box center [1015, 167] width 22 height 18
click at [898, 440] on section "A012 Unit Activity Edit Unit Overlock Deallocate Occupied from [DATE] Subscript…" at bounding box center [818, 392] width 1397 height 784
drag, startPoint x: 625, startPoint y: 346, endPoint x: 869, endPoint y: 99, distance: 347.2
click at [625, 347] on div "Timeline Show only notes Post [DATE] [PERSON_NAME] allocated A012 to 111621 12:…" at bounding box center [589, 278] width 903 height 152
click at [38, 217] on span "Invoices" at bounding box center [62, 212] width 71 height 17
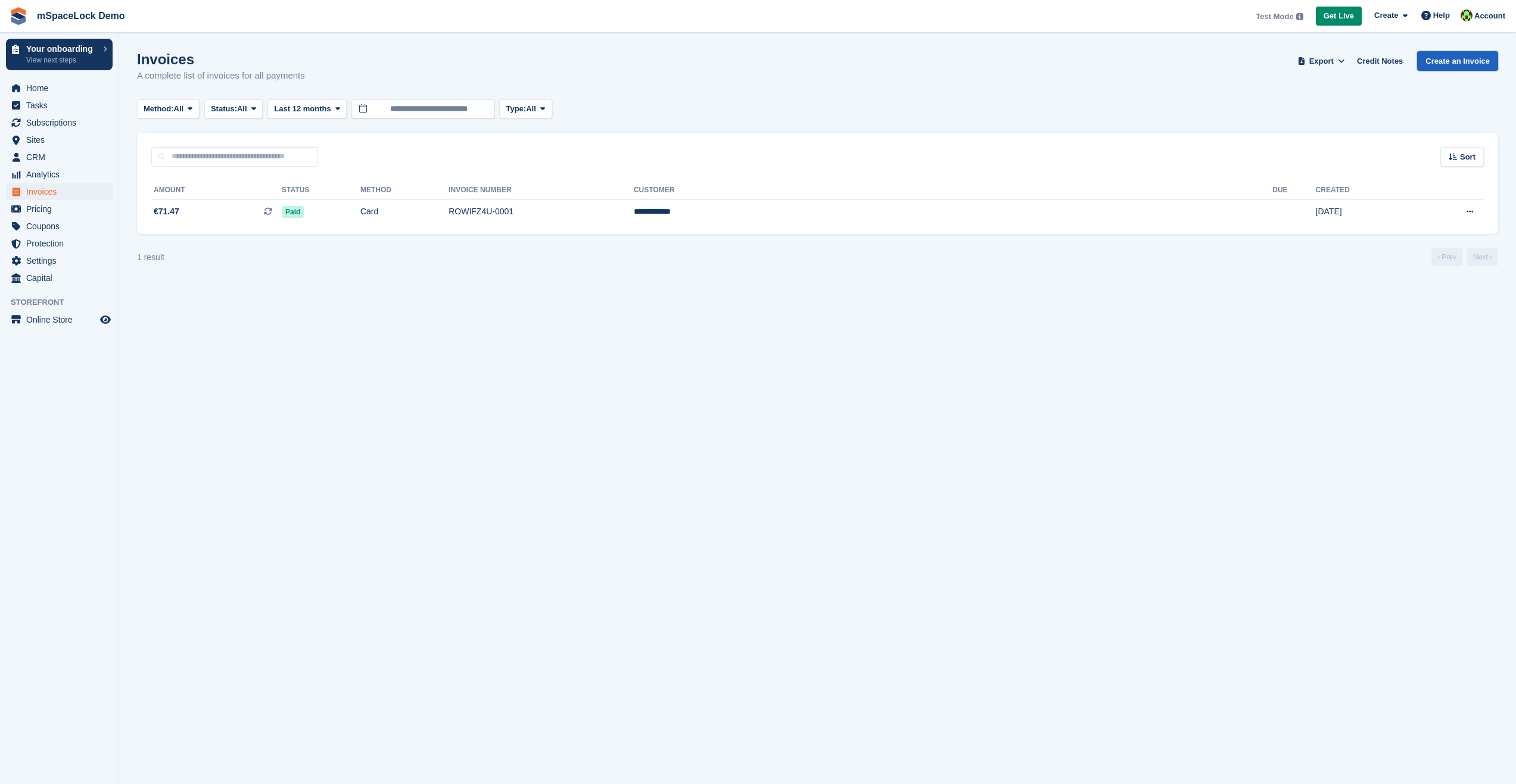
click at [1447, 62] on link "Create an Invoice" at bounding box center [1456, 60] width 81 height 20
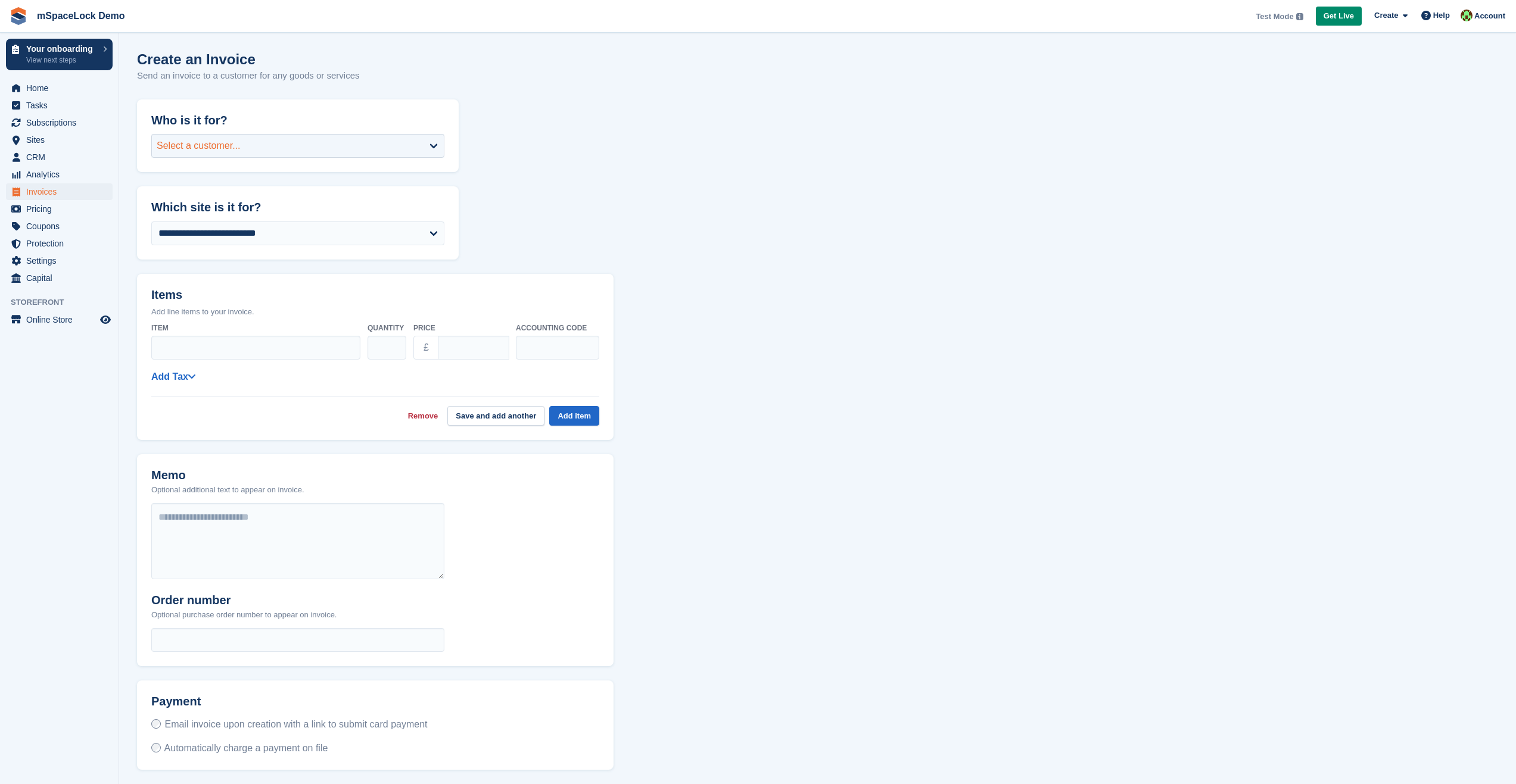
click at [228, 149] on div "Select a customer..." at bounding box center [198, 145] width 84 height 14
click at [667, 226] on form "**********" at bounding box center [818, 454] width 1361 height 709
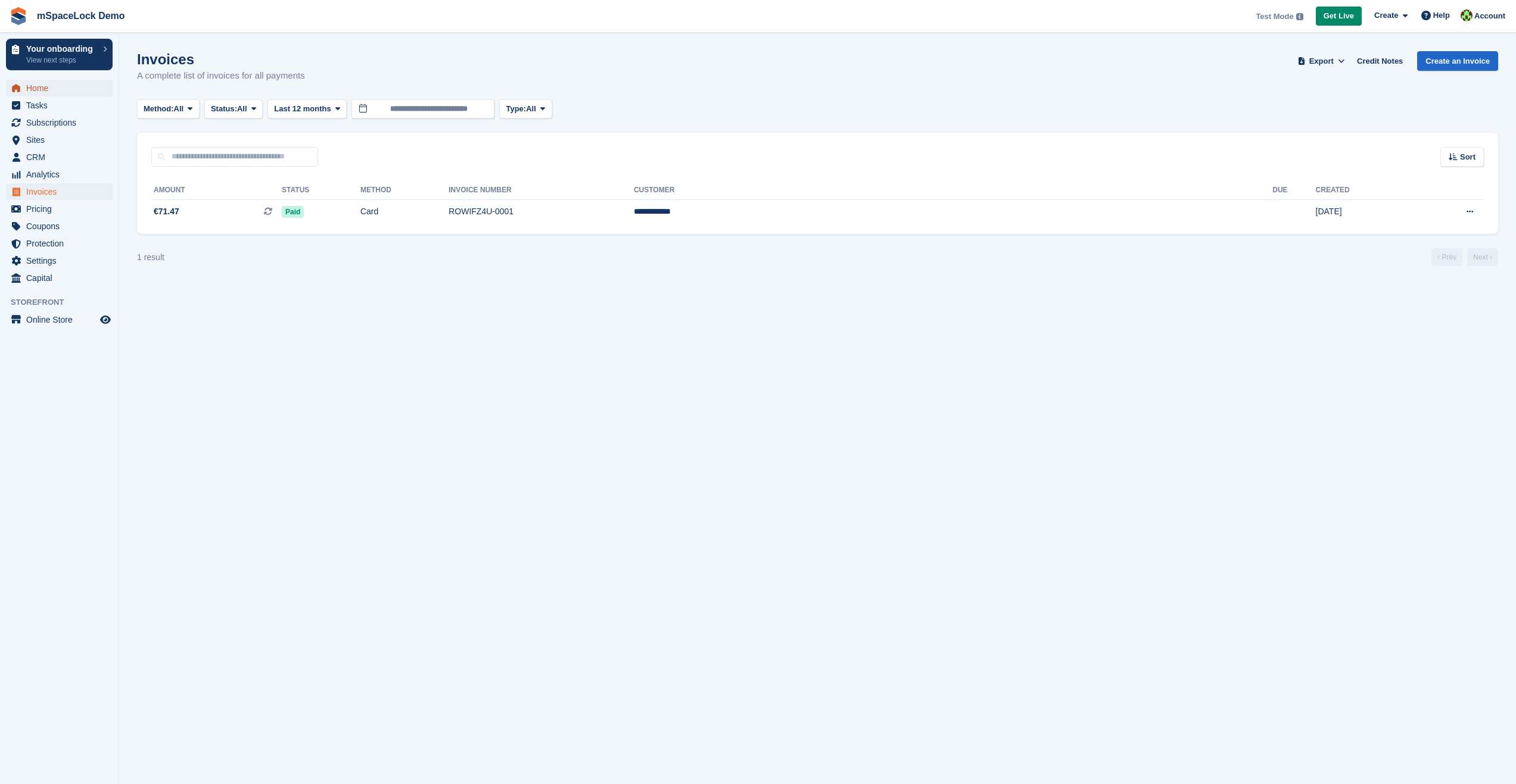
click at [39, 88] on span "Home" at bounding box center [62, 88] width 71 height 17
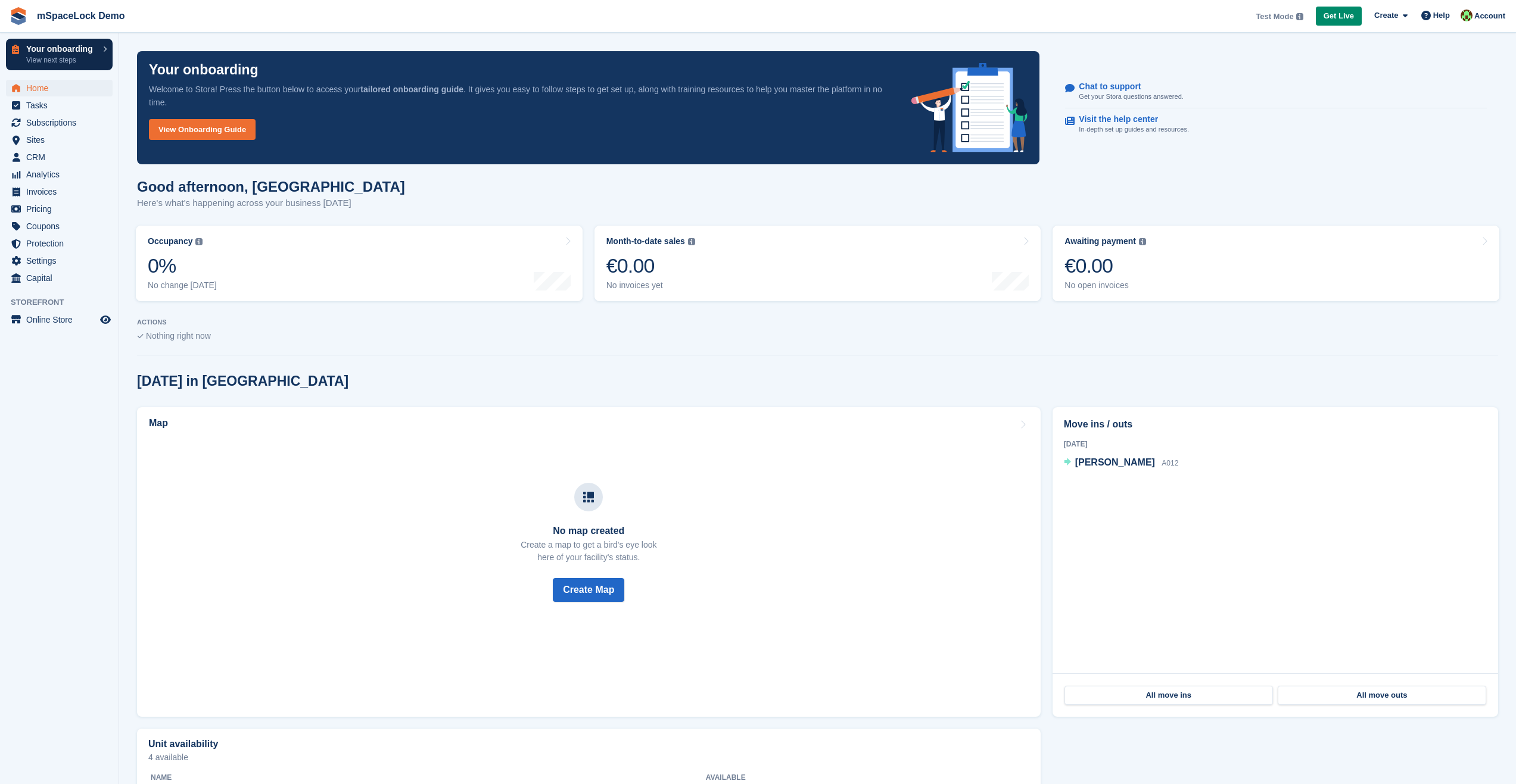
click at [66, 49] on p "Your onboarding" at bounding box center [61, 49] width 71 height 9
